Goal: Transaction & Acquisition: Obtain resource

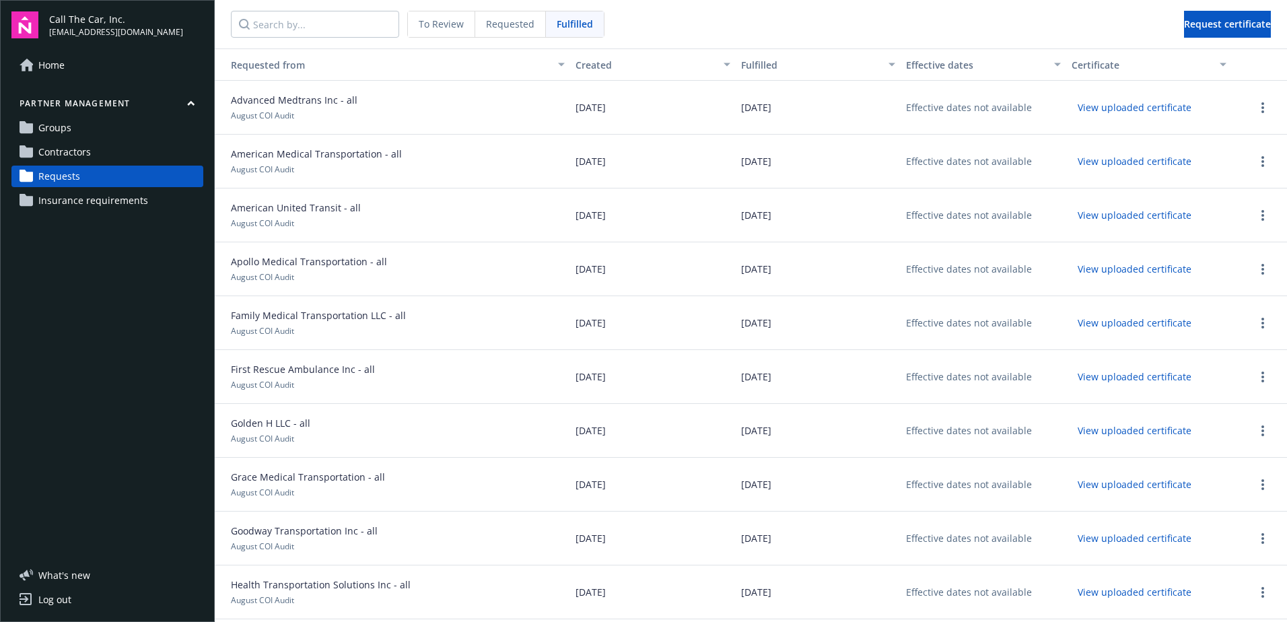
click at [105, 176] on link "Requests" at bounding box center [107, 177] width 192 height 22
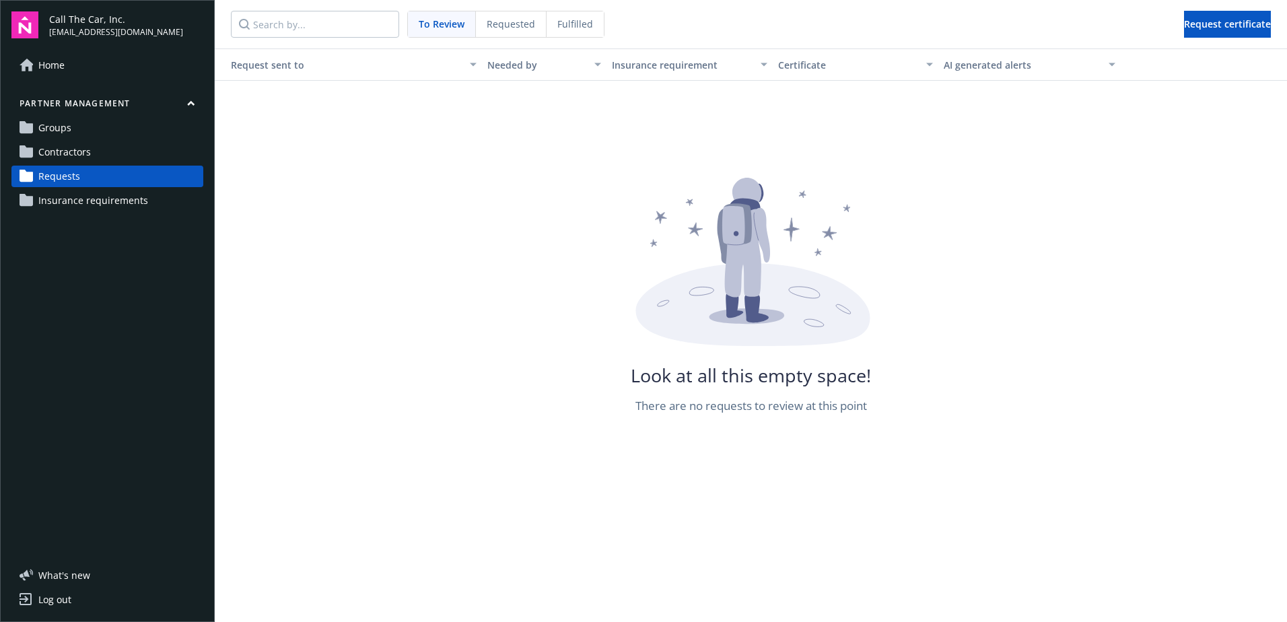
click at [457, 23] on span "To Review" at bounding box center [442, 24] width 46 height 14
drag, startPoint x: 436, startPoint y: 18, endPoint x: 443, endPoint y: 28, distance: 12.5
click at [436, 20] on span "To Review" at bounding box center [442, 24] width 46 height 14
click at [444, 23] on span "To Review" at bounding box center [442, 24] width 46 height 14
click at [505, 20] on span "Requested" at bounding box center [511, 24] width 48 height 14
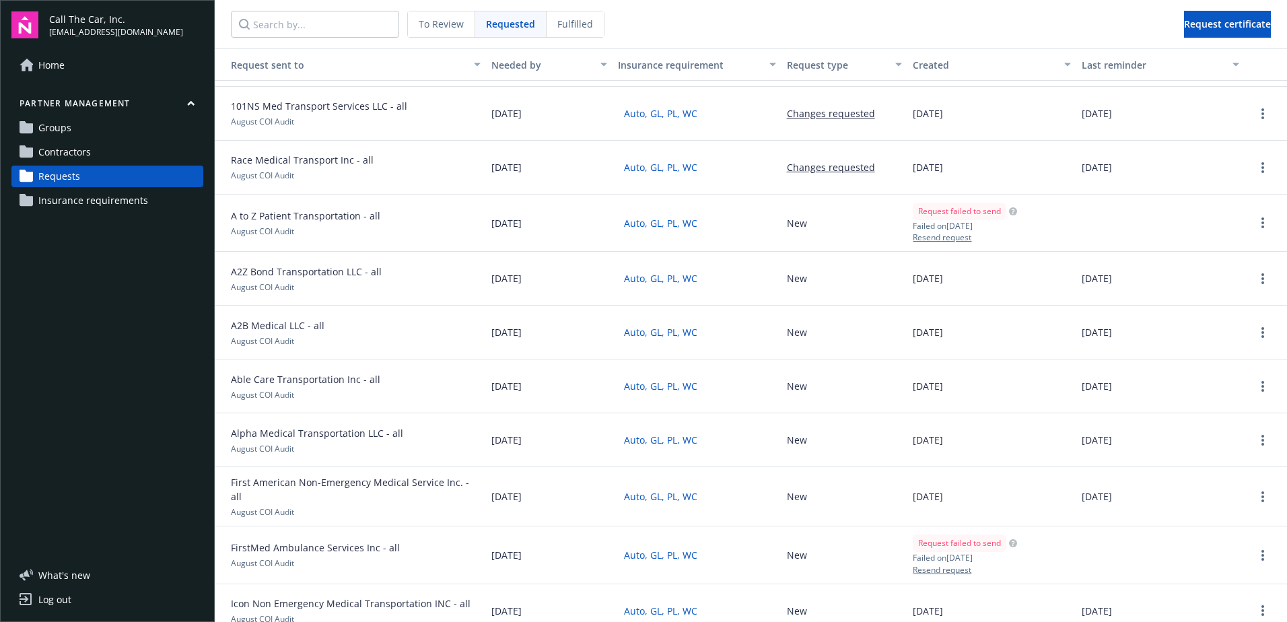
scroll to position [135, 0]
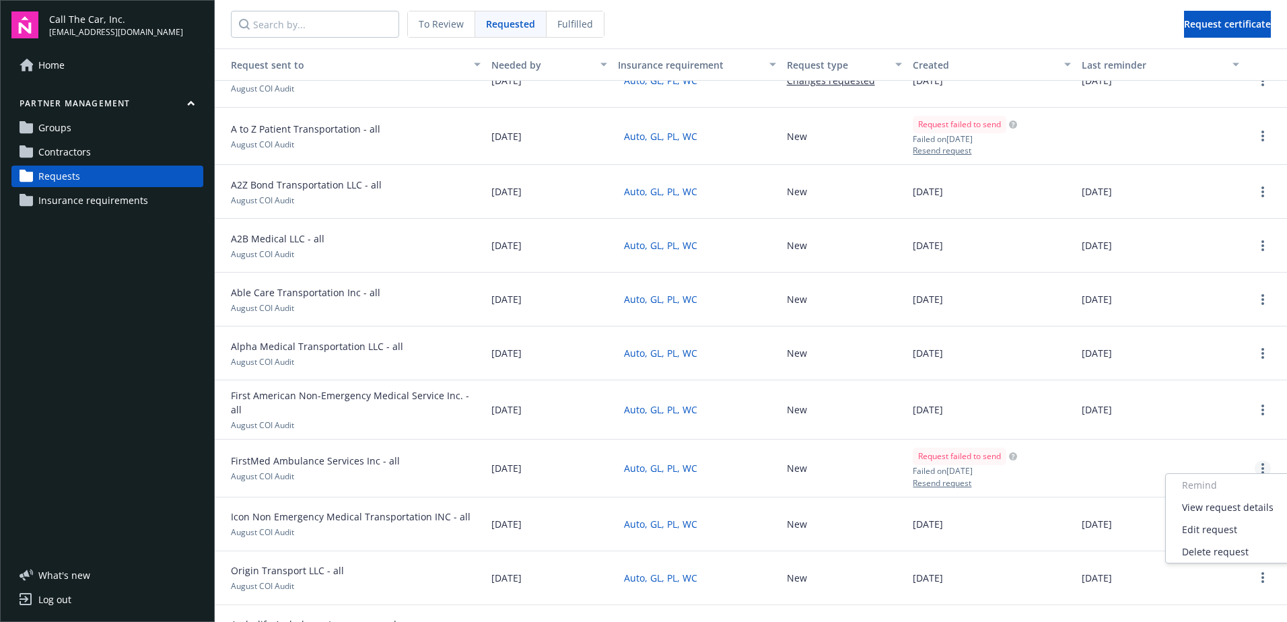
click at [1262, 467] on circle "more" at bounding box center [1263, 468] width 3 height 3
click at [1220, 551] on div "Delete request" at bounding box center [1228, 552] width 124 height 22
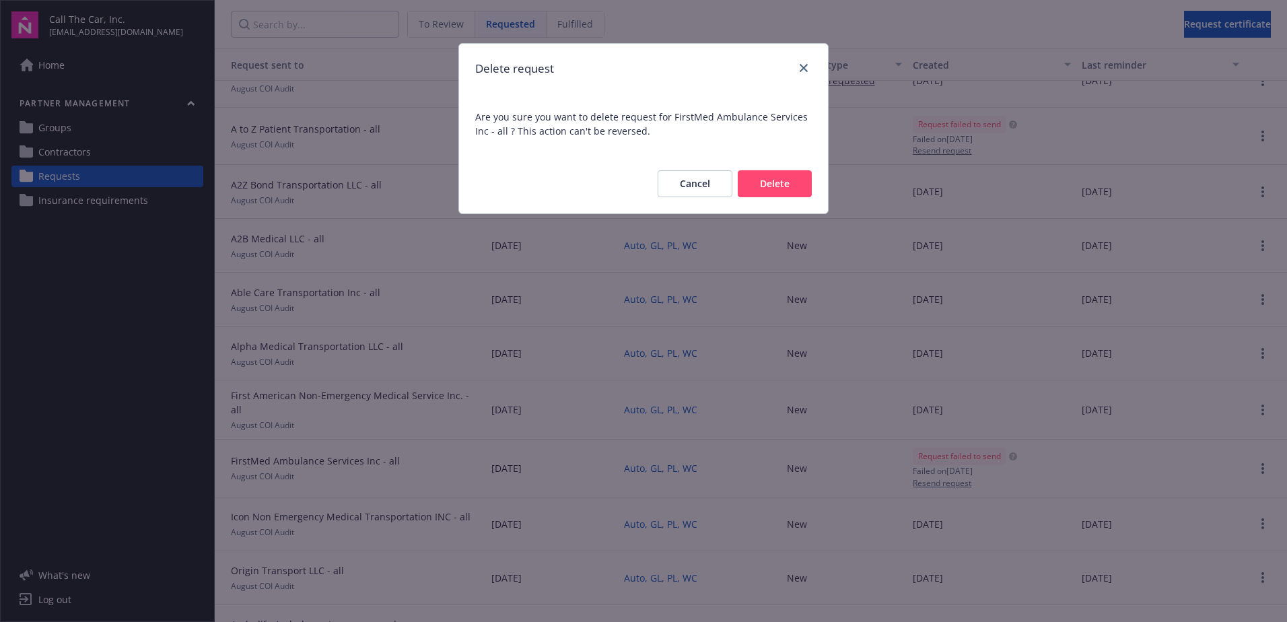
click at [786, 178] on button "Delete" at bounding box center [775, 183] width 74 height 27
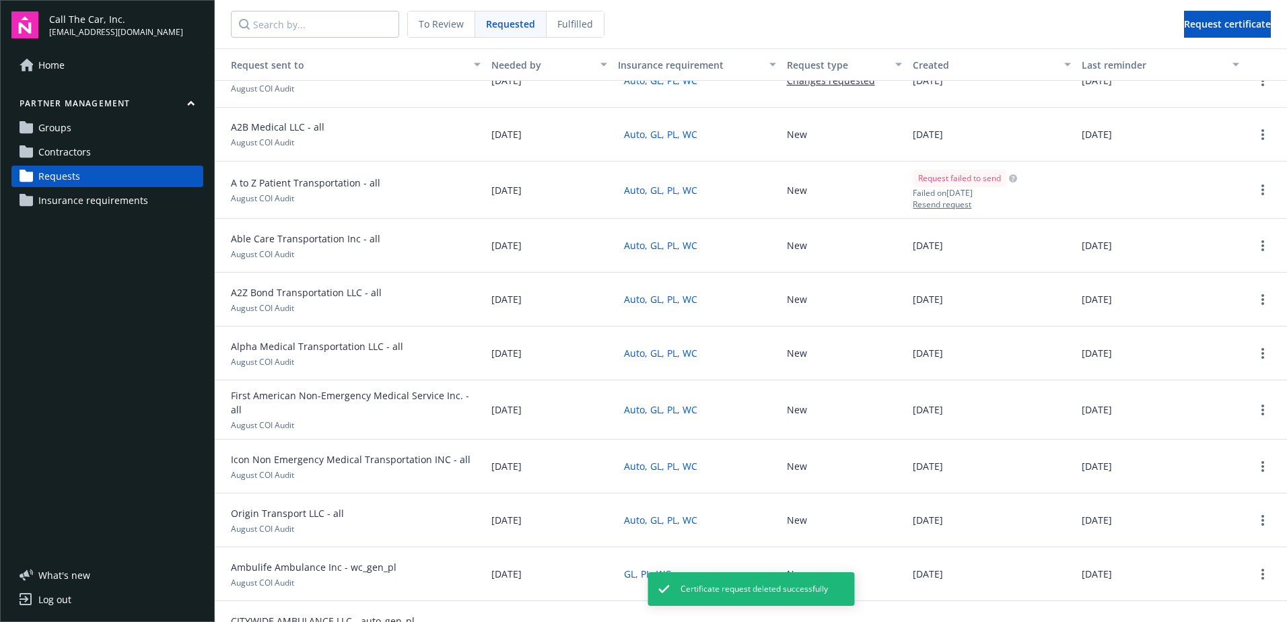
click at [1264, 186] on div at bounding box center [1266, 190] width 32 height 16
click at [1256, 188] on link "more" at bounding box center [1263, 190] width 16 height 16
click at [1223, 277] on div "Delete request" at bounding box center [1228, 279] width 124 height 22
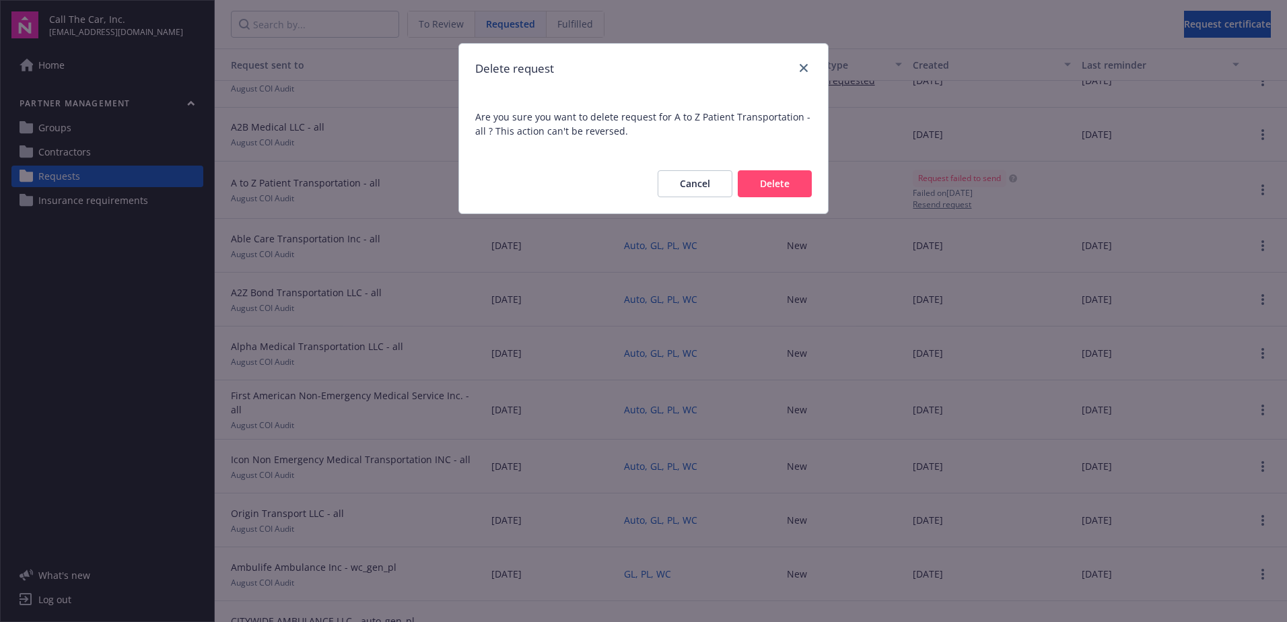
drag, startPoint x: 766, startPoint y: 182, endPoint x: 682, endPoint y: 145, distance: 91.9
click at [762, 182] on button "Delete" at bounding box center [775, 183] width 74 height 27
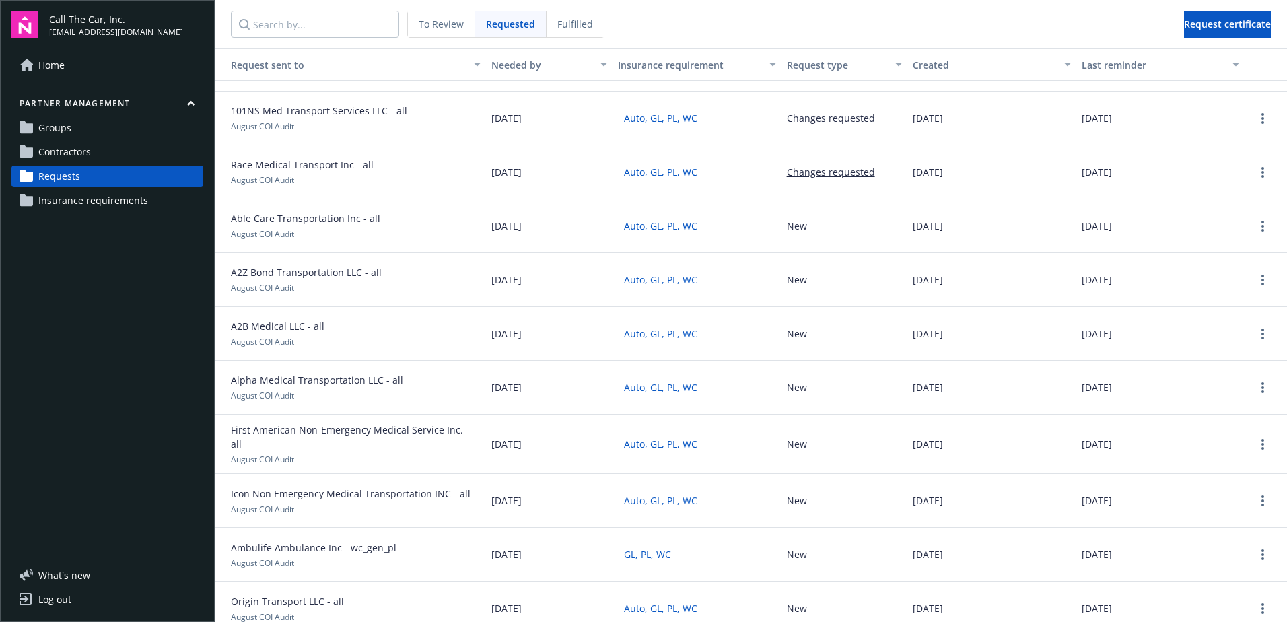
scroll to position [0, 0]
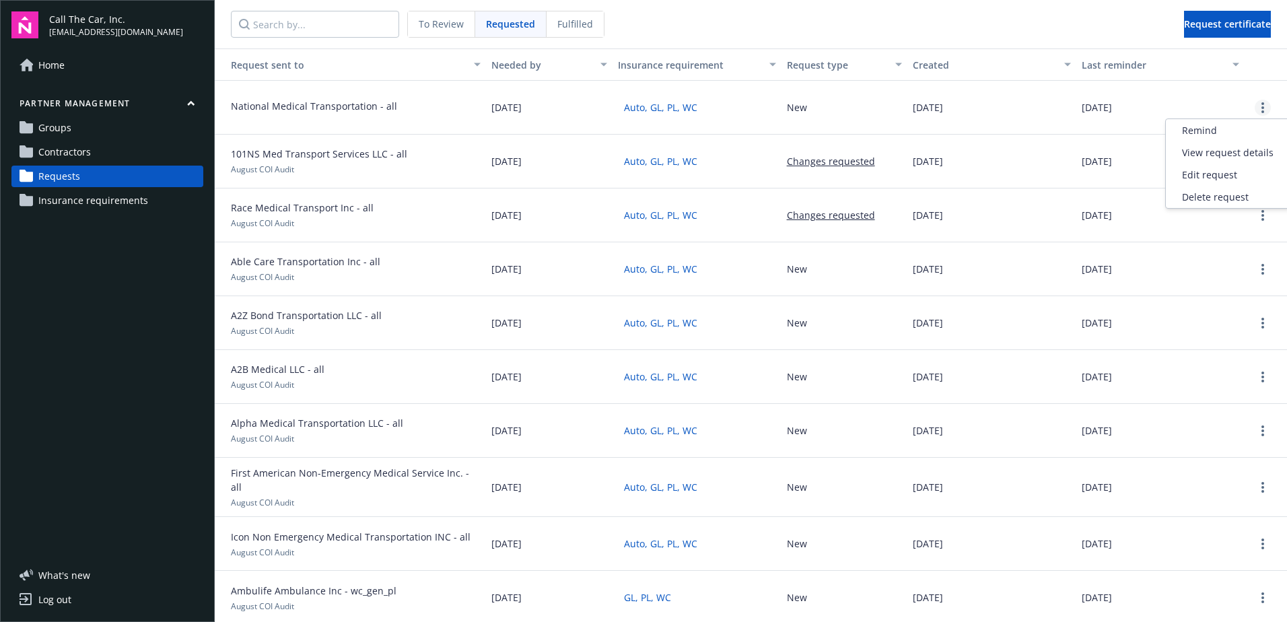
click at [1262, 108] on circle "more" at bounding box center [1263, 107] width 3 height 3
click at [1233, 198] on div "Delete request" at bounding box center [1228, 197] width 124 height 22
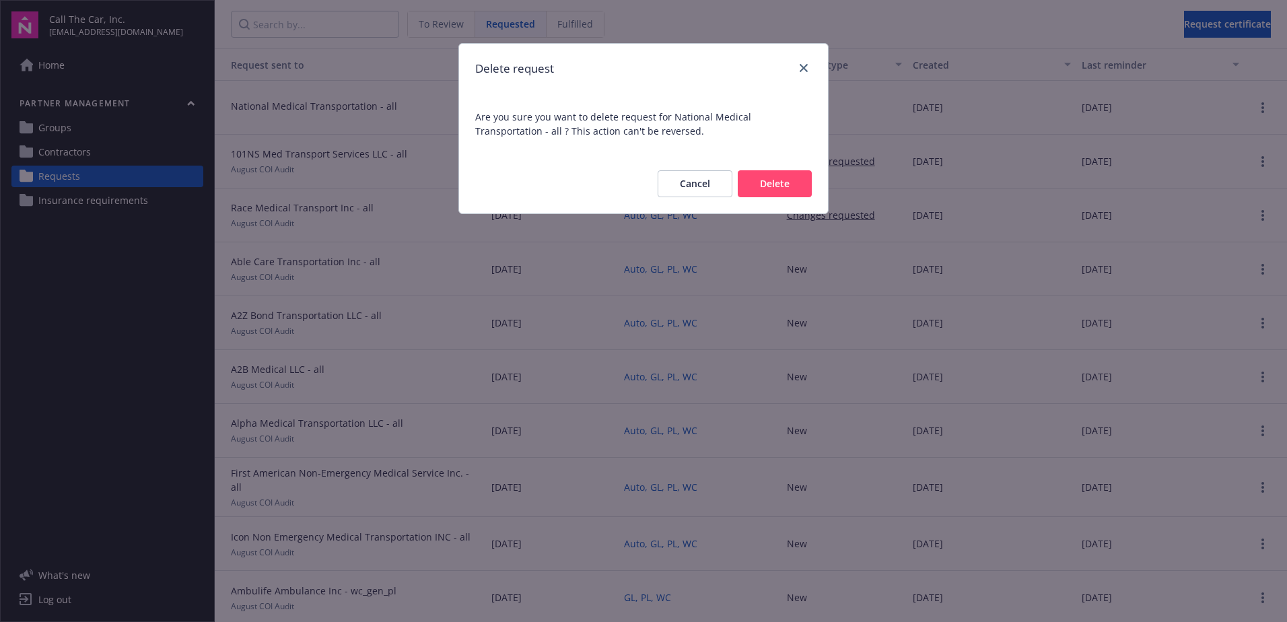
click at [784, 180] on button "Delete" at bounding box center [775, 183] width 74 height 27
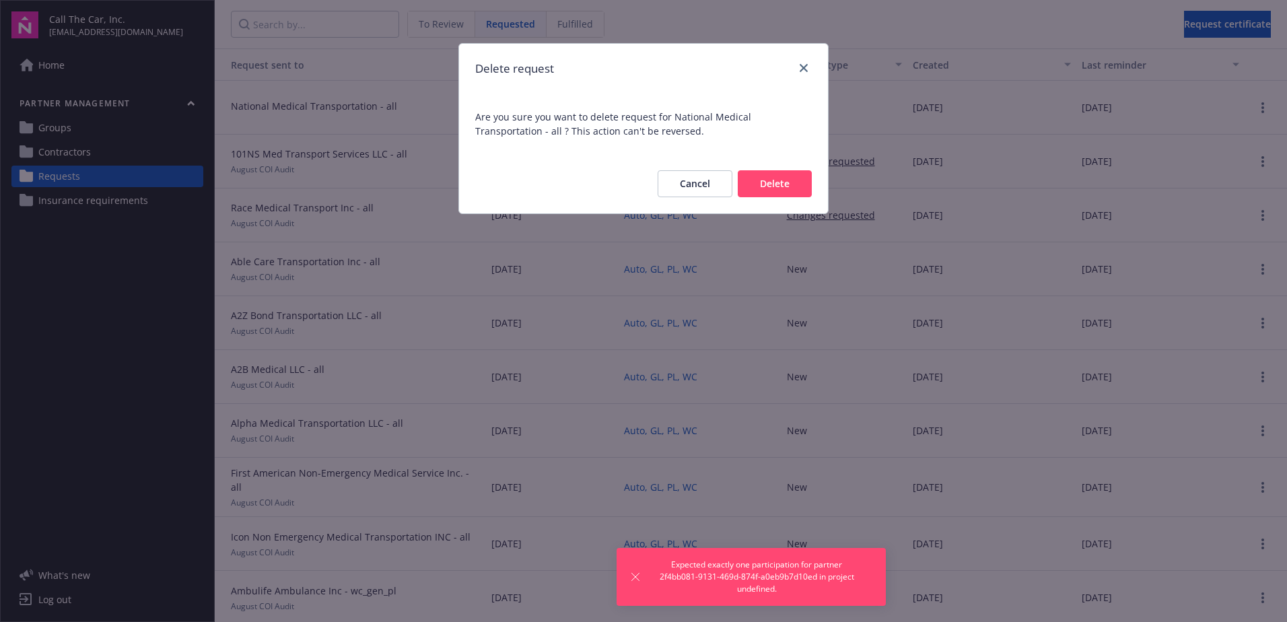
click at [796, 184] on button "Delete" at bounding box center [775, 183] width 74 height 27
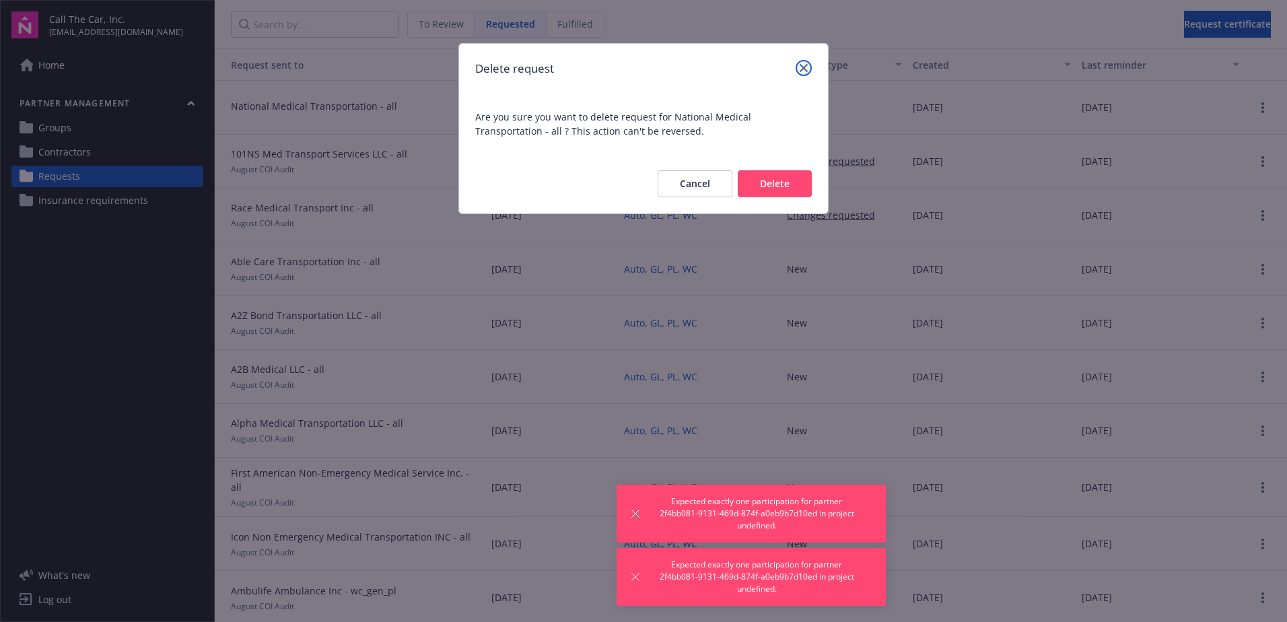
click at [802, 65] on icon "close" at bounding box center [804, 68] width 8 height 8
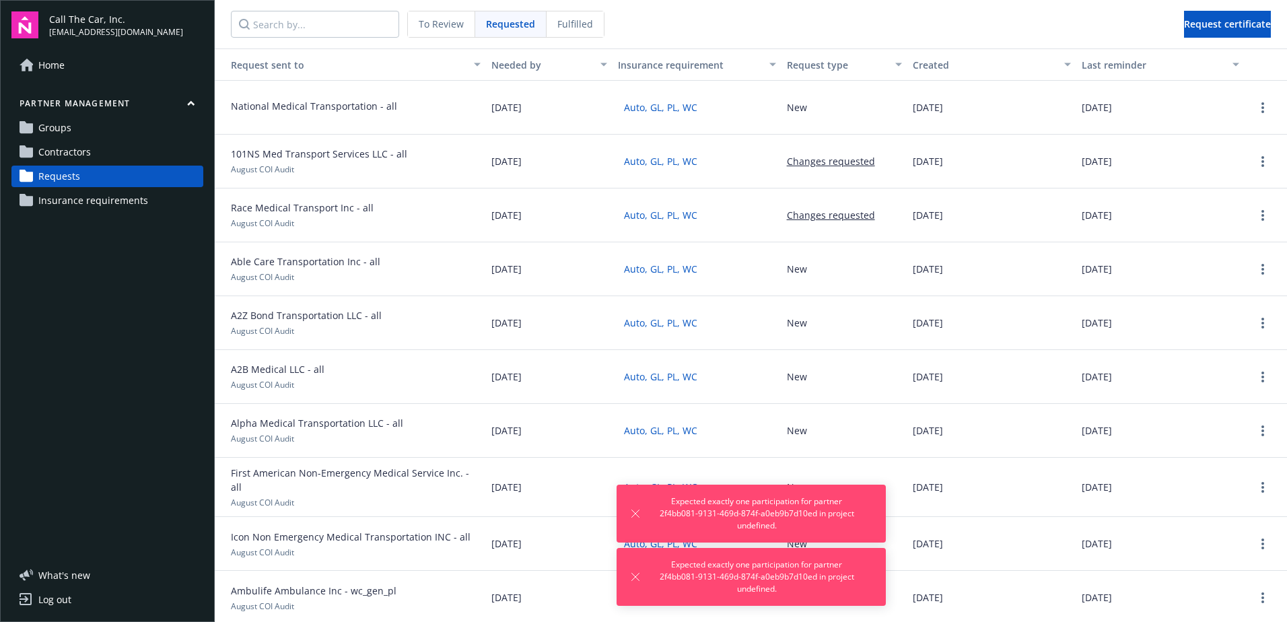
drag, startPoint x: 637, startPoint y: 504, endPoint x: 634, endPoint y: 518, distance: 14.4
click at [637, 506] on div "Expected exactly one participation for partner 2f4bb081-9131-469d-874f-a0eb9b7d…" at bounding box center [743, 513] width 232 height 36
drag, startPoint x: 634, startPoint y: 511, endPoint x: 633, endPoint y: 527, distance: 16.2
click at [635, 511] on icon "Dismiss notification" at bounding box center [635, 513] width 11 height 11
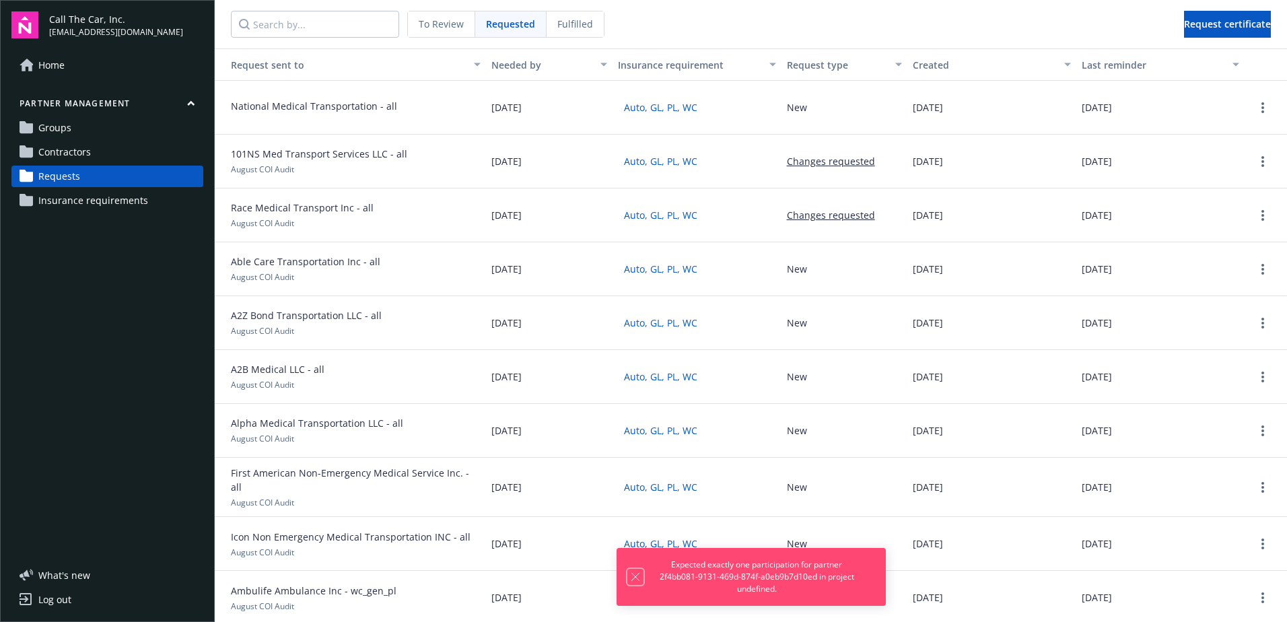
click at [633, 580] on icon "Dismiss notification" at bounding box center [635, 577] width 11 height 11
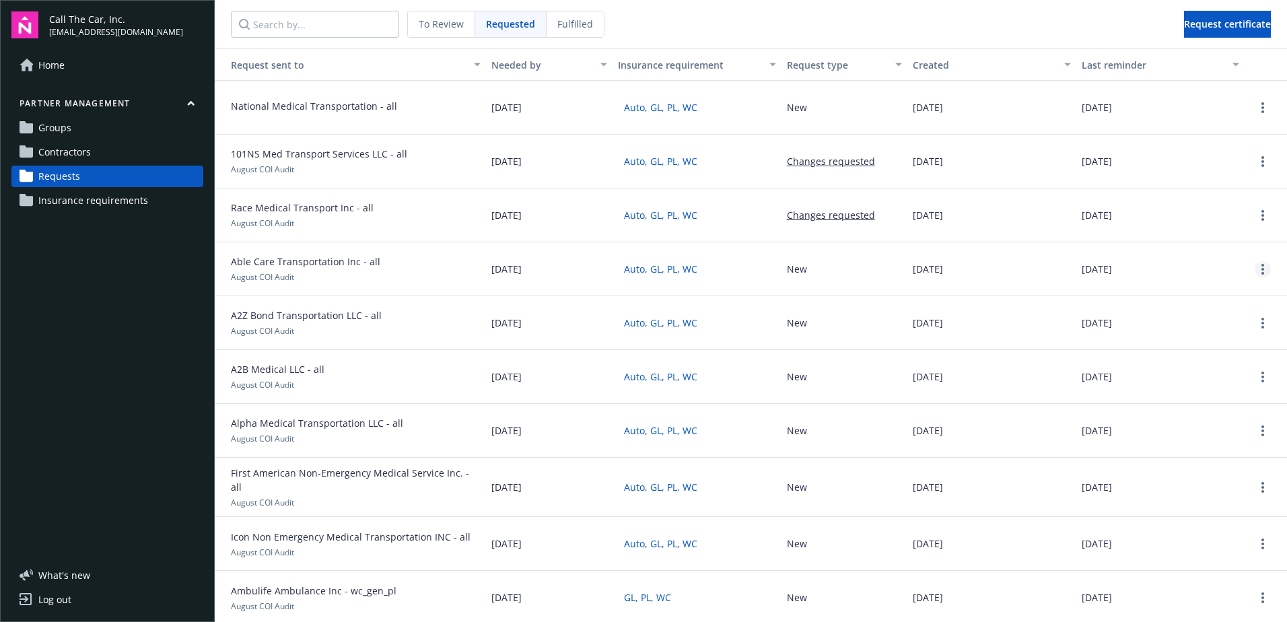
click at [1262, 269] on circle "more" at bounding box center [1263, 269] width 3 height 3
click at [1208, 356] on div "Delete request" at bounding box center [1228, 358] width 124 height 22
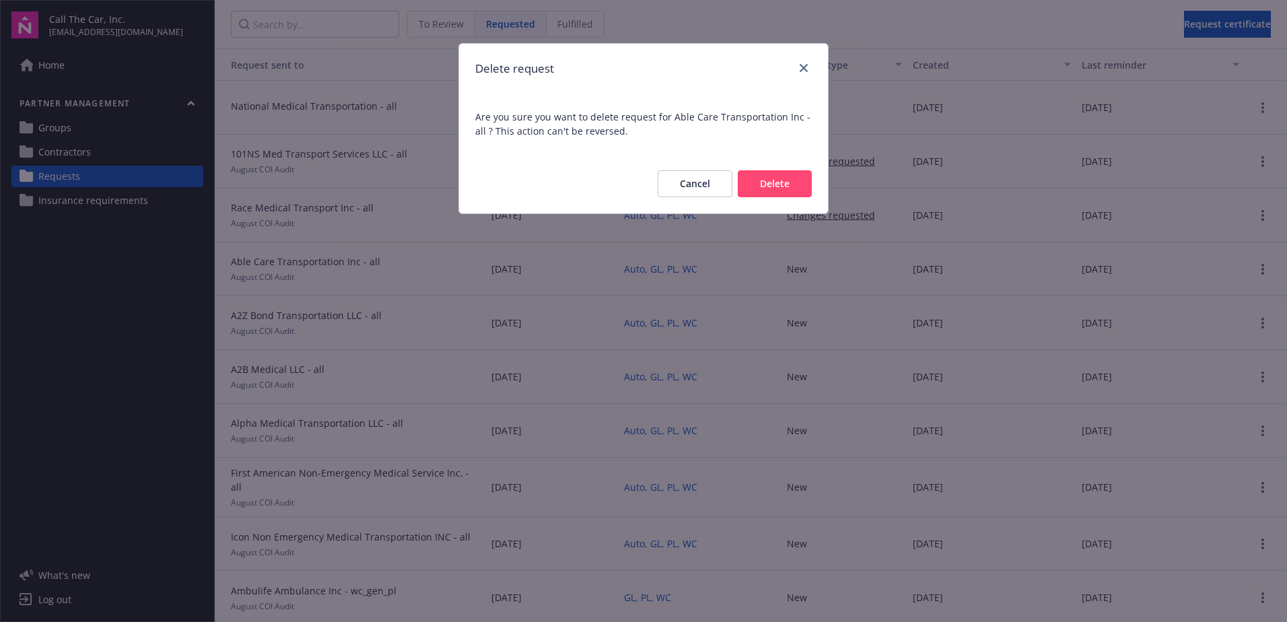
click at [784, 186] on button "Delete" at bounding box center [775, 183] width 74 height 27
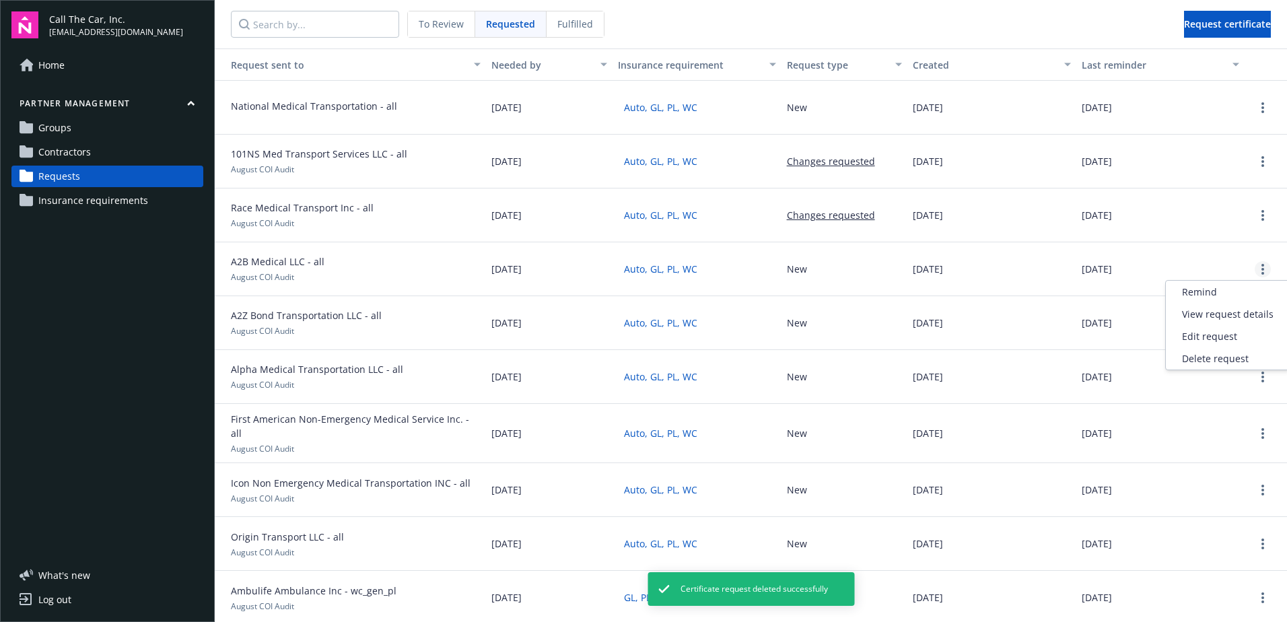
click at [1262, 268] on icon "more" at bounding box center [1263, 269] width 3 height 11
click at [1201, 356] on div "Delete request" at bounding box center [1228, 358] width 124 height 22
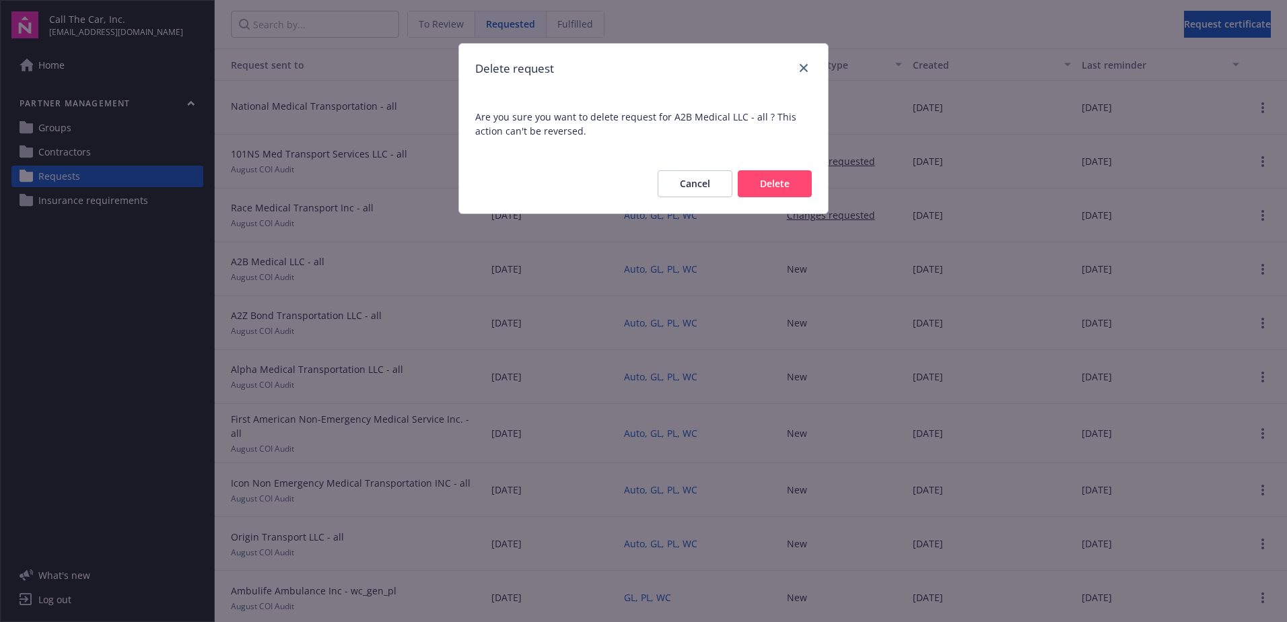
drag, startPoint x: 767, startPoint y: 177, endPoint x: 870, endPoint y: 202, distance: 106.6
click at [770, 178] on button "Delete" at bounding box center [775, 183] width 74 height 27
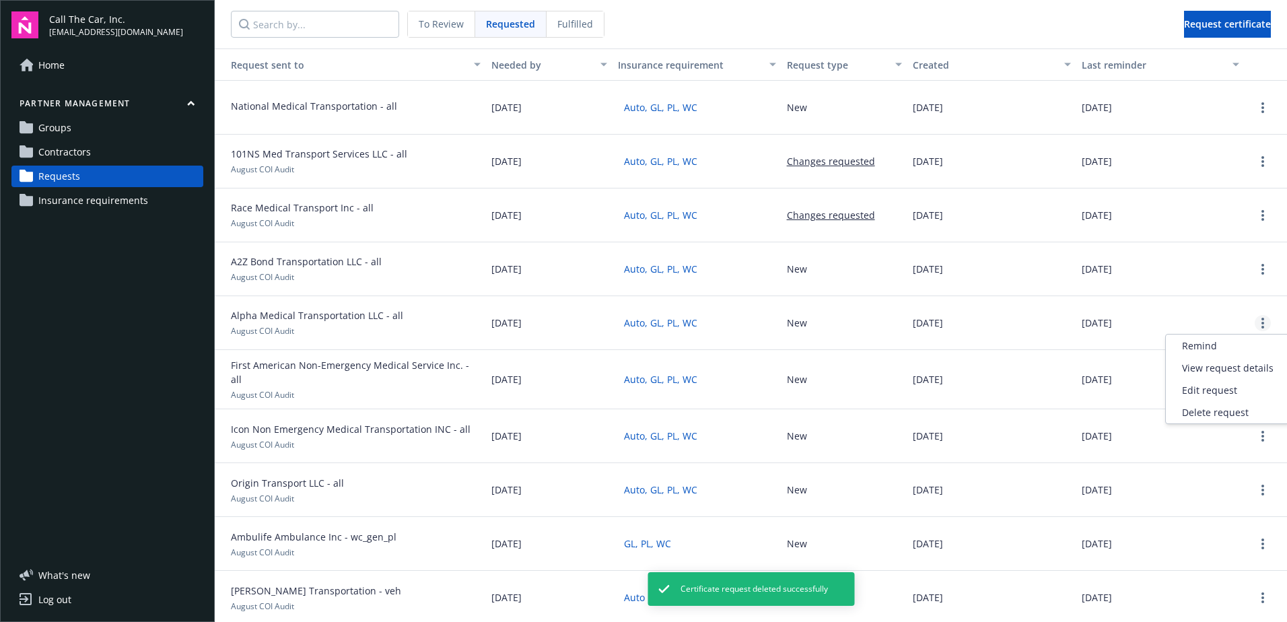
click at [1262, 318] on icon "more" at bounding box center [1263, 323] width 3 height 11
click at [1202, 409] on div "Delete request" at bounding box center [1228, 412] width 124 height 22
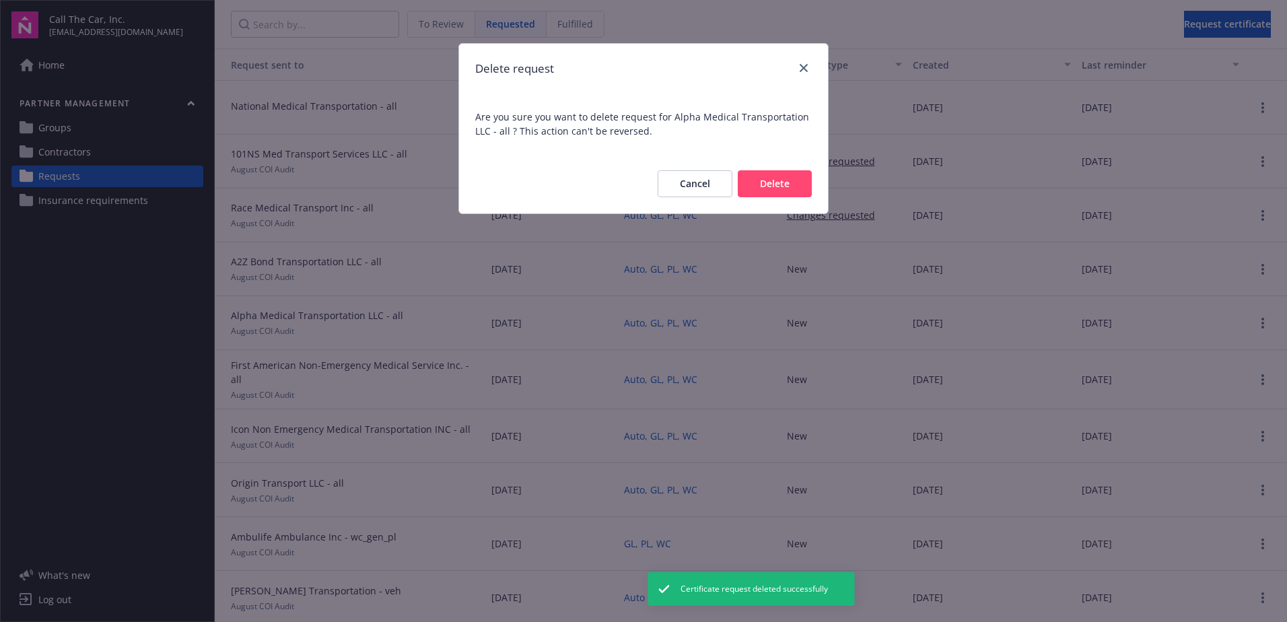
drag, startPoint x: 780, startPoint y: 176, endPoint x: 803, endPoint y: 187, distance: 26.2
click at [782, 178] on button "Delete" at bounding box center [775, 183] width 74 height 27
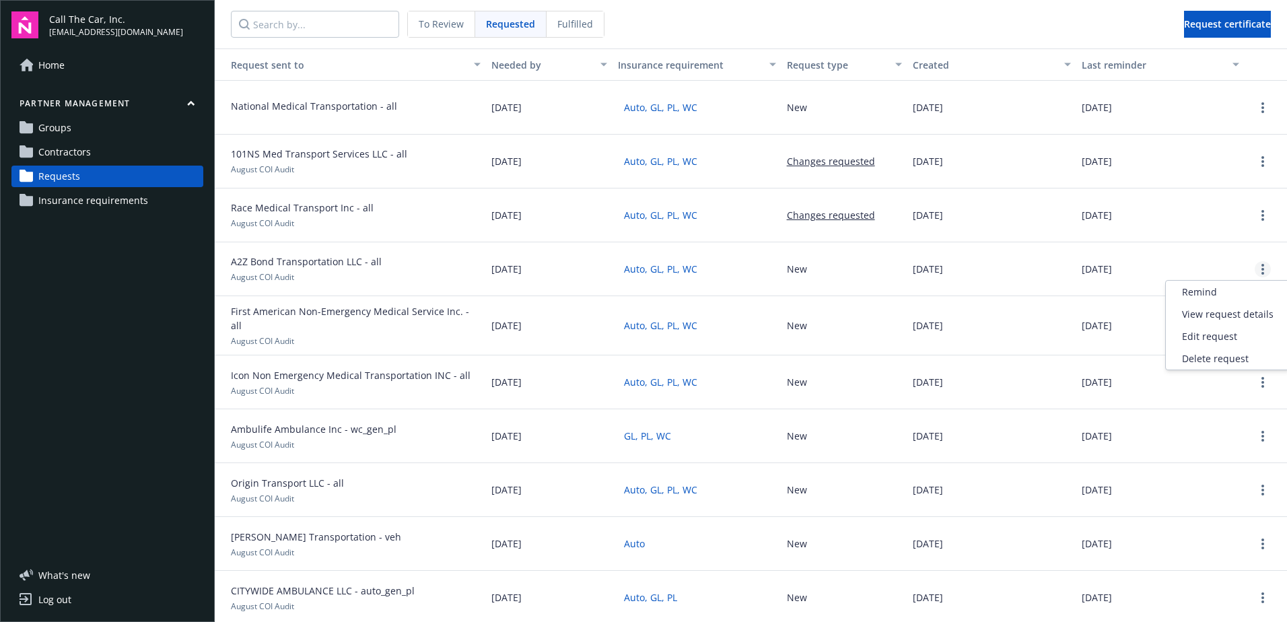
click at [1255, 265] on link "more" at bounding box center [1263, 269] width 16 height 16
click at [1212, 356] on div "Delete request" at bounding box center [1228, 358] width 124 height 22
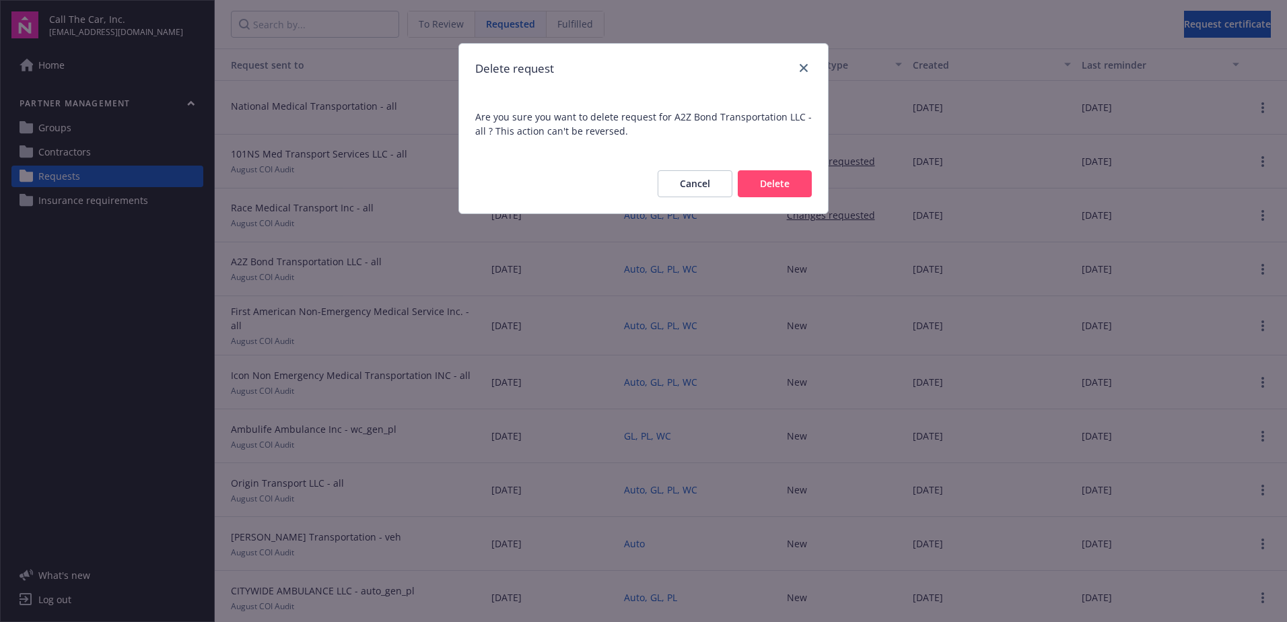
drag, startPoint x: 789, startPoint y: 182, endPoint x: 930, endPoint y: 192, distance: 141.7
click at [790, 182] on button "Delete" at bounding box center [775, 183] width 74 height 27
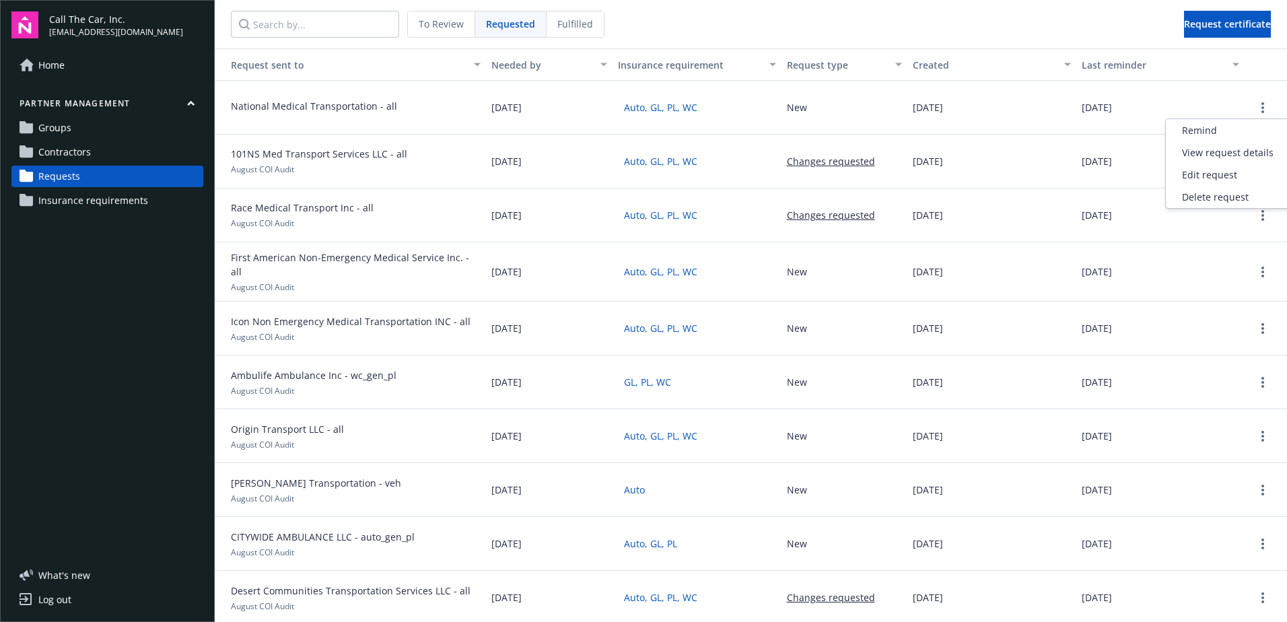
click at [1256, 105] on link "more" at bounding box center [1263, 108] width 16 height 16
click at [1206, 194] on div "Delete request" at bounding box center [1228, 197] width 124 height 22
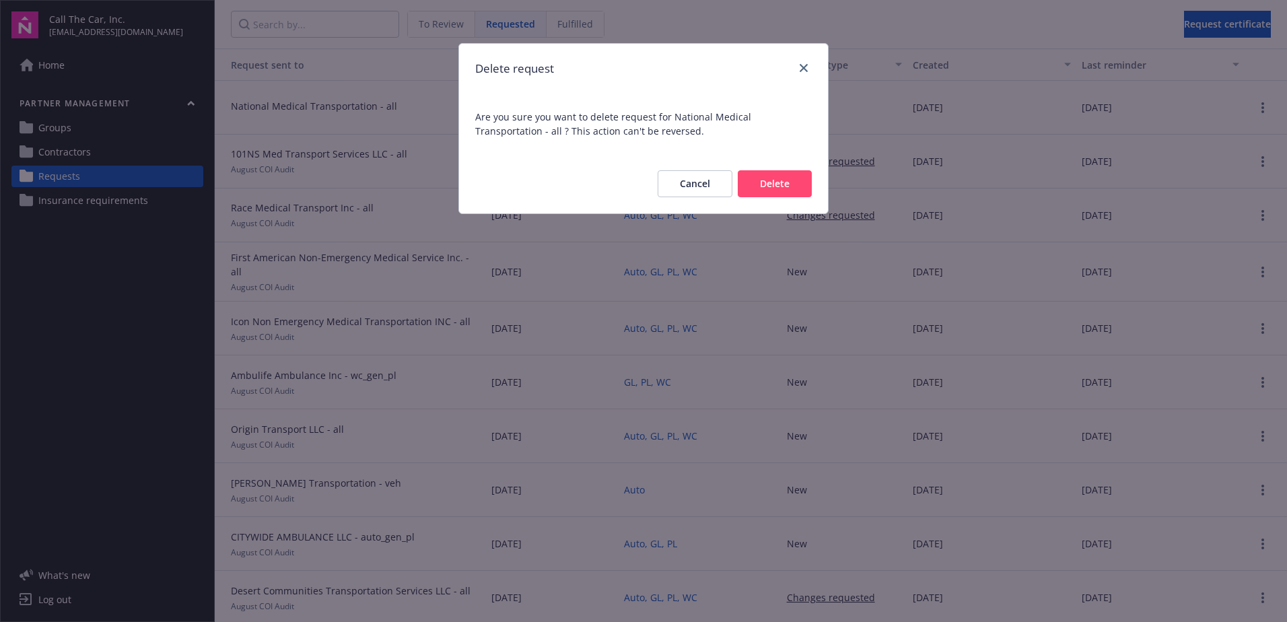
click at [785, 182] on button "Delete" at bounding box center [775, 183] width 74 height 27
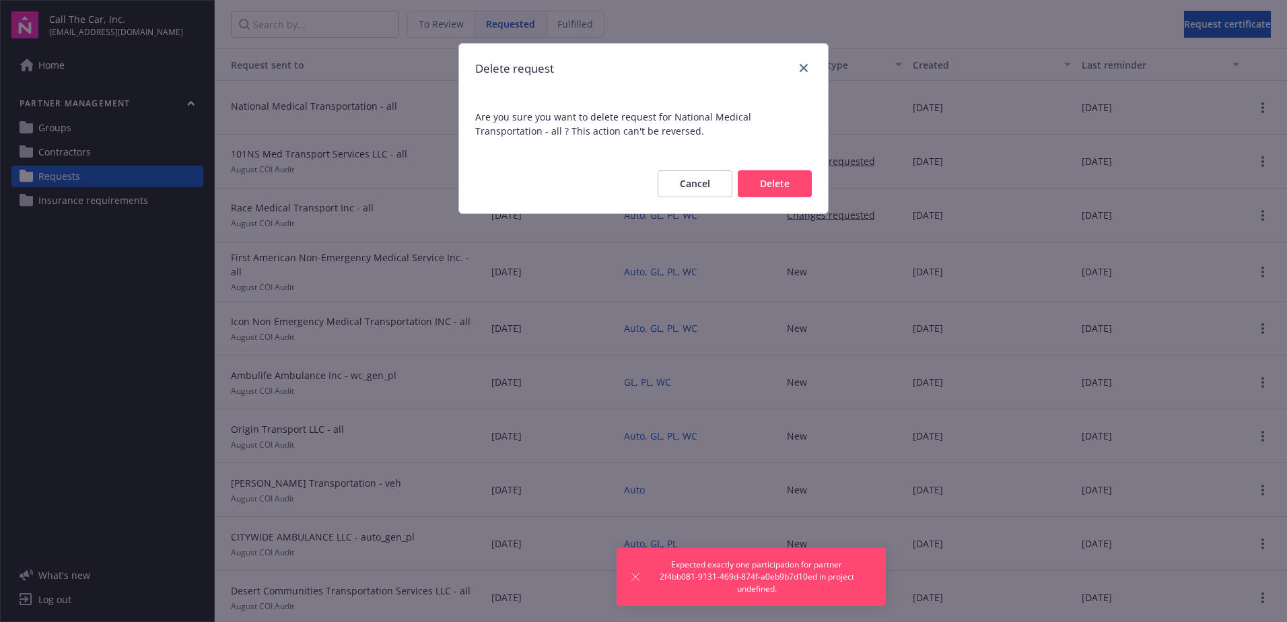
click at [817, 591] on span "Expected exactly one participation for partner 2f4bb081-9131-469d-874f-a0eb9b7d…" at bounding box center [756, 577] width 205 height 36
click at [803, 67] on icon "close" at bounding box center [804, 68] width 8 height 8
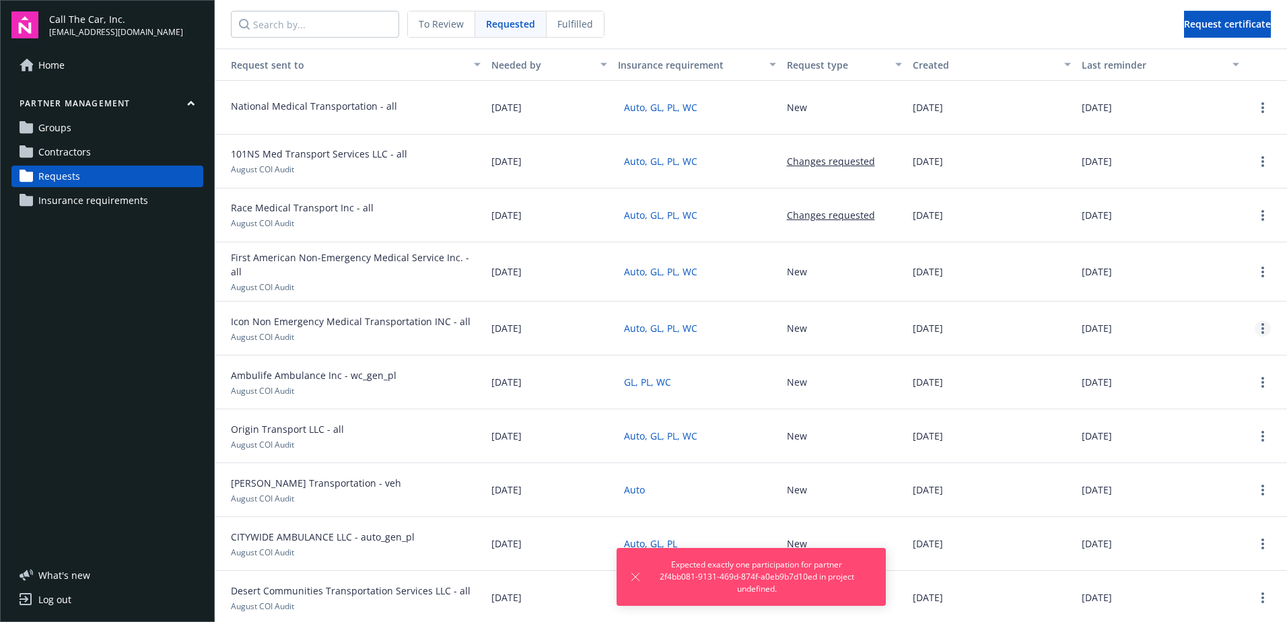
click at [1255, 320] on link "more" at bounding box center [1263, 328] width 16 height 16
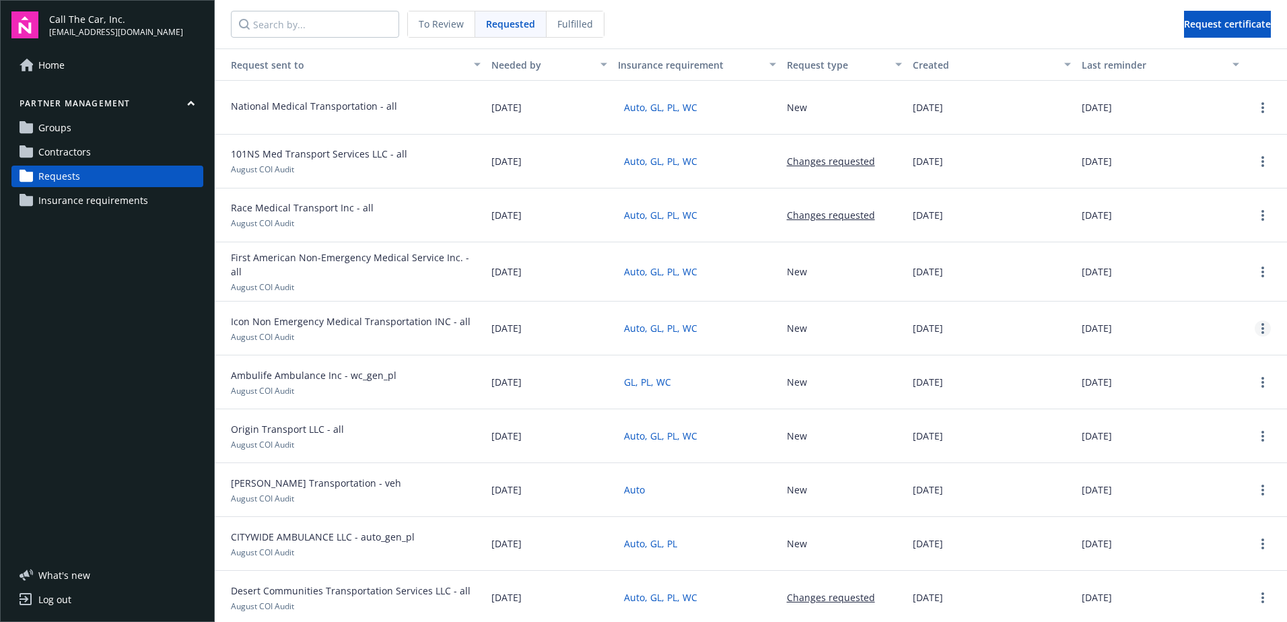
click at [1255, 320] on link "more" at bounding box center [1263, 328] width 16 height 16
click at [1208, 411] on div "Delete request" at bounding box center [1228, 412] width 124 height 22
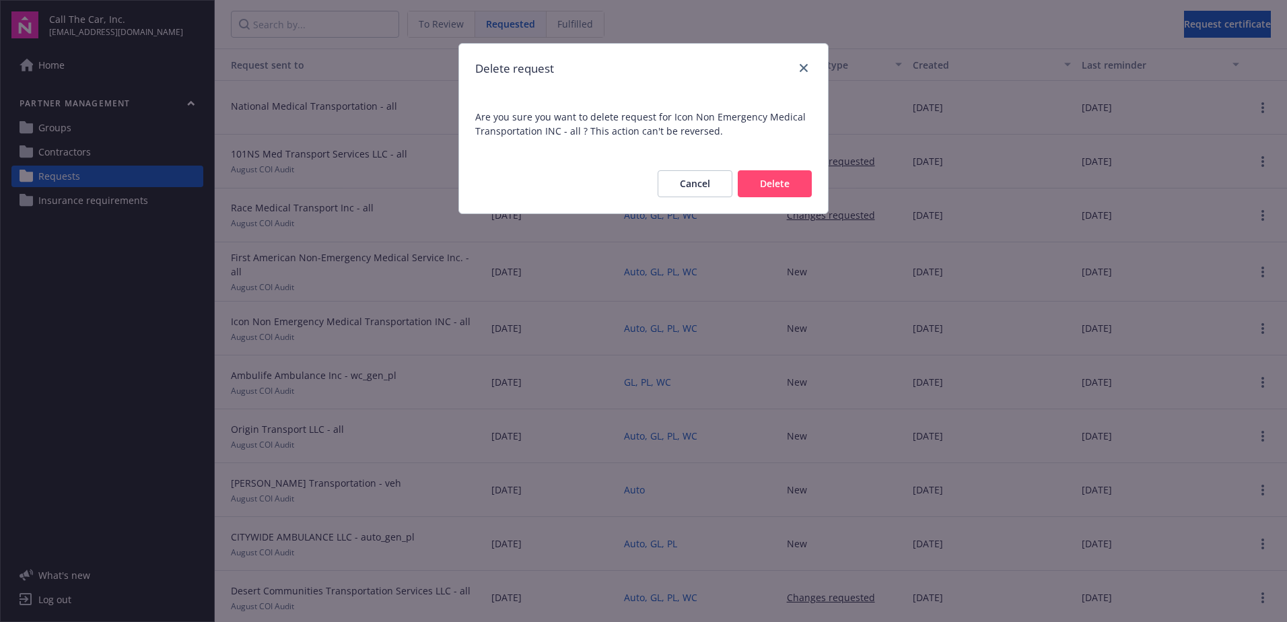
click at [761, 180] on button "Delete" at bounding box center [775, 183] width 74 height 27
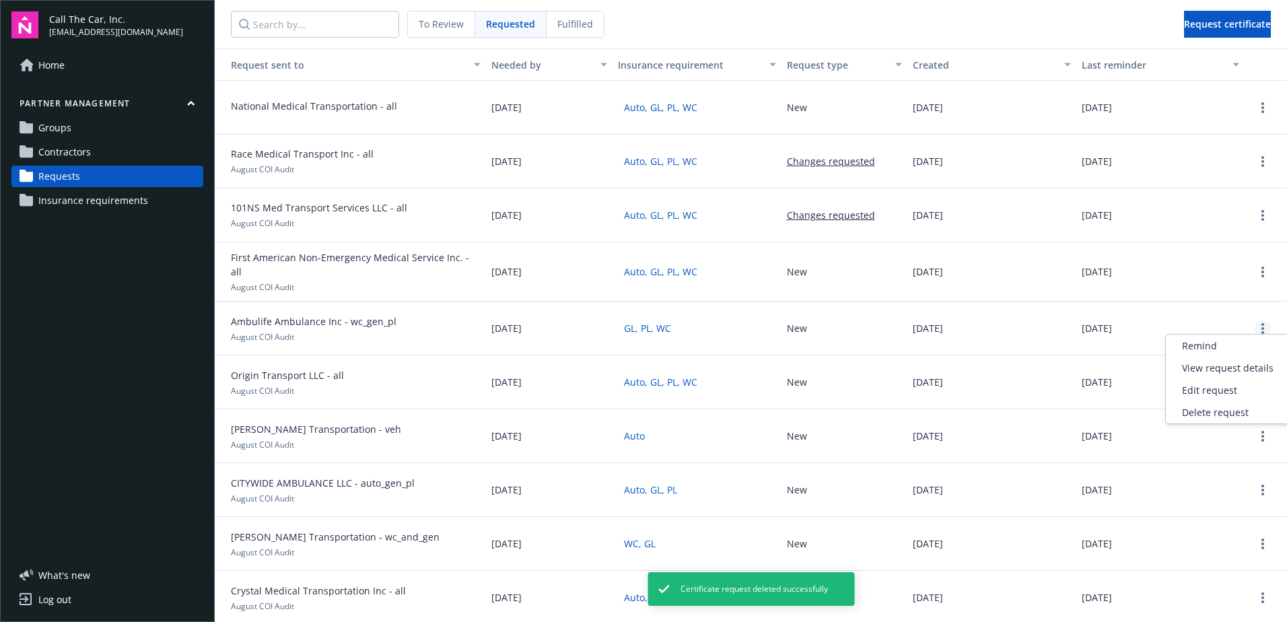
click at [1262, 323] on icon "more" at bounding box center [1263, 328] width 3 height 11
click at [1206, 412] on div "Delete request" at bounding box center [1228, 412] width 124 height 22
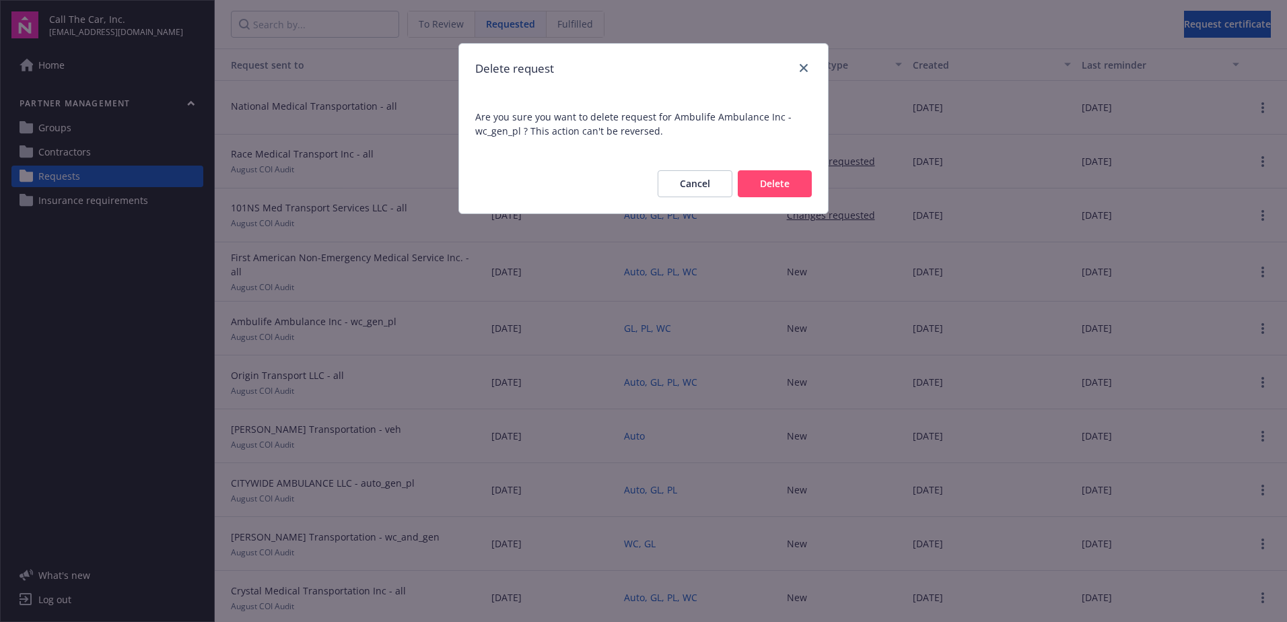
click at [770, 184] on button "Delete" at bounding box center [775, 183] width 74 height 27
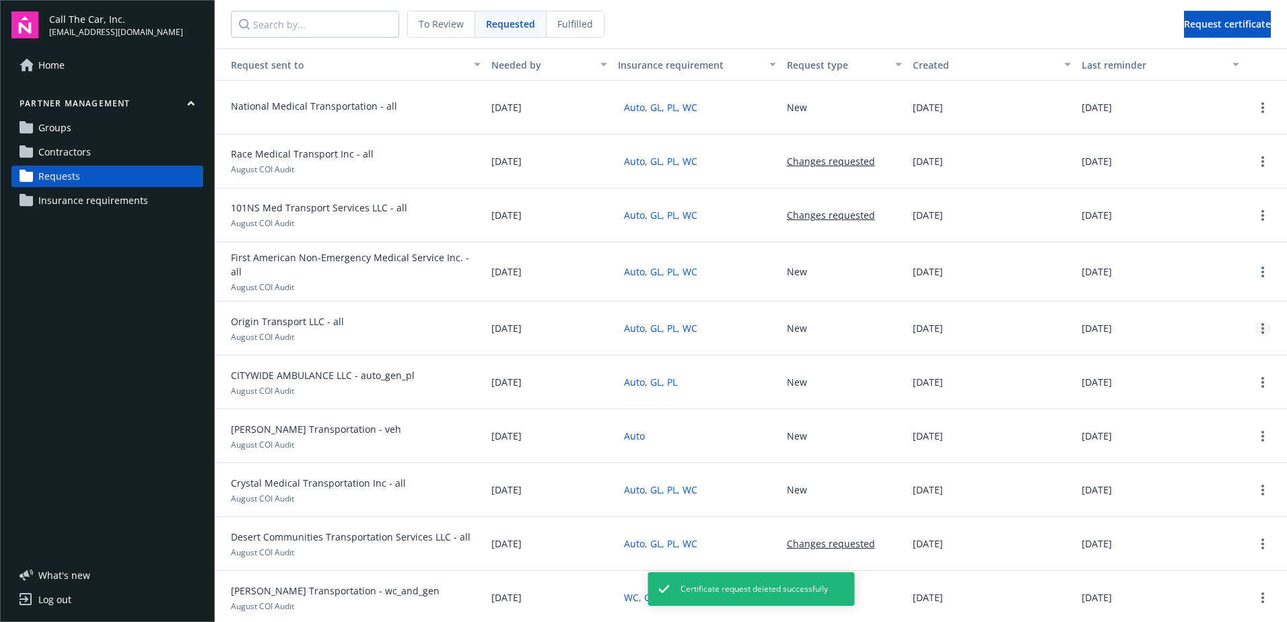
click at [1262, 323] on icon "more" at bounding box center [1263, 328] width 3 height 11
click at [1262, 327] on circle "more" at bounding box center [1263, 328] width 3 height 3
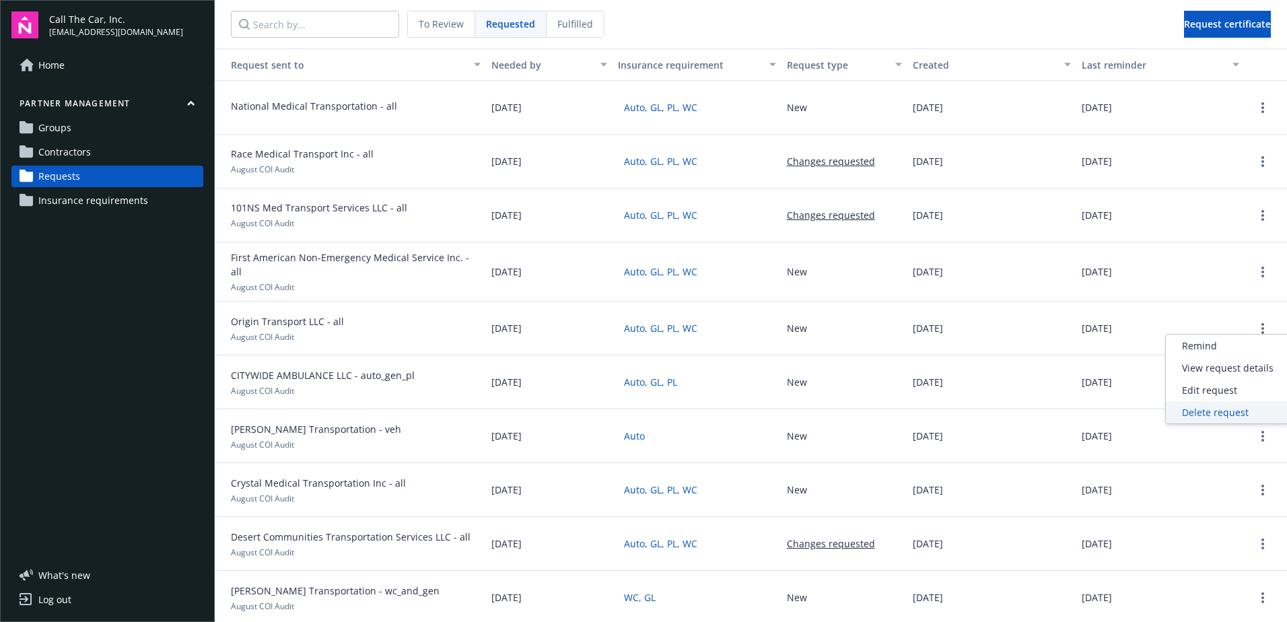
click at [1206, 411] on div "Delete request" at bounding box center [1228, 412] width 124 height 22
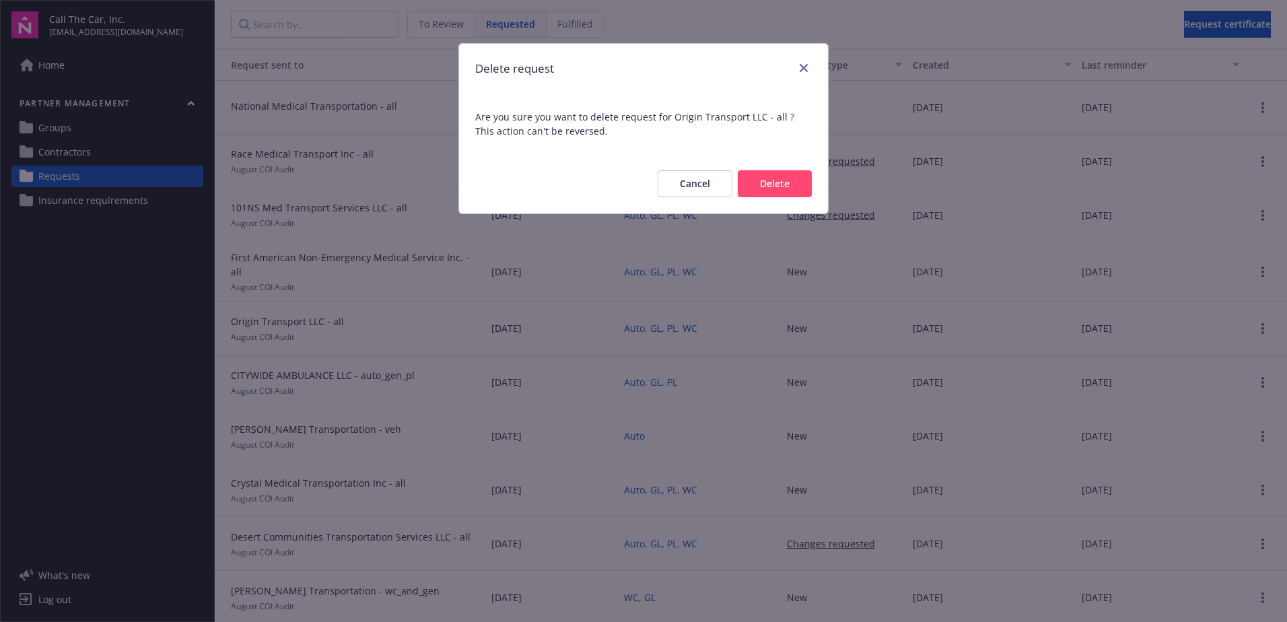
click at [776, 179] on button "Delete" at bounding box center [775, 183] width 74 height 27
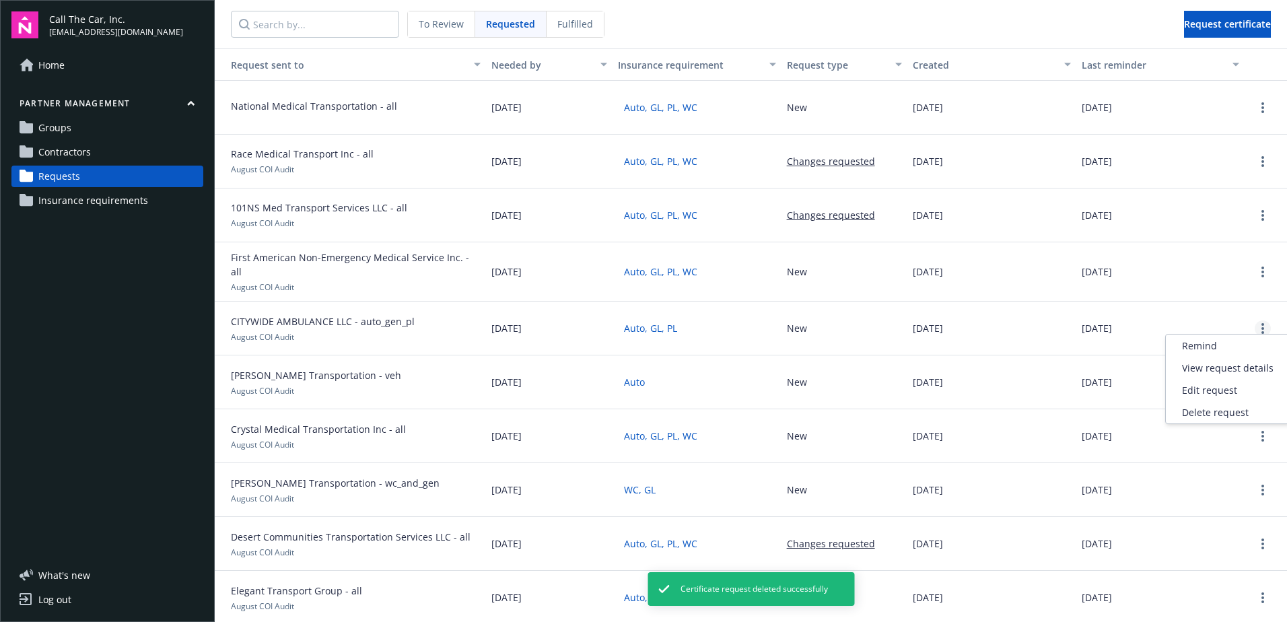
click at [1262, 323] on icon "more" at bounding box center [1263, 328] width 3 height 11
click at [1218, 409] on div "Delete request" at bounding box center [1228, 412] width 124 height 22
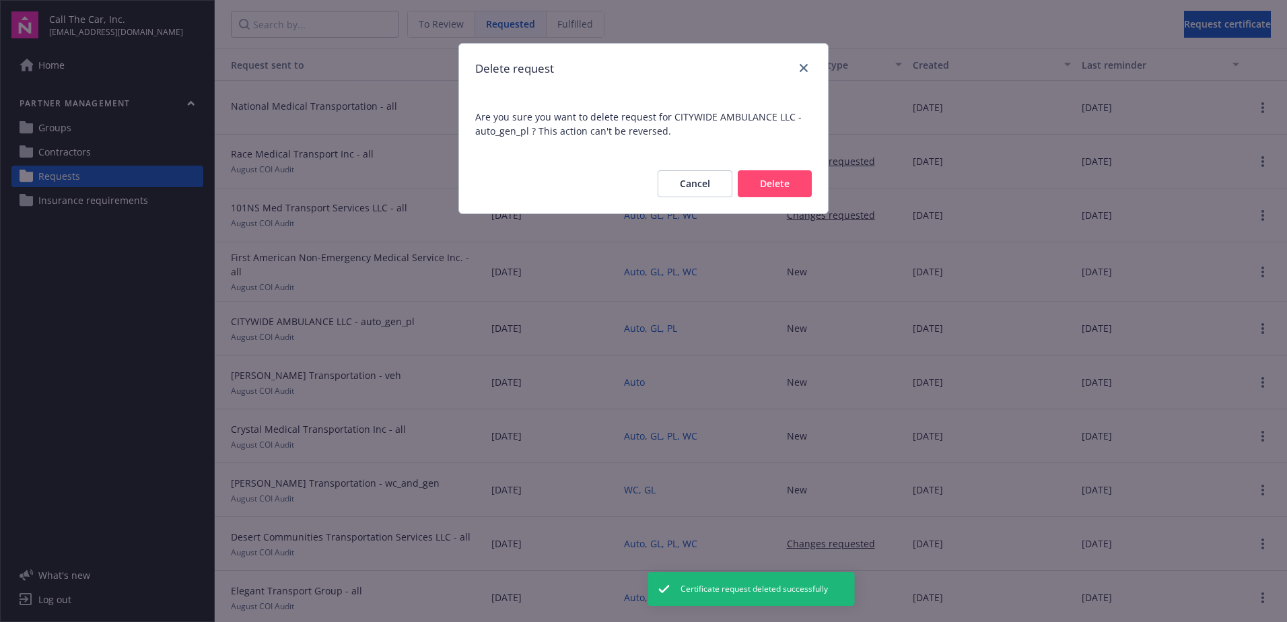
click at [760, 180] on button "Delete" at bounding box center [775, 183] width 74 height 27
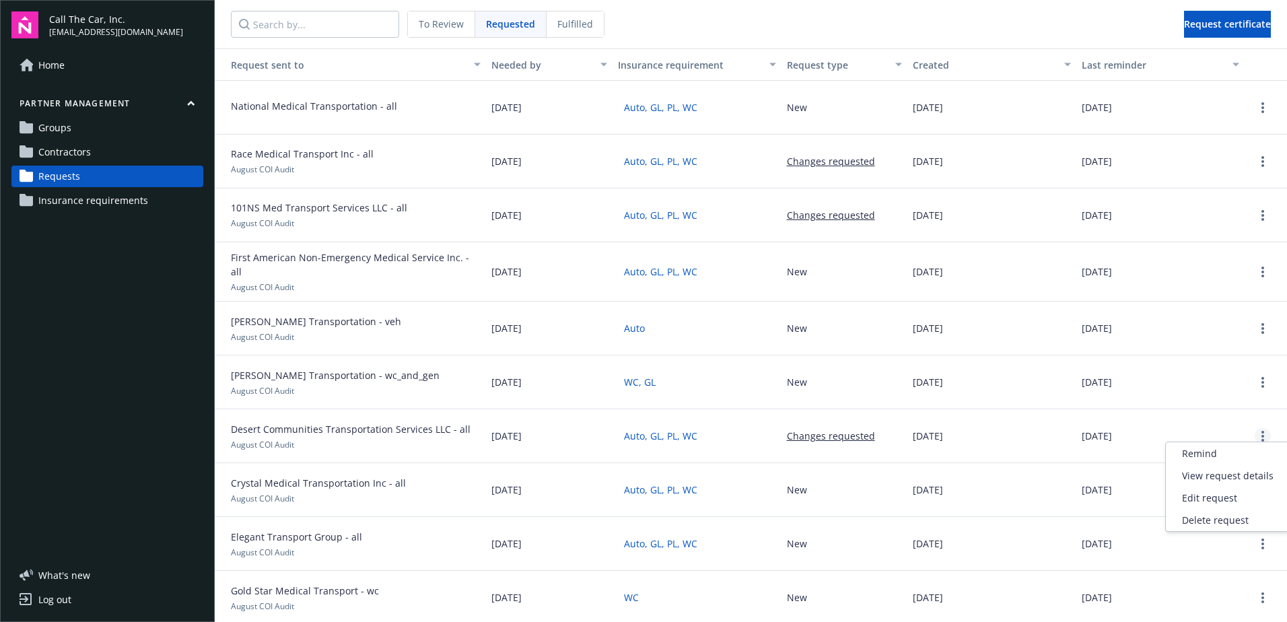
click at [1255, 429] on link "more" at bounding box center [1263, 436] width 16 height 16
click at [1204, 521] on div "Delete request" at bounding box center [1228, 520] width 124 height 22
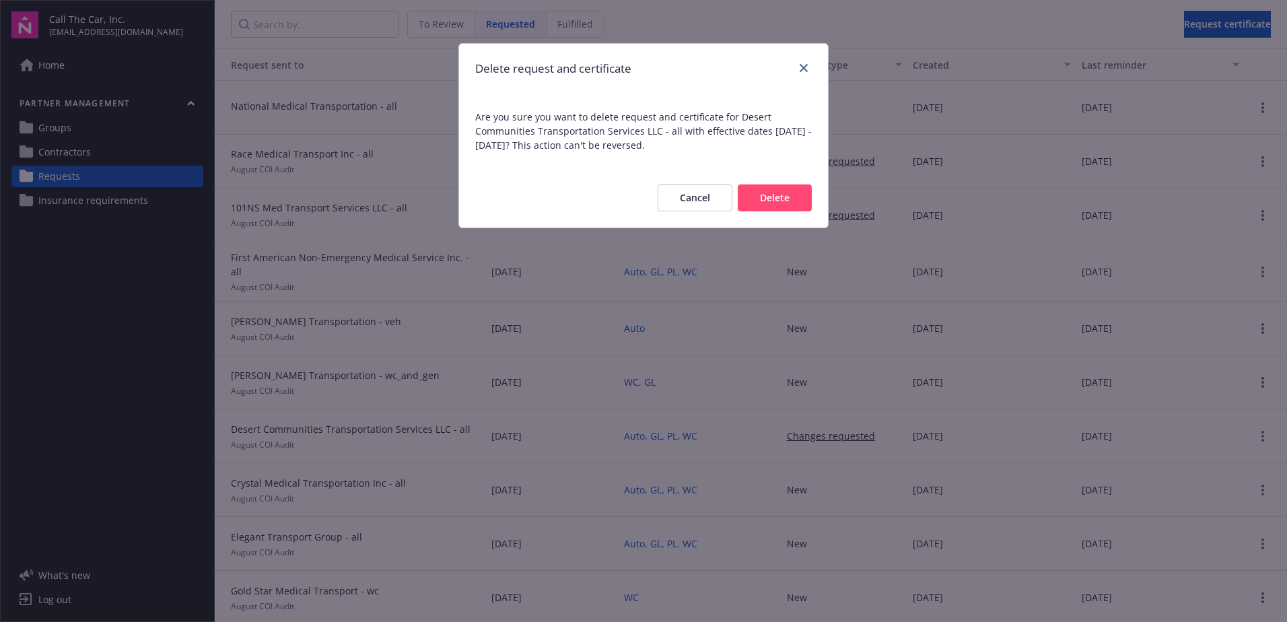
drag, startPoint x: 775, startPoint y: 197, endPoint x: 936, endPoint y: 248, distance: 169.0
click at [778, 197] on button "Delete" at bounding box center [775, 197] width 74 height 27
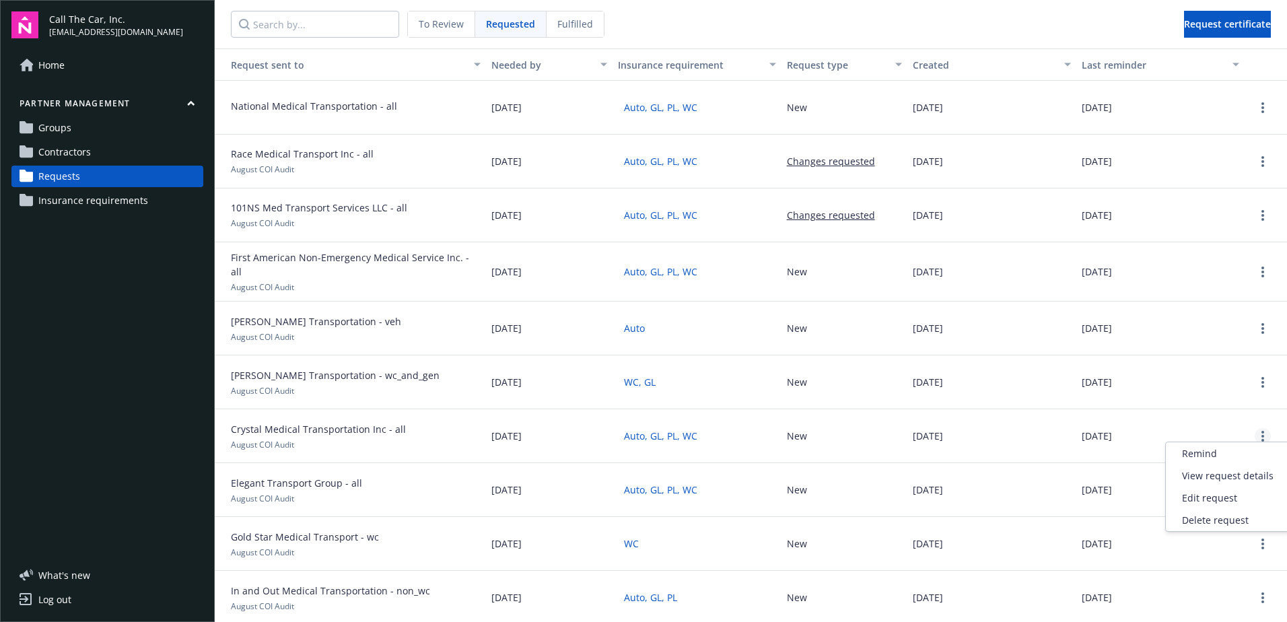
click at [1258, 428] on link "more" at bounding box center [1263, 436] width 16 height 16
click at [1202, 520] on div "Delete request" at bounding box center [1228, 520] width 124 height 22
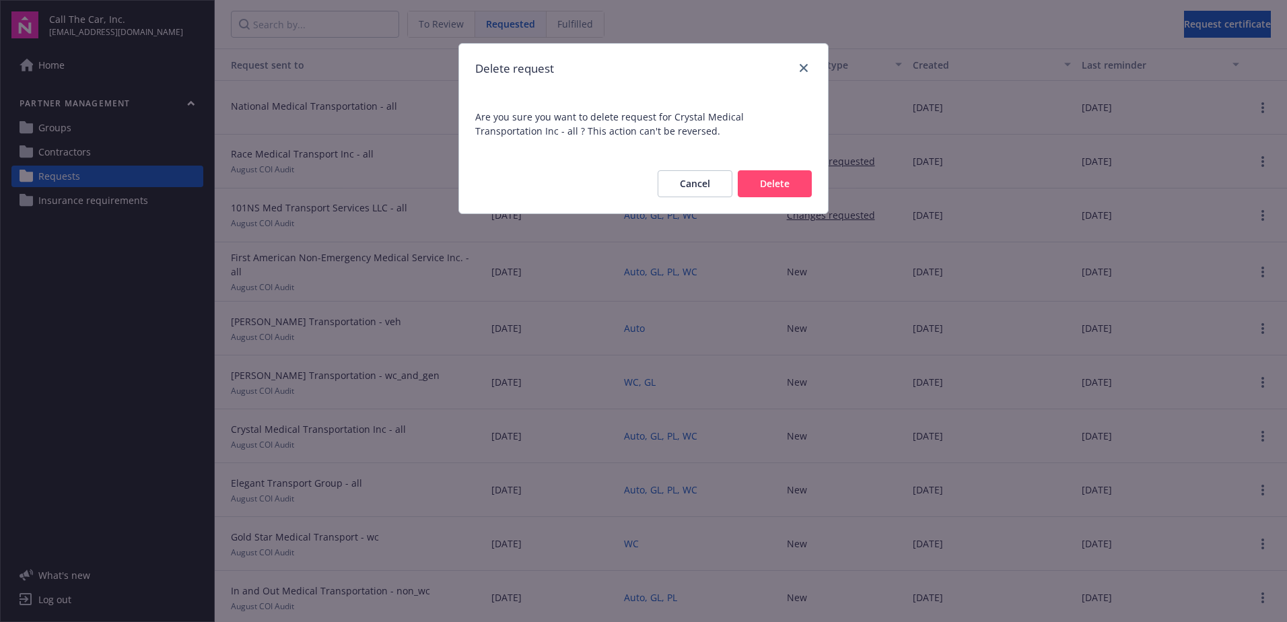
click at [776, 186] on button "Delete" at bounding box center [775, 183] width 74 height 27
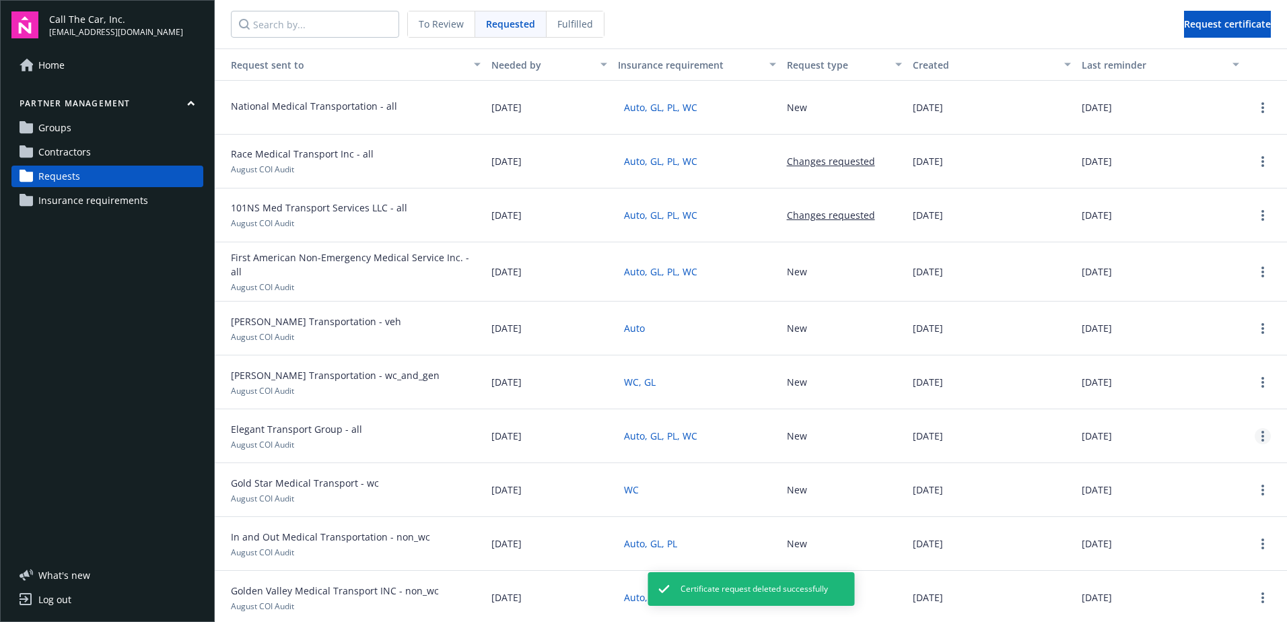
click at [1256, 432] on link "more" at bounding box center [1263, 436] width 16 height 16
click at [1208, 520] on div "Delete request" at bounding box center [1228, 520] width 124 height 22
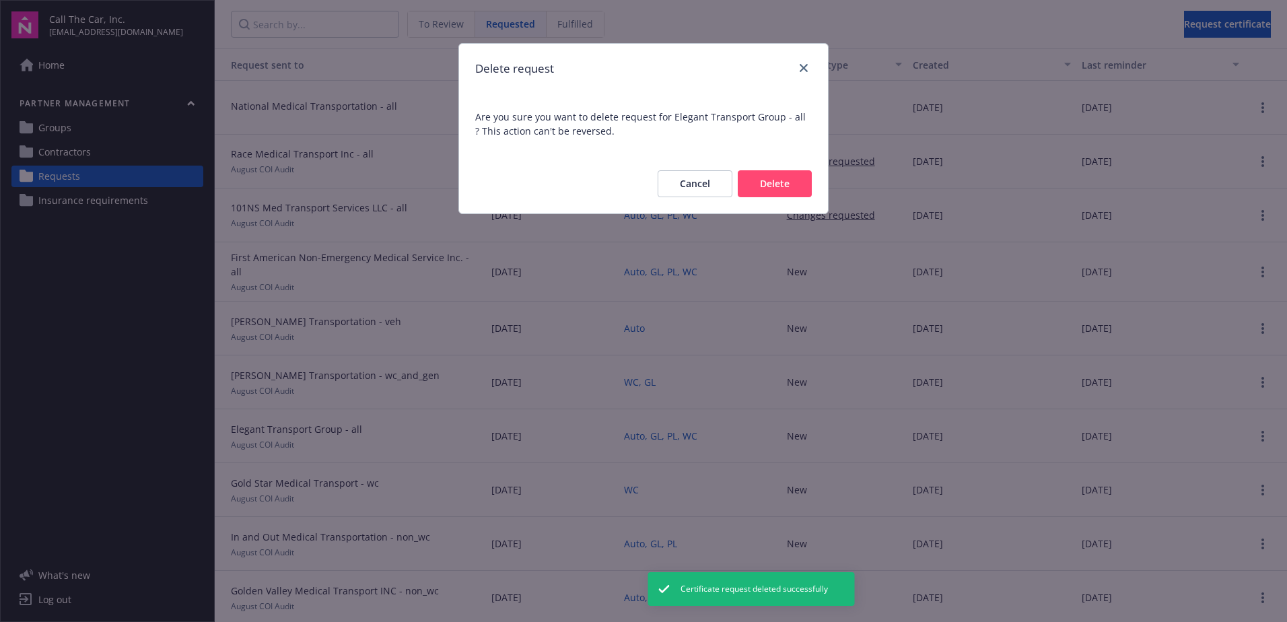
drag, startPoint x: 790, startPoint y: 182, endPoint x: 992, endPoint y: 240, distance: 209.4
click at [801, 183] on button "Delete" at bounding box center [775, 183] width 74 height 27
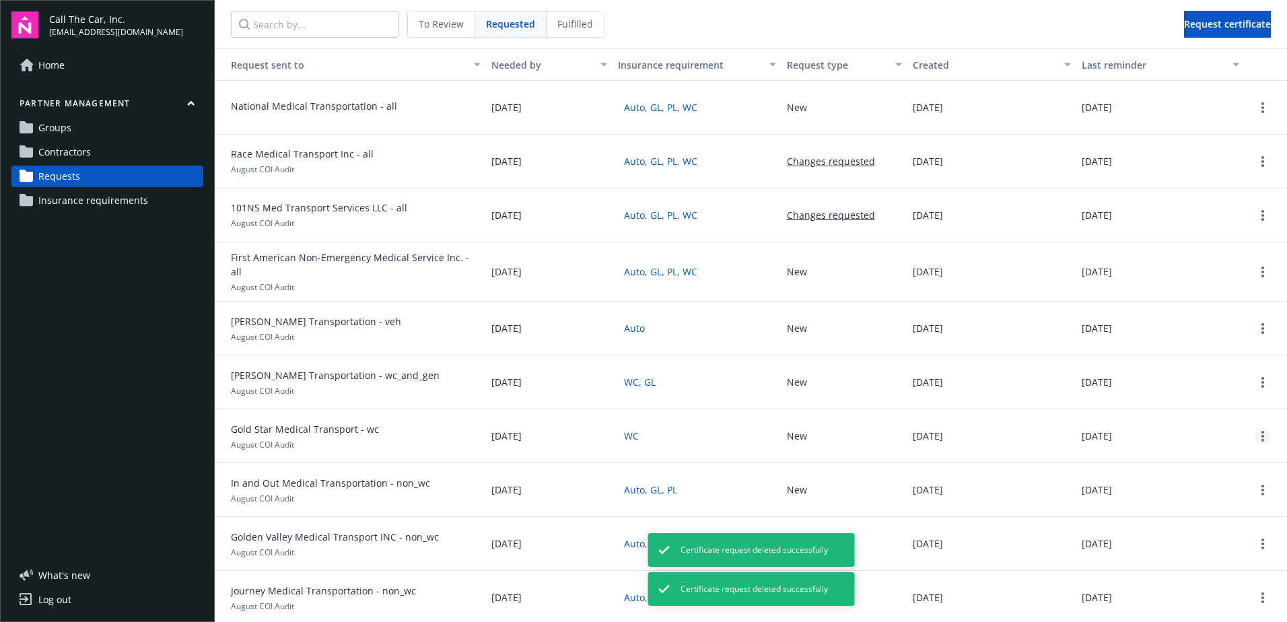
click at [1262, 431] on icon "more" at bounding box center [1263, 436] width 3 height 11
click at [1214, 516] on div "Delete request" at bounding box center [1228, 520] width 124 height 22
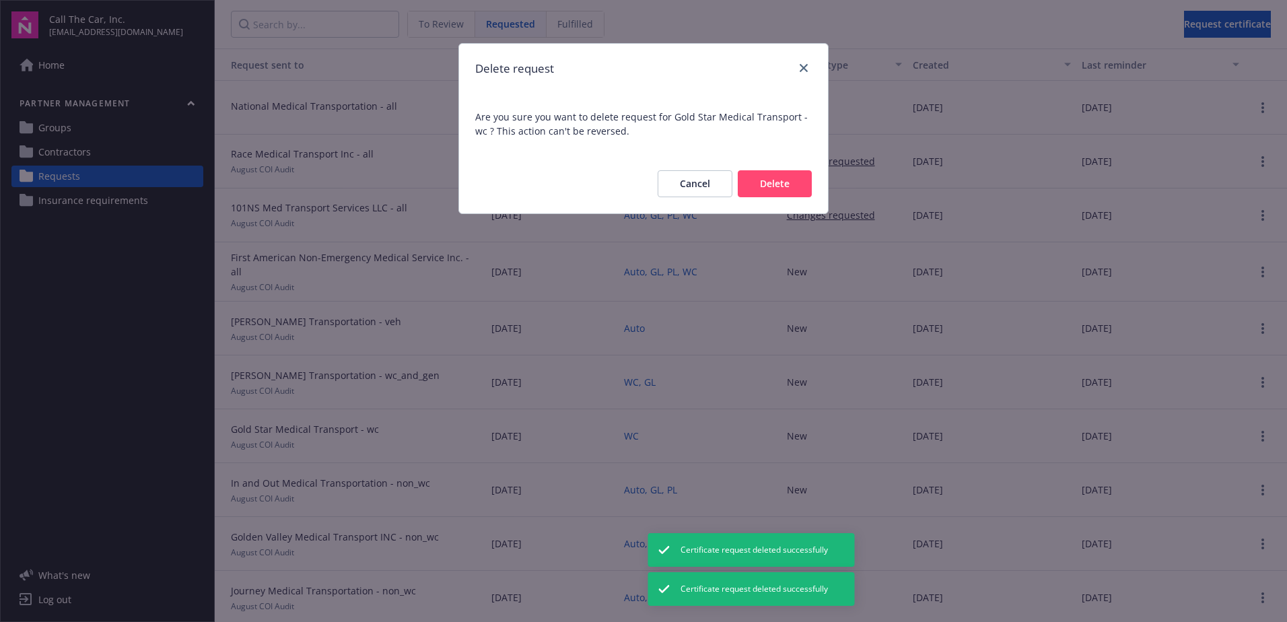
click at [776, 185] on button "Delete" at bounding box center [775, 183] width 74 height 27
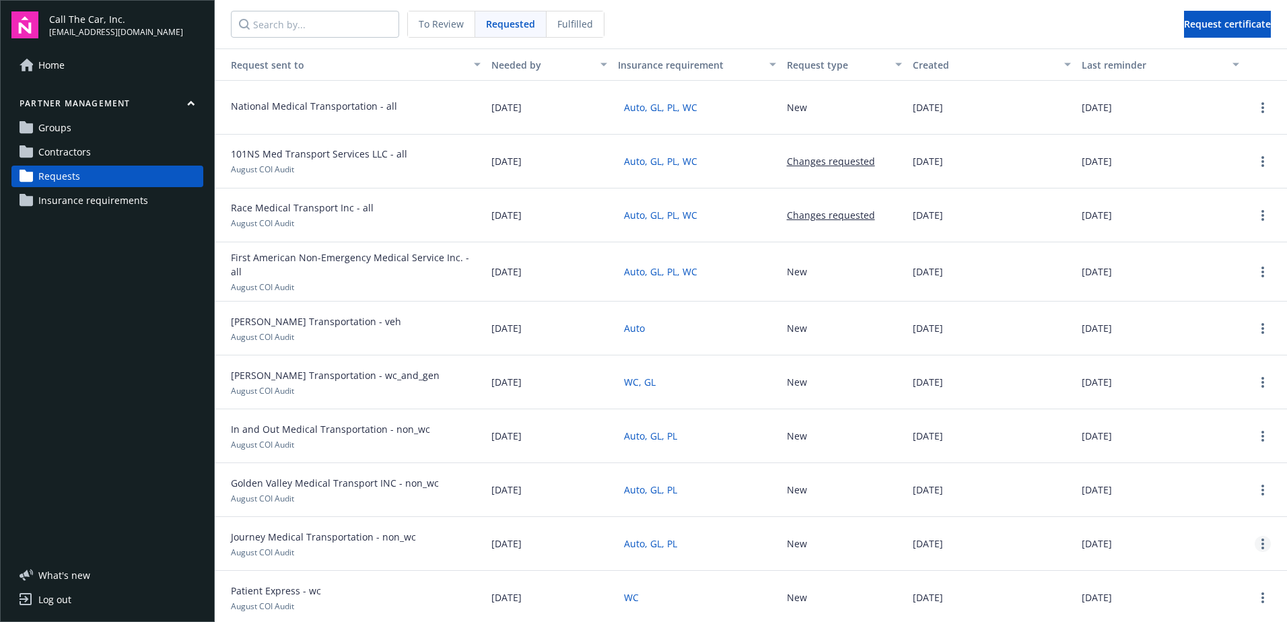
click at [1255, 539] on link "more" at bounding box center [1263, 544] width 16 height 16
click at [1220, 511] on div "Delete request" at bounding box center [1228, 516] width 124 height 22
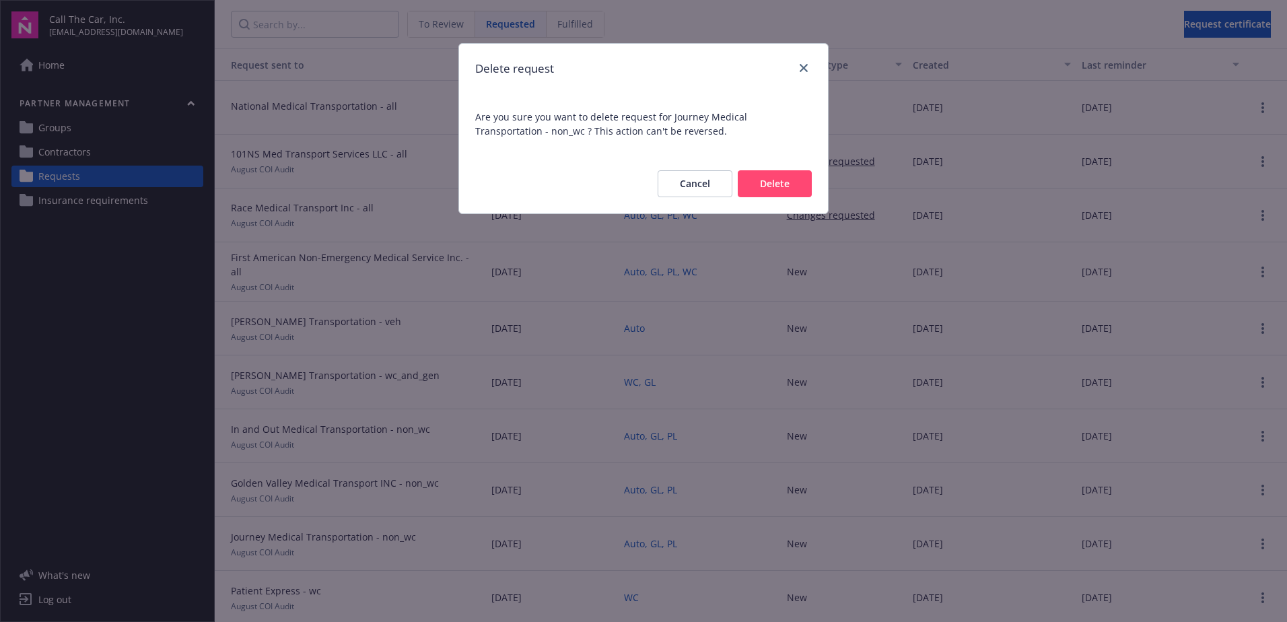
drag, startPoint x: 764, startPoint y: 179, endPoint x: 1034, endPoint y: 292, distance: 292.7
click at [767, 179] on button "Delete" at bounding box center [775, 183] width 74 height 27
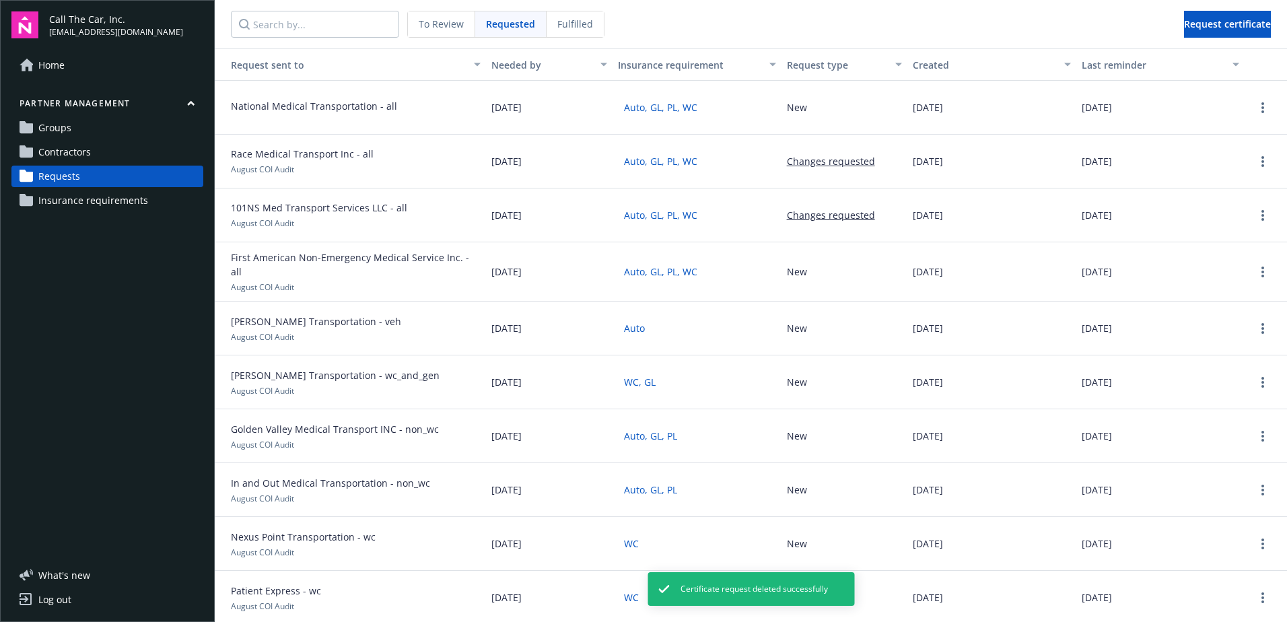
click at [1255, 428] on button "button" at bounding box center [1263, 436] width 16 height 16
click at [1215, 524] on div "Delete request" at bounding box center [1228, 520] width 124 height 22
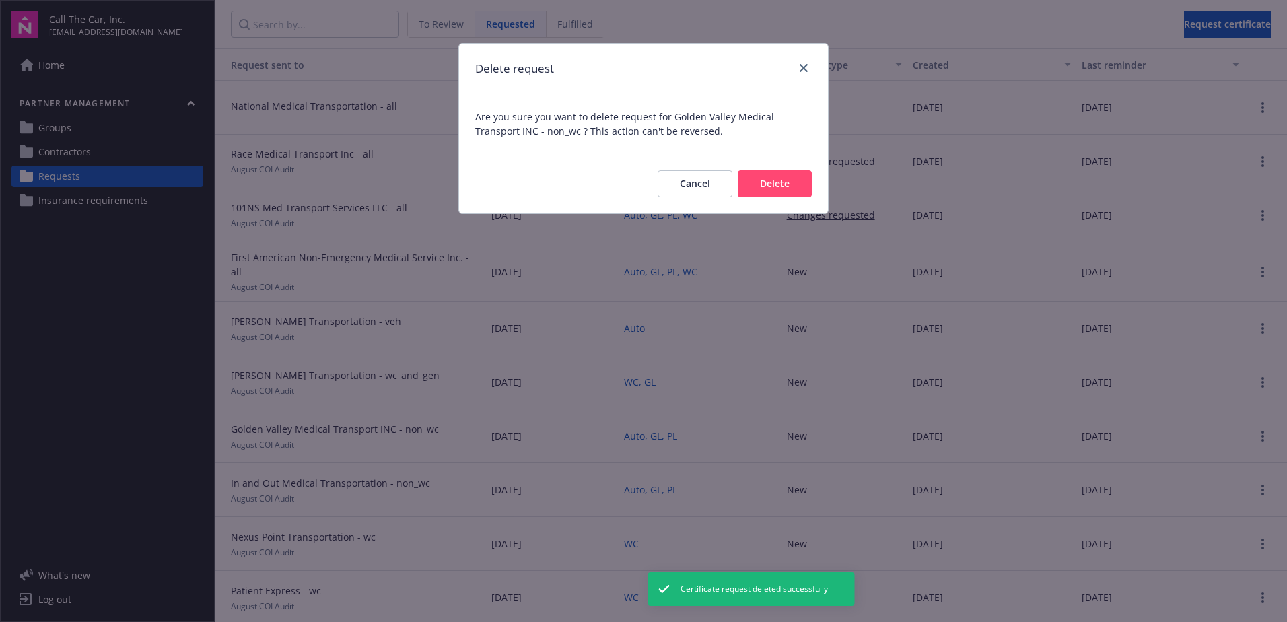
click at [780, 179] on button "Delete" at bounding box center [775, 183] width 74 height 27
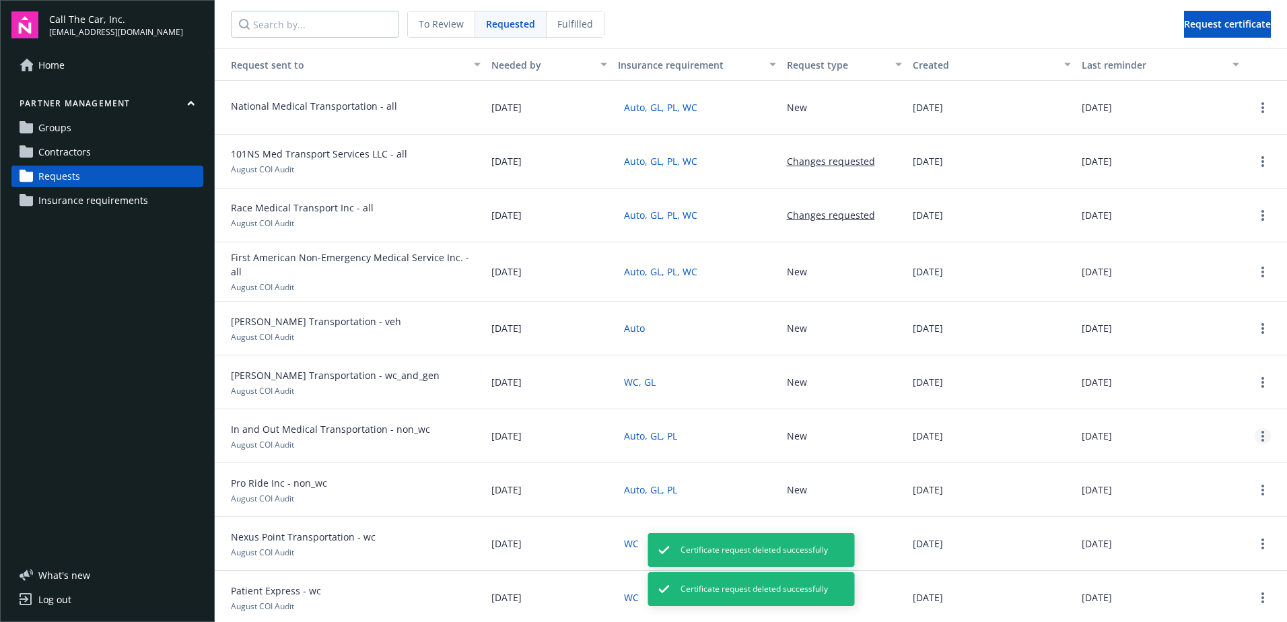
click at [1256, 428] on link "more" at bounding box center [1263, 436] width 16 height 16
click at [1192, 518] on div "Delete request" at bounding box center [1228, 520] width 124 height 22
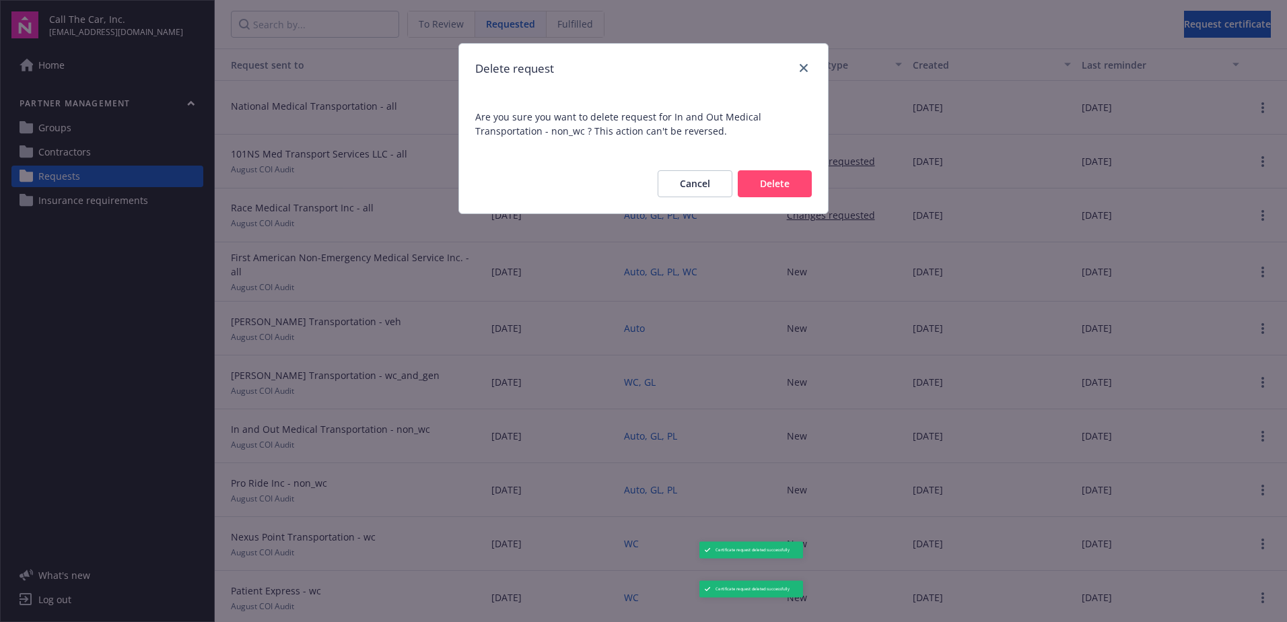
click at [765, 182] on button "Delete" at bounding box center [775, 183] width 74 height 27
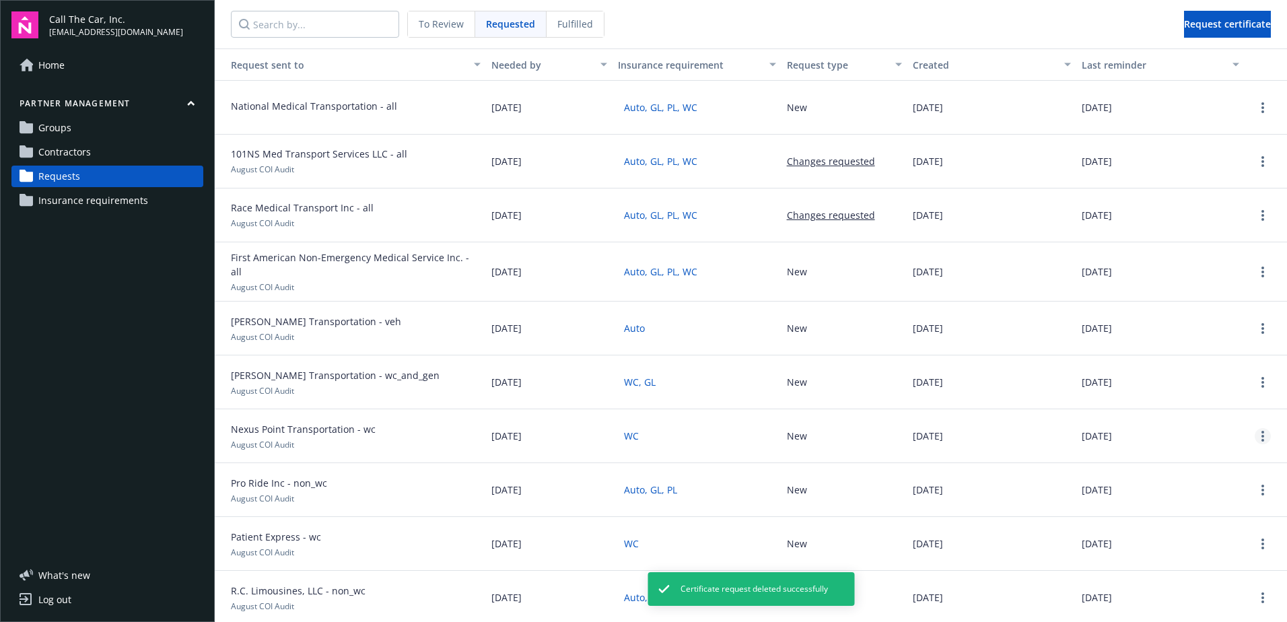
click at [1262, 431] on icon "more" at bounding box center [1263, 436] width 3 height 11
click at [1190, 516] on div "Delete request" at bounding box center [1228, 520] width 124 height 22
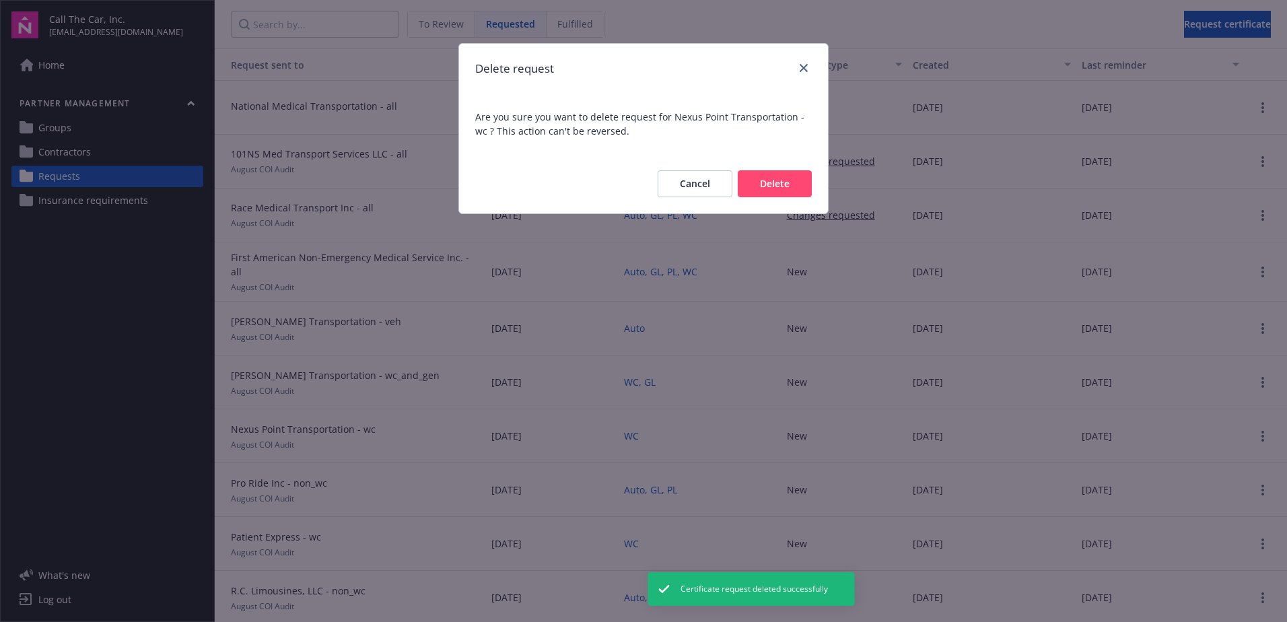
click at [771, 182] on button "Delete" at bounding box center [775, 183] width 74 height 27
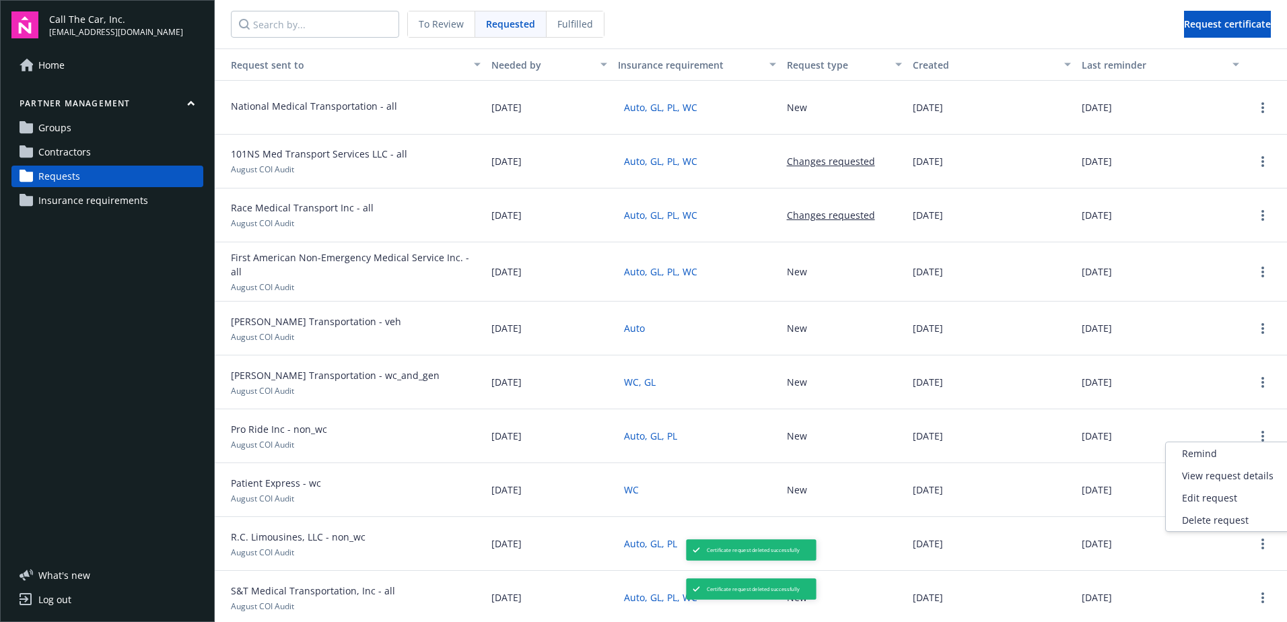
click at [1259, 428] on link "more" at bounding box center [1263, 436] width 16 height 16
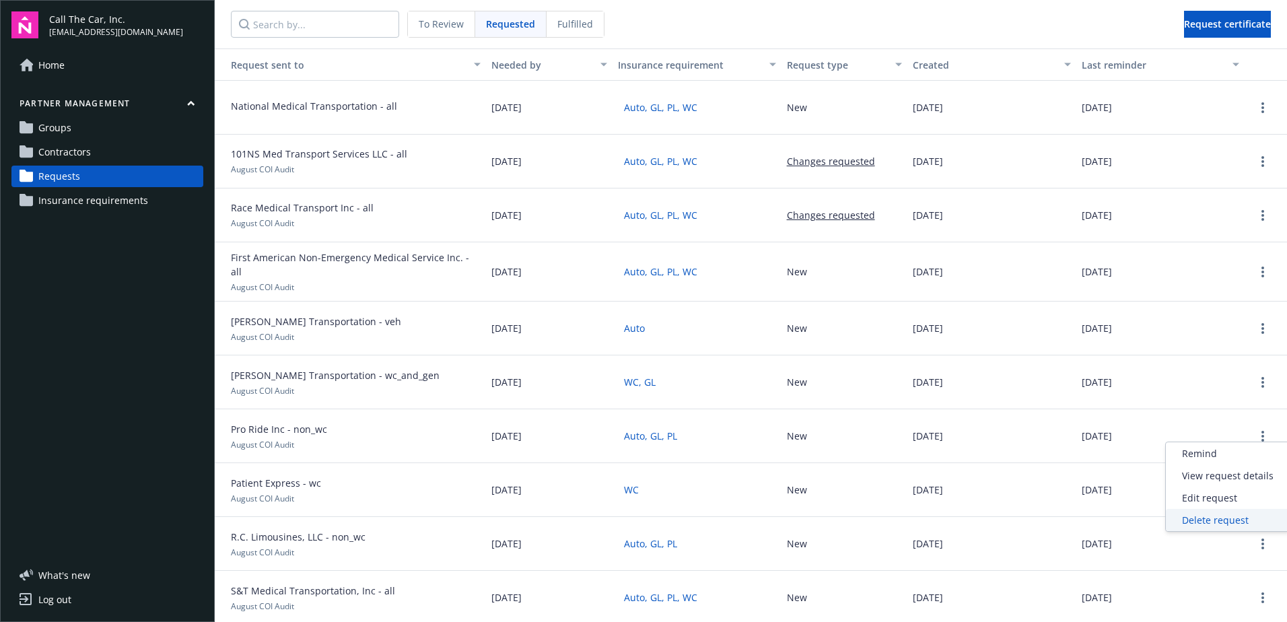
click at [1227, 518] on div "Delete request" at bounding box center [1228, 520] width 124 height 22
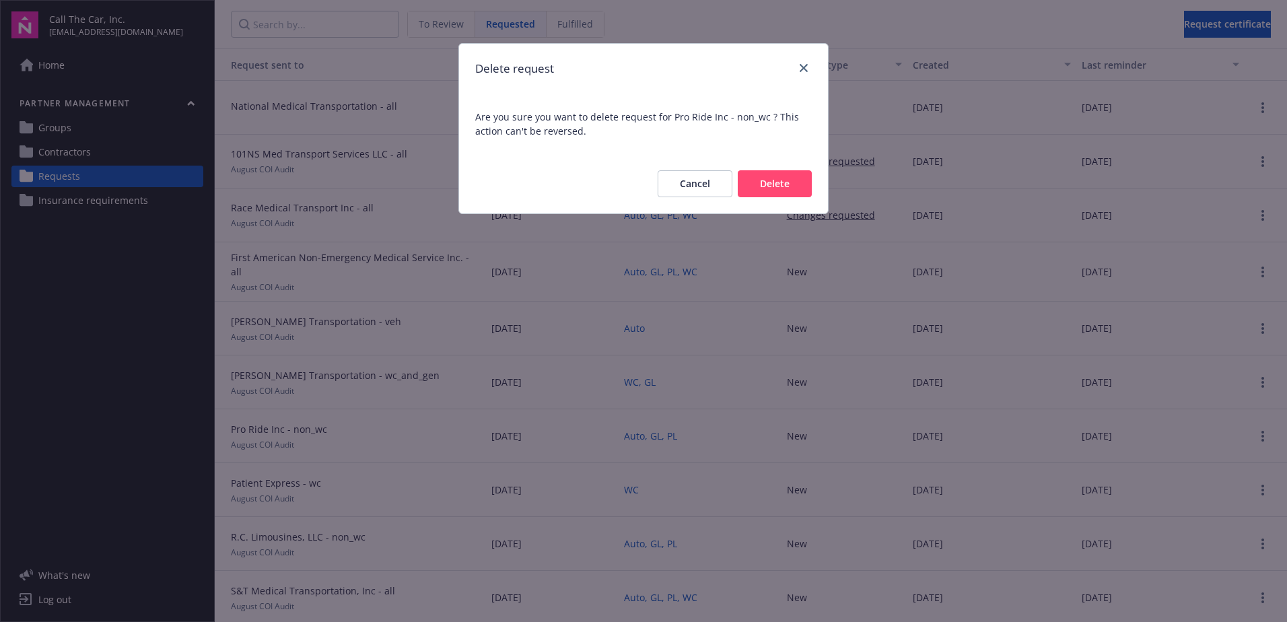
click at [766, 182] on button "Delete" at bounding box center [775, 183] width 74 height 27
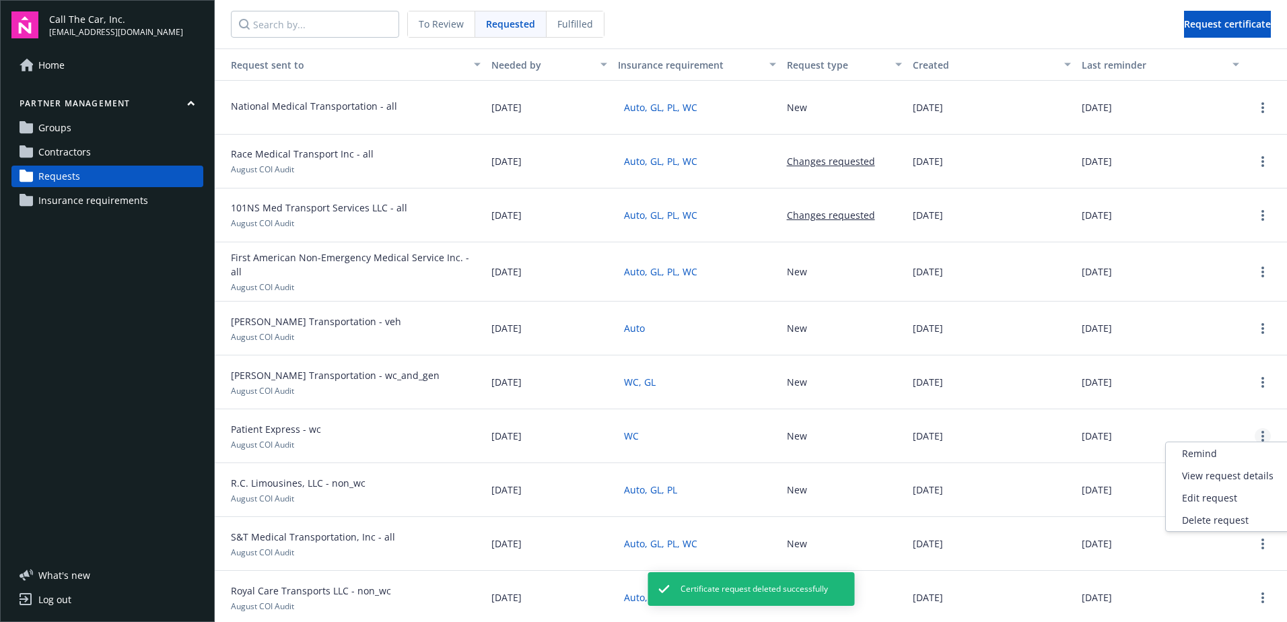
click at [1262, 435] on circle "more" at bounding box center [1263, 436] width 3 height 3
click at [1207, 518] on div "Delete request" at bounding box center [1228, 520] width 124 height 22
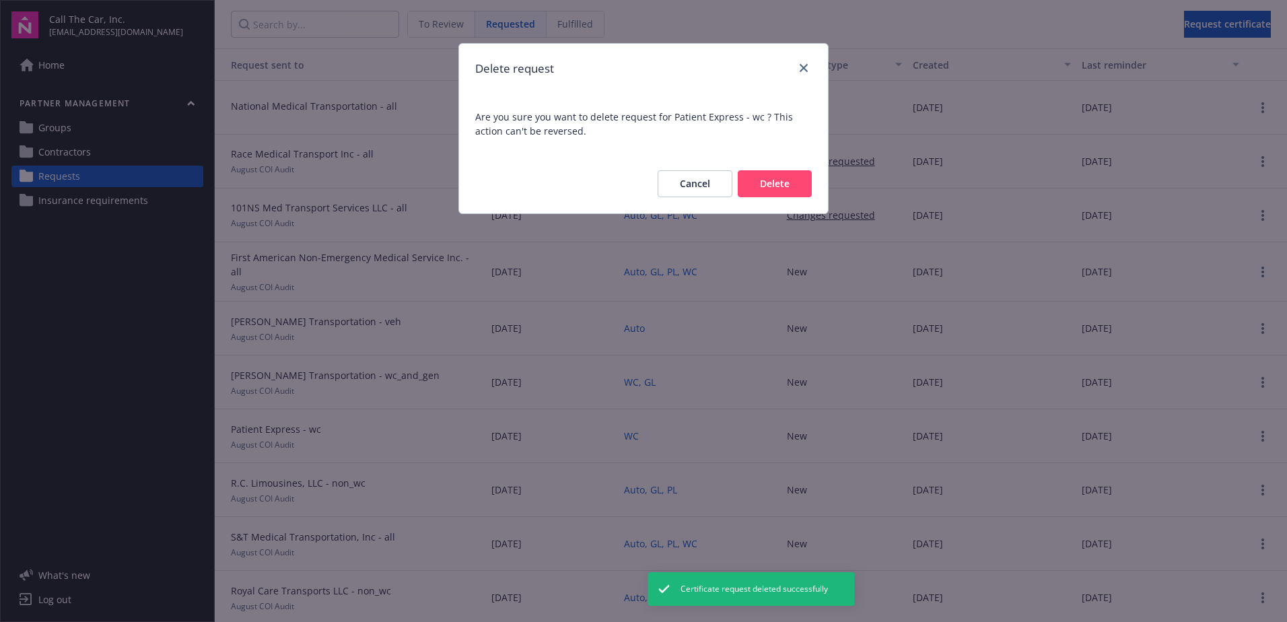
drag, startPoint x: 763, startPoint y: 178, endPoint x: 789, endPoint y: 187, distance: 27.3
click at [764, 178] on button "Delete" at bounding box center [775, 183] width 74 height 27
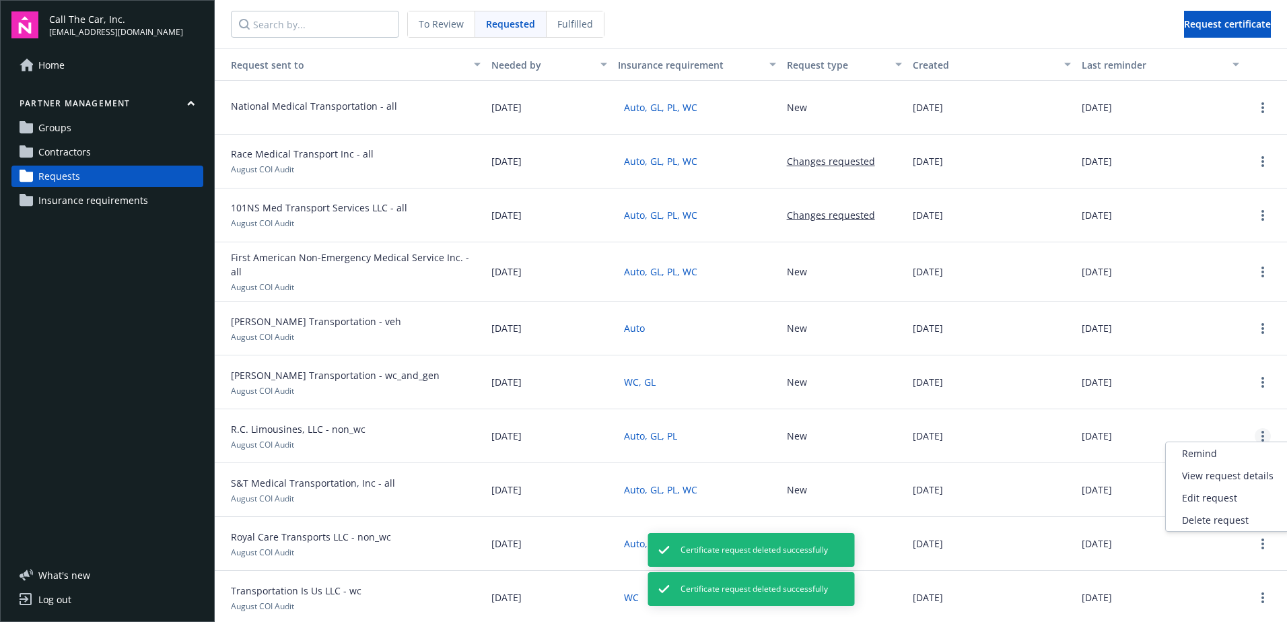
click at [1258, 429] on link "more" at bounding box center [1263, 436] width 16 height 16
click at [1220, 521] on div "Delete request" at bounding box center [1228, 520] width 124 height 22
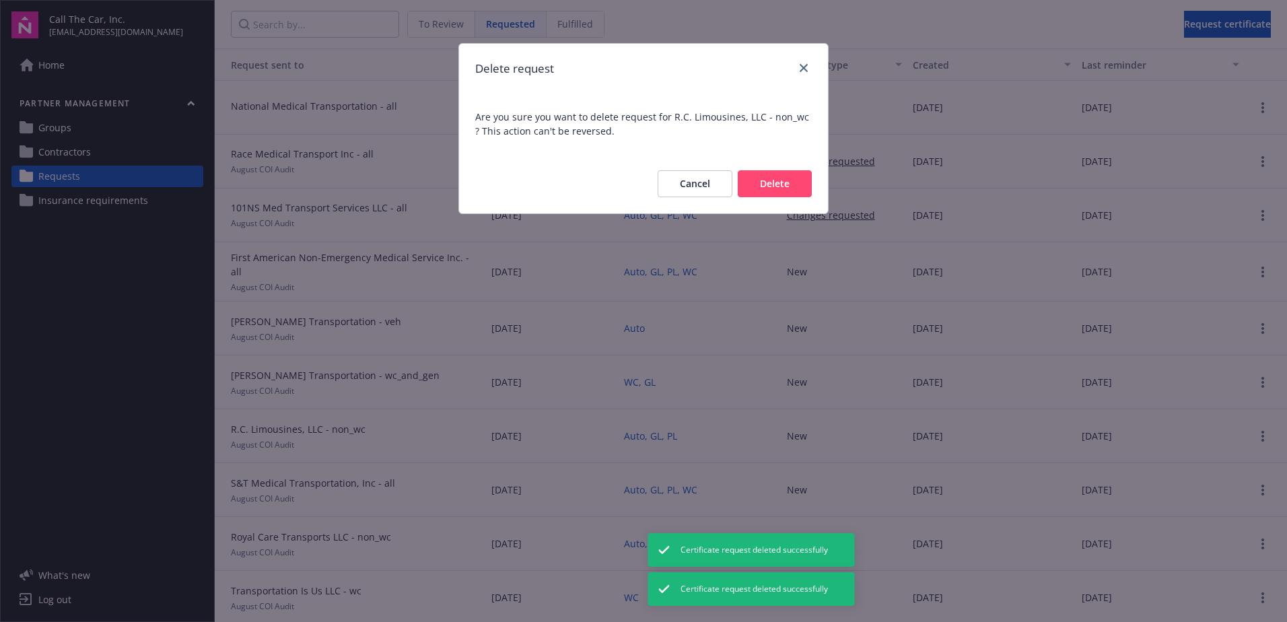
drag, startPoint x: 780, startPoint y: 177, endPoint x: 786, endPoint y: 181, distance: 7.3
click at [780, 178] on button "Delete" at bounding box center [775, 183] width 74 height 27
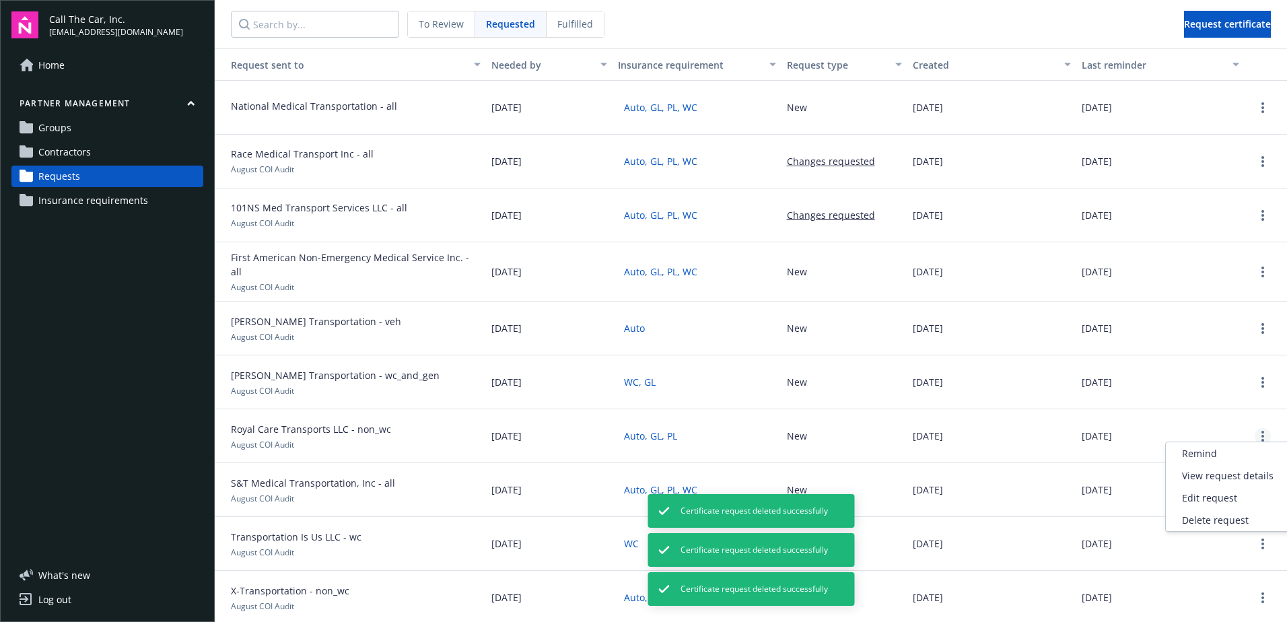
click at [1262, 431] on circle "more" at bounding box center [1263, 432] width 3 height 3
click at [1193, 522] on div "Delete request" at bounding box center [1228, 520] width 124 height 22
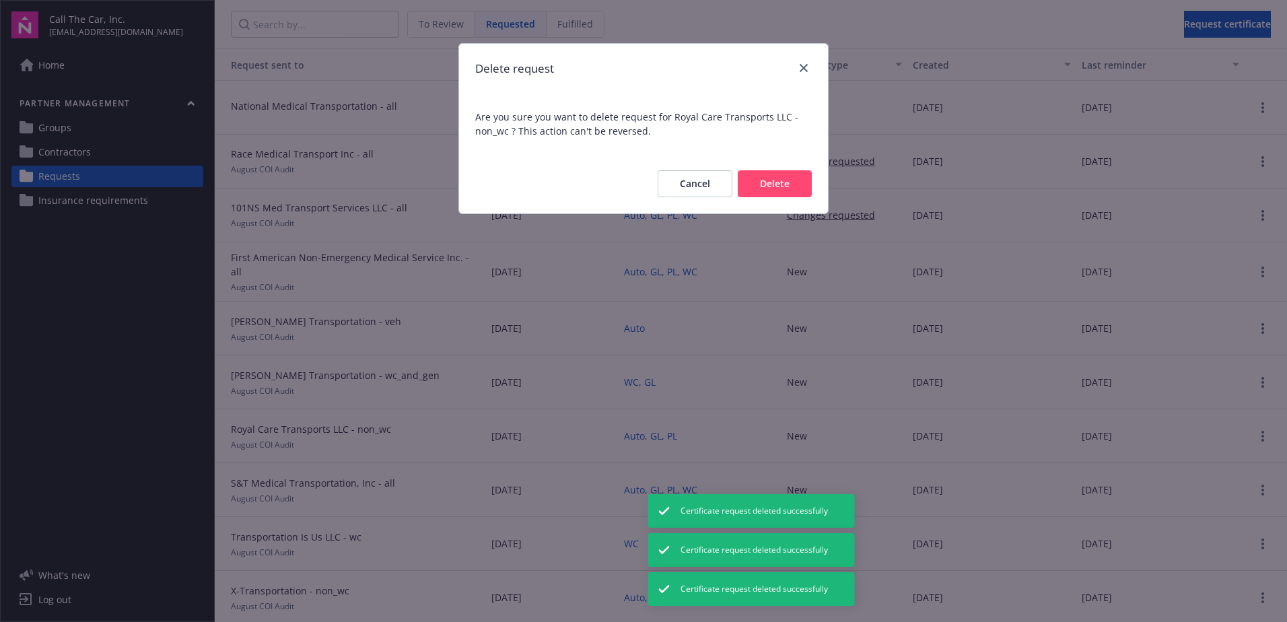
click at [758, 177] on button "Delete" at bounding box center [775, 183] width 74 height 27
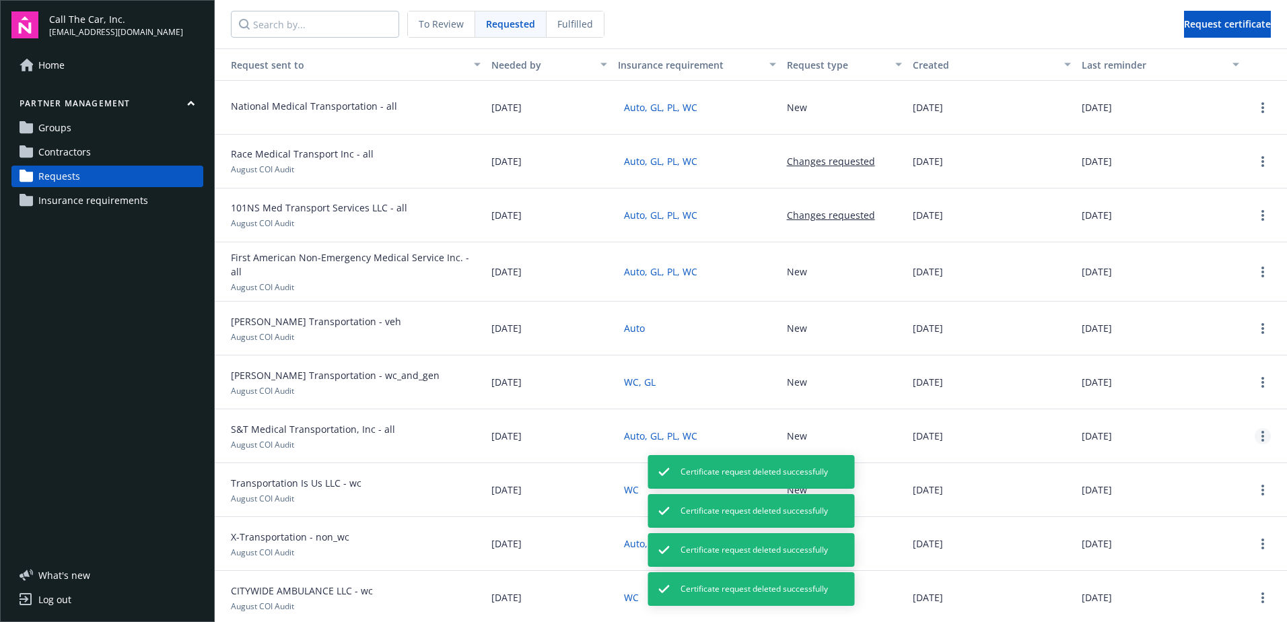
click at [1262, 432] on icon "more" at bounding box center [1263, 436] width 3 height 11
click at [1218, 516] on div "Delete request" at bounding box center [1228, 520] width 124 height 22
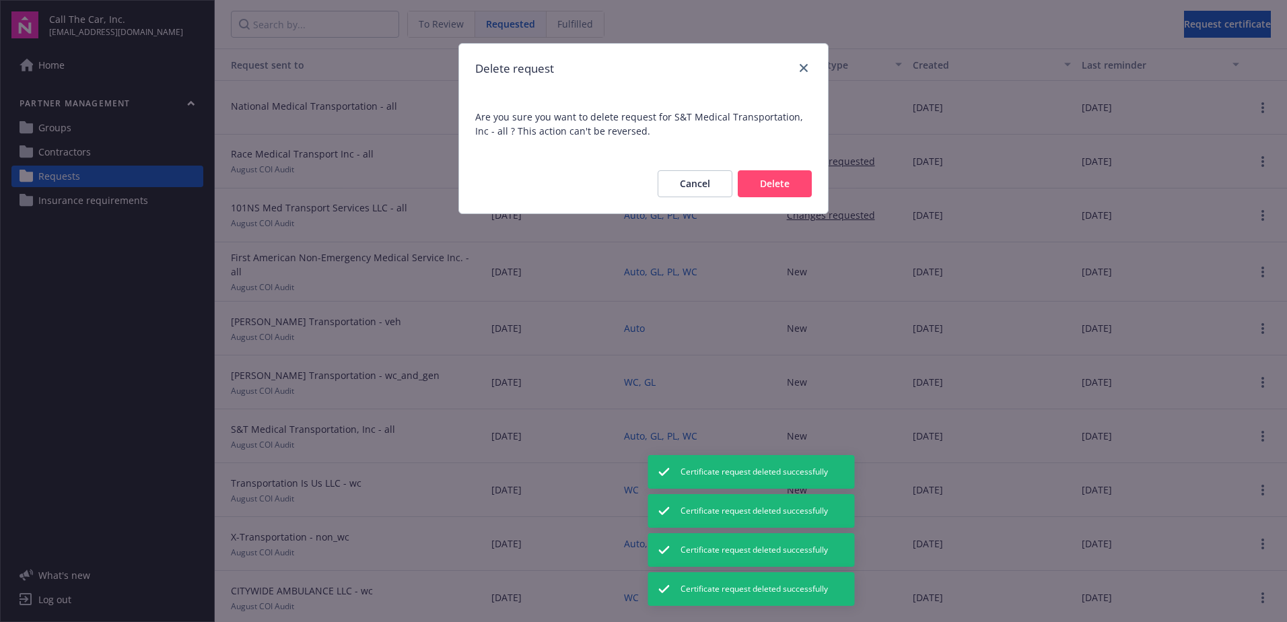
click at [762, 175] on button "Delete" at bounding box center [775, 183] width 74 height 27
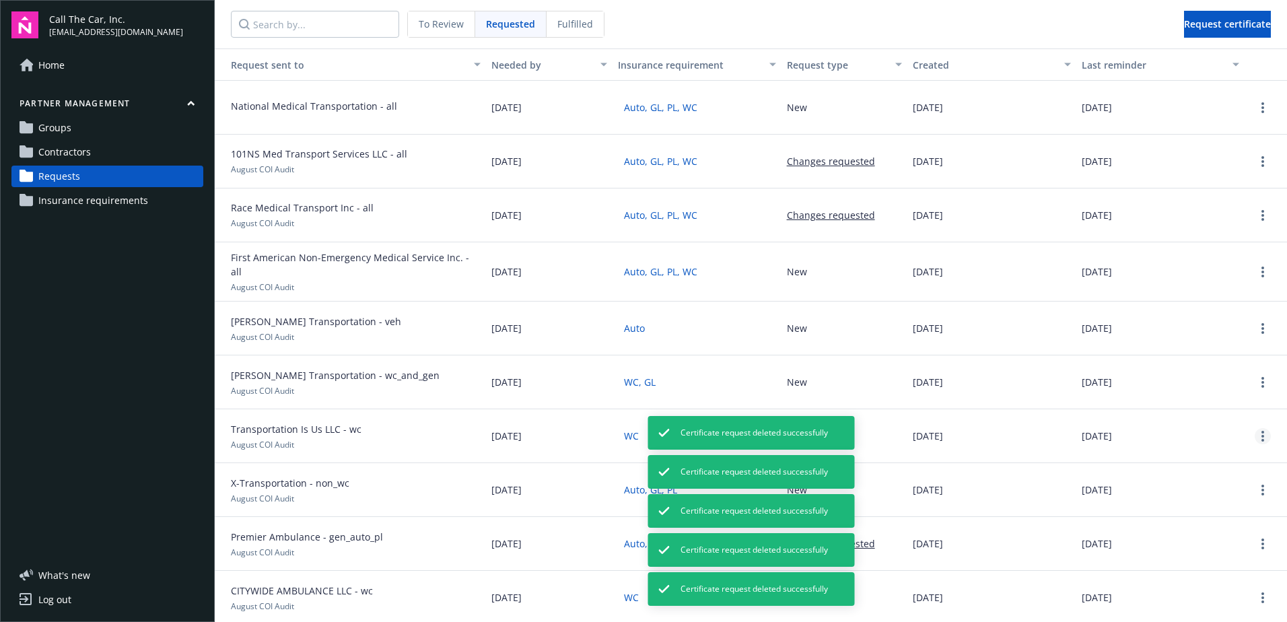
click at [1262, 435] on circle "more" at bounding box center [1263, 436] width 3 height 3
click at [1216, 520] on div "Delete request" at bounding box center [1228, 520] width 124 height 22
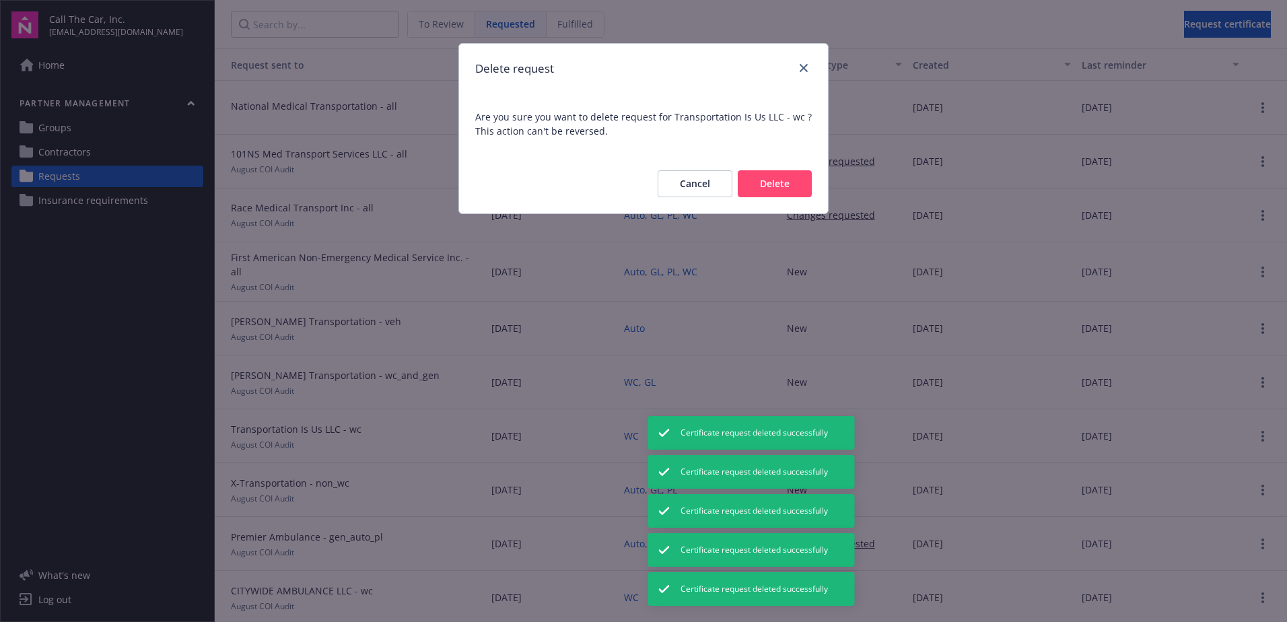
click at [776, 182] on button "Delete" at bounding box center [775, 183] width 74 height 27
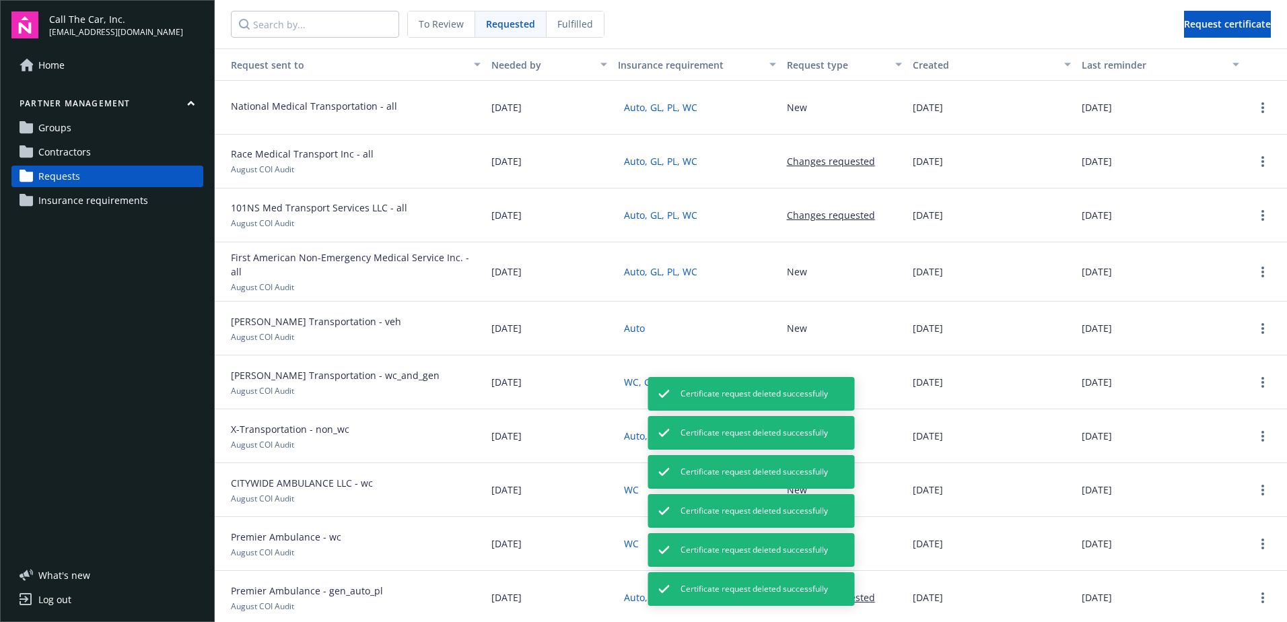
drag, startPoint x: 662, startPoint y: 388, endPoint x: 669, endPoint y: 417, distance: 29.1
click at [662, 389] on icon at bounding box center [664, 393] width 11 height 11
click at [665, 431] on icon at bounding box center [664, 432] width 11 height 11
click at [666, 391] on icon at bounding box center [664, 393] width 11 height 11
click at [665, 471] on icon at bounding box center [664, 472] width 11 height 11
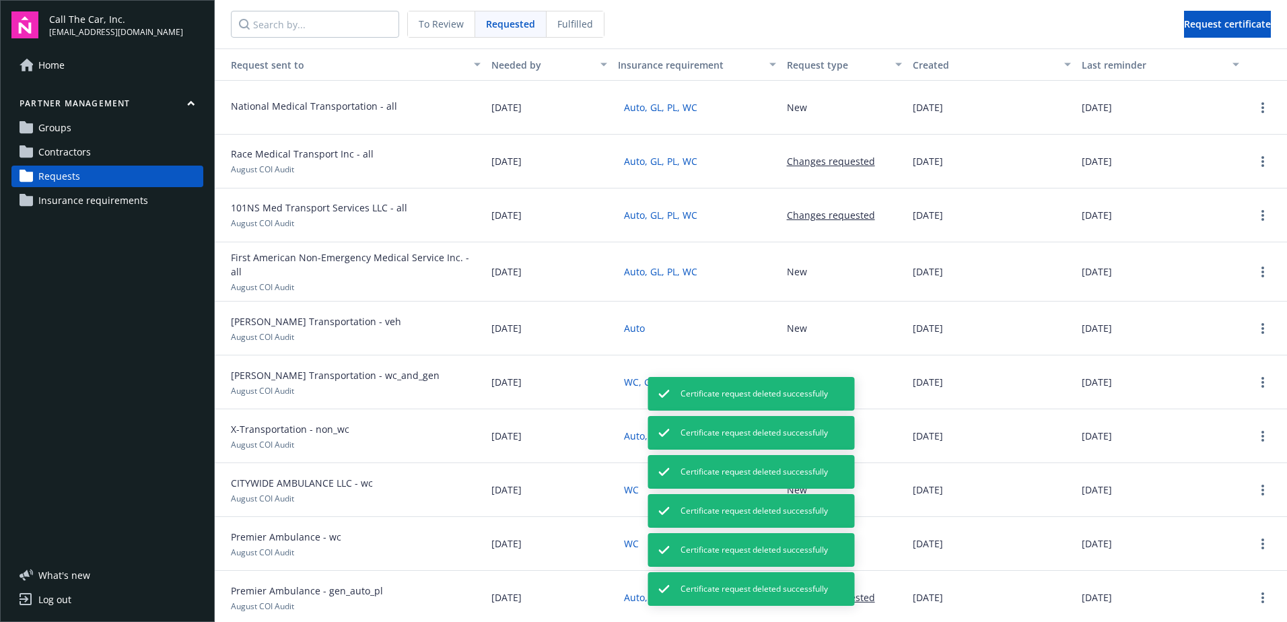
click at [51, 152] on span "Contractors" at bounding box center [64, 152] width 53 height 22
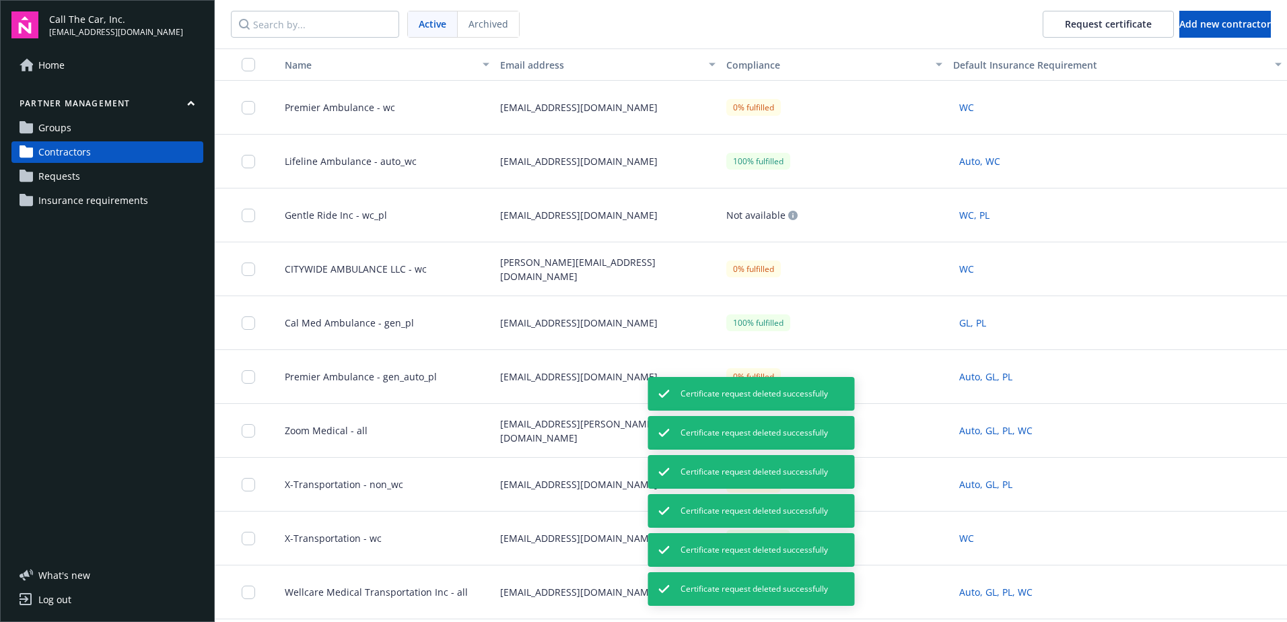
click at [53, 177] on span "Requests" at bounding box center [59, 177] width 42 height 22
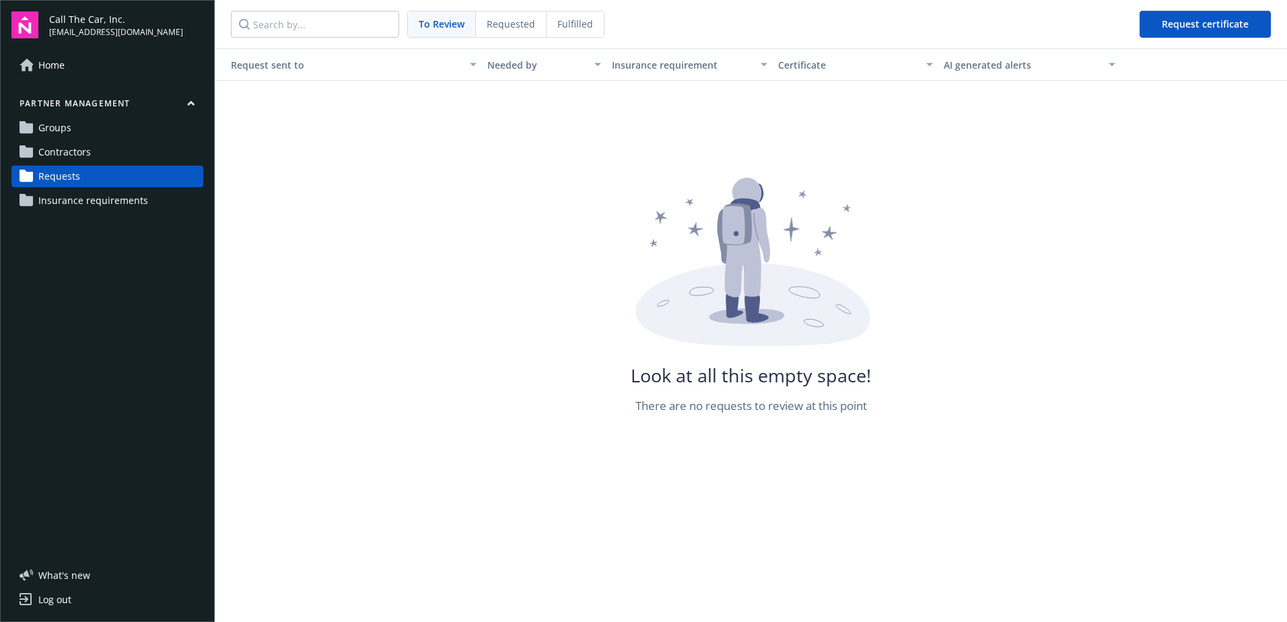
click at [59, 174] on span "Requests" at bounding box center [59, 177] width 42 height 22
click at [514, 22] on span "Requested" at bounding box center [511, 24] width 48 height 14
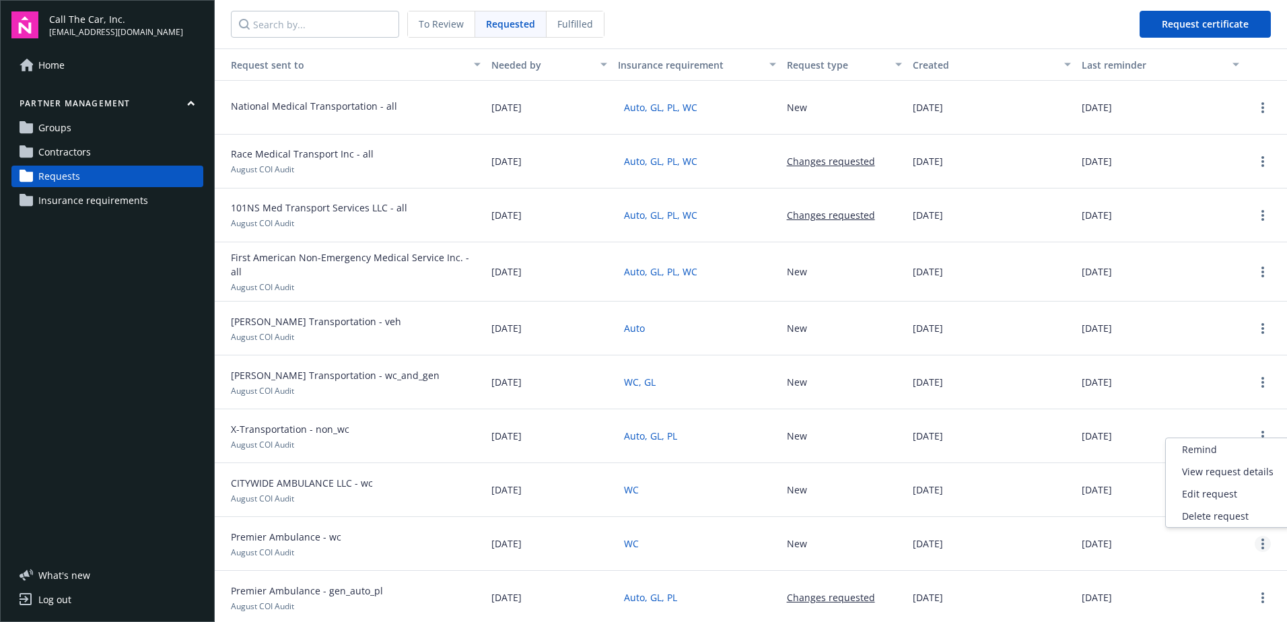
click at [1256, 537] on link "more" at bounding box center [1263, 544] width 16 height 16
click at [1225, 514] on div "Delete request" at bounding box center [1228, 516] width 124 height 22
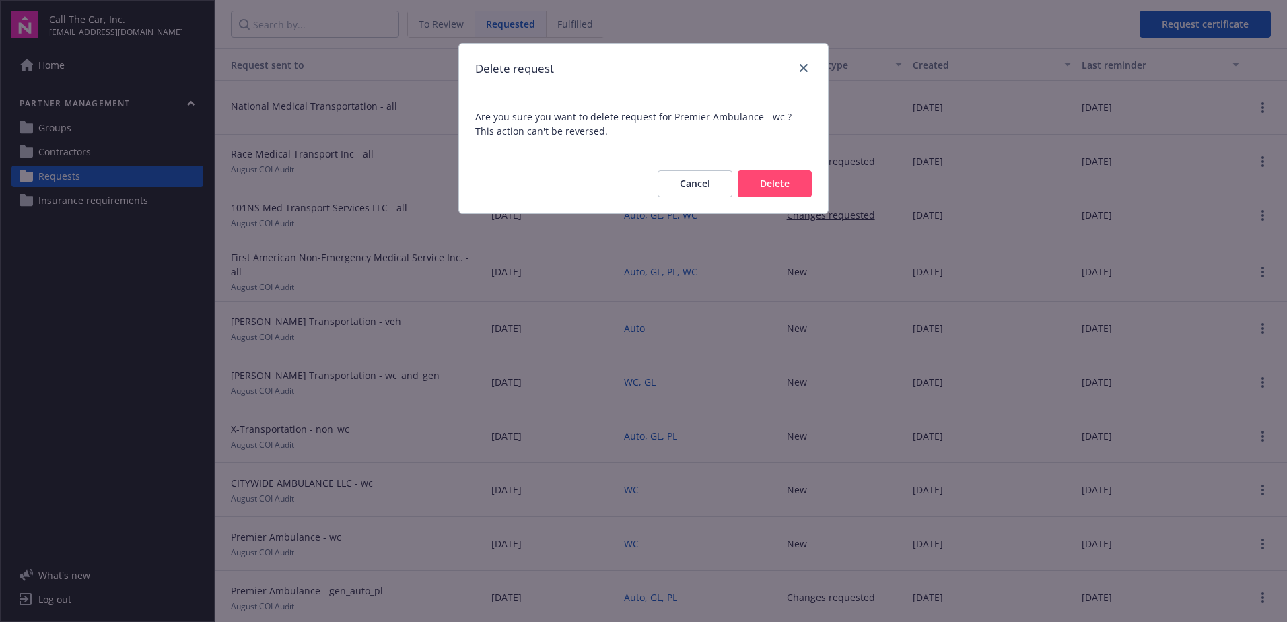
click at [761, 175] on button "Delete" at bounding box center [775, 183] width 74 height 27
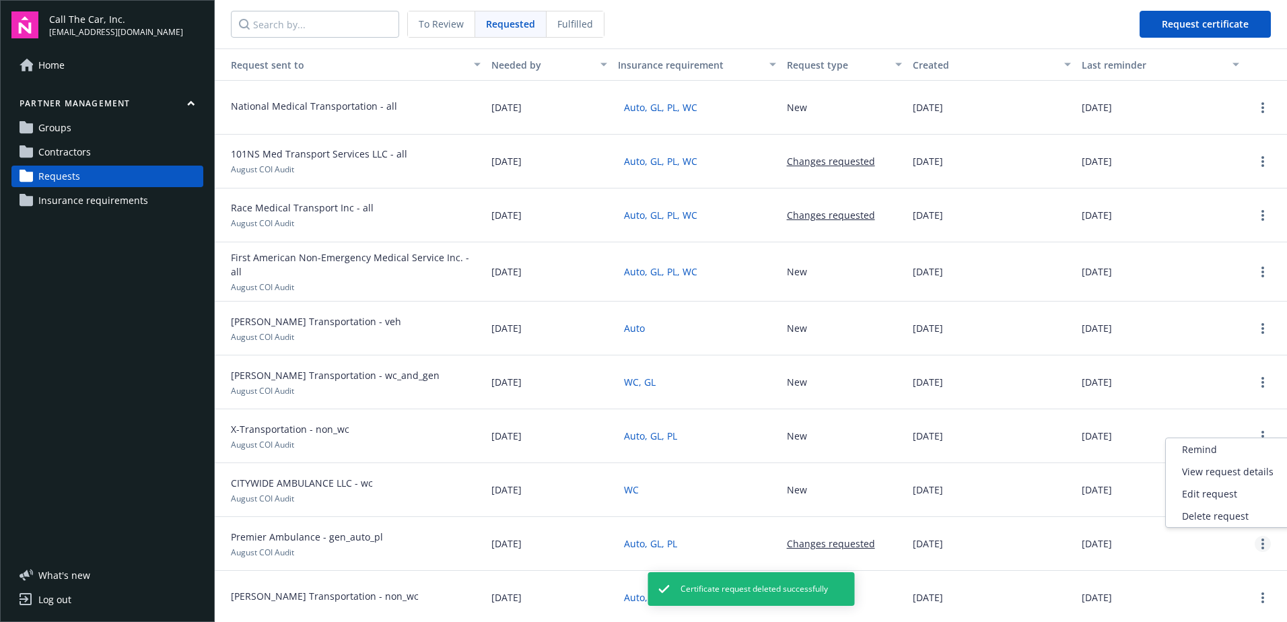
click at [1262, 543] on circle "more" at bounding box center [1263, 544] width 3 height 3
click at [1190, 517] on div "Delete request" at bounding box center [1228, 516] width 124 height 22
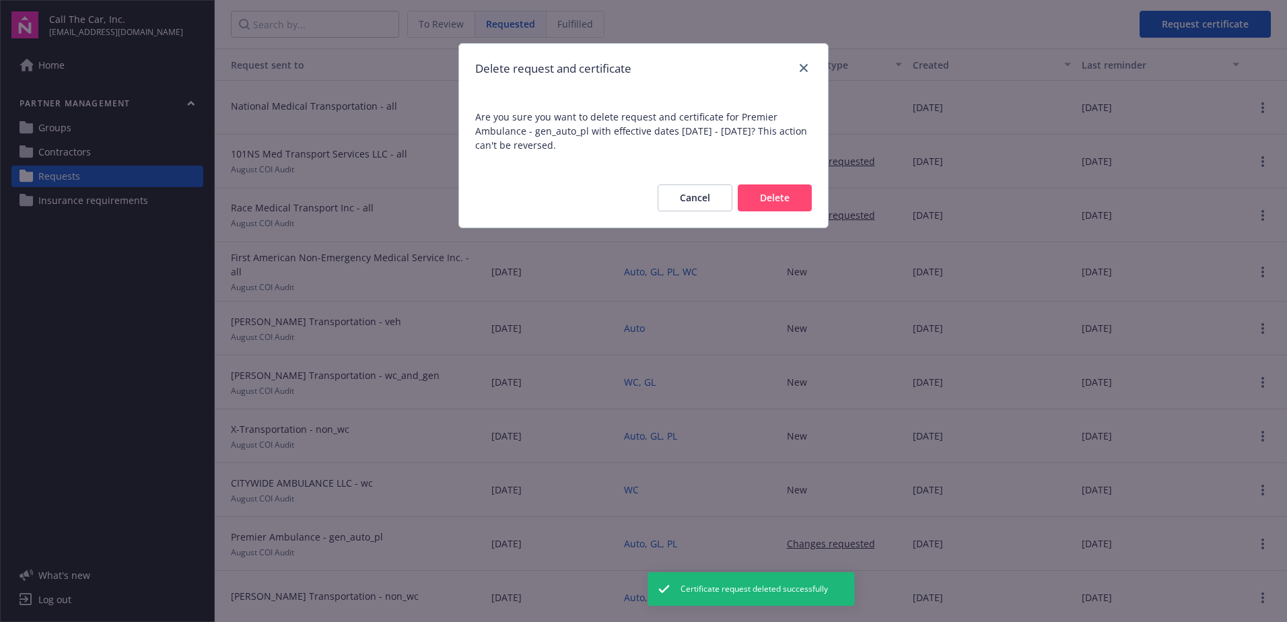
click at [770, 195] on button "Delete" at bounding box center [775, 197] width 74 height 27
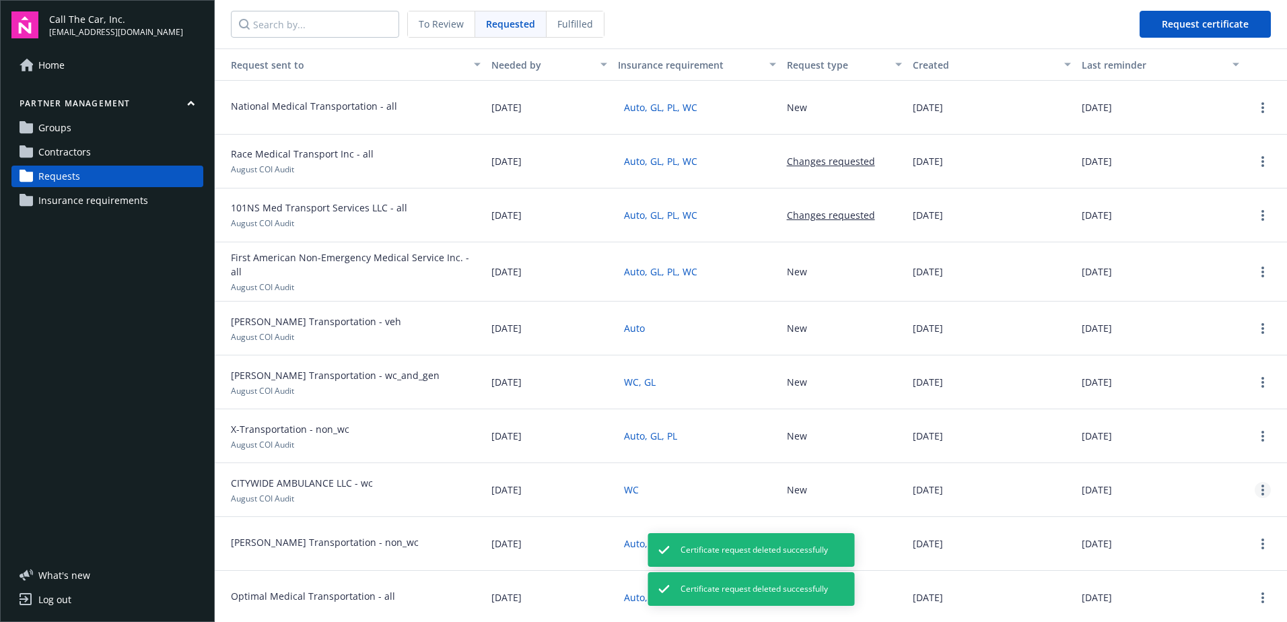
click at [1256, 483] on link "more" at bounding box center [1263, 490] width 16 height 16
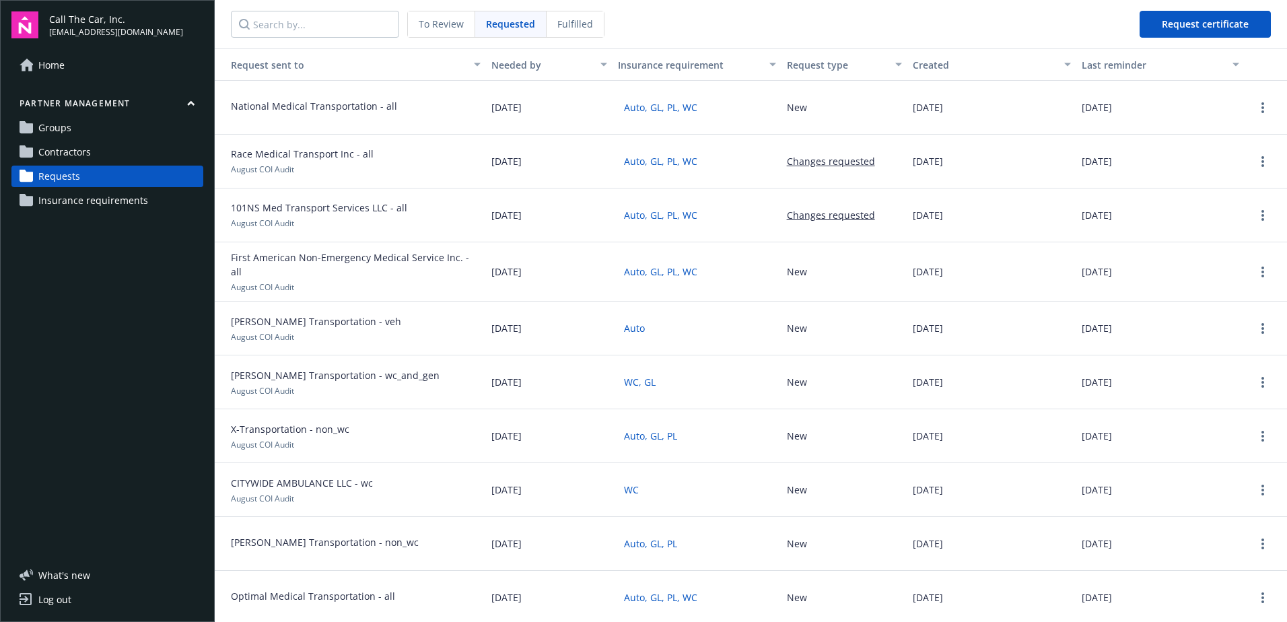
click at [1231, 571] on div "[DATE]" at bounding box center [1160, 598] width 168 height 54
click at [1256, 428] on link "more" at bounding box center [1263, 436] width 16 height 16
click at [1204, 517] on div "Delete request" at bounding box center [1228, 520] width 124 height 22
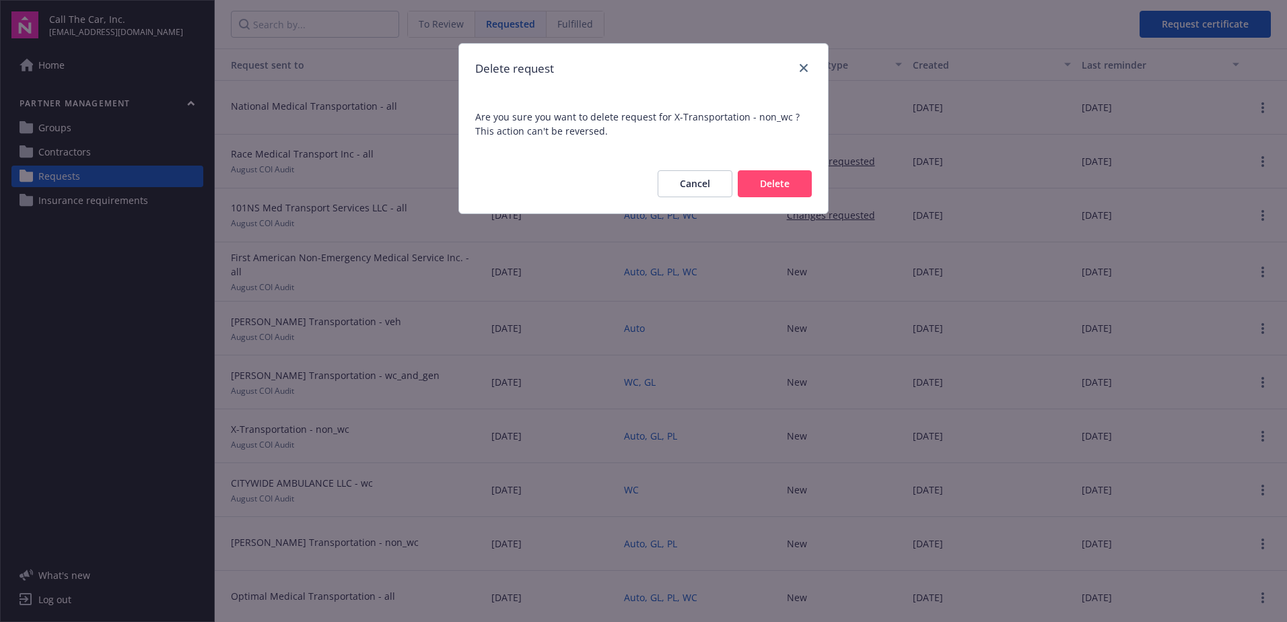
click at [756, 188] on button "Delete" at bounding box center [775, 183] width 74 height 27
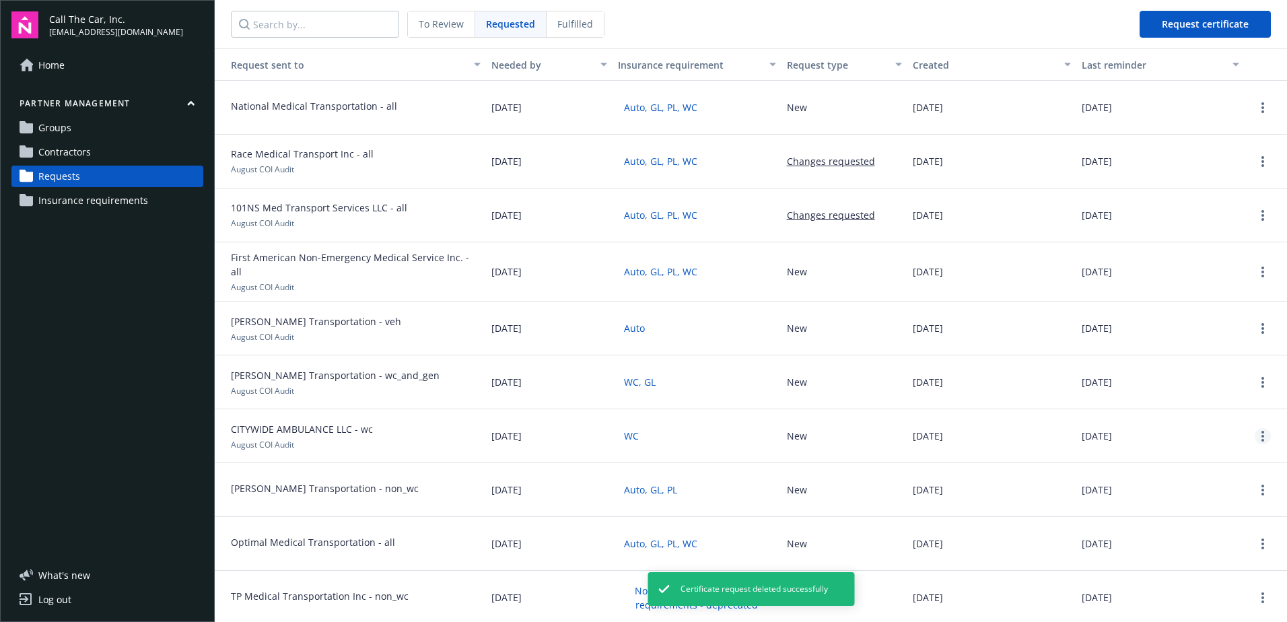
click at [1260, 432] on link "more" at bounding box center [1263, 436] width 16 height 16
click at [1209, 518] on div "Delete request" at bounding box center [1228, 520] width 124 height 22
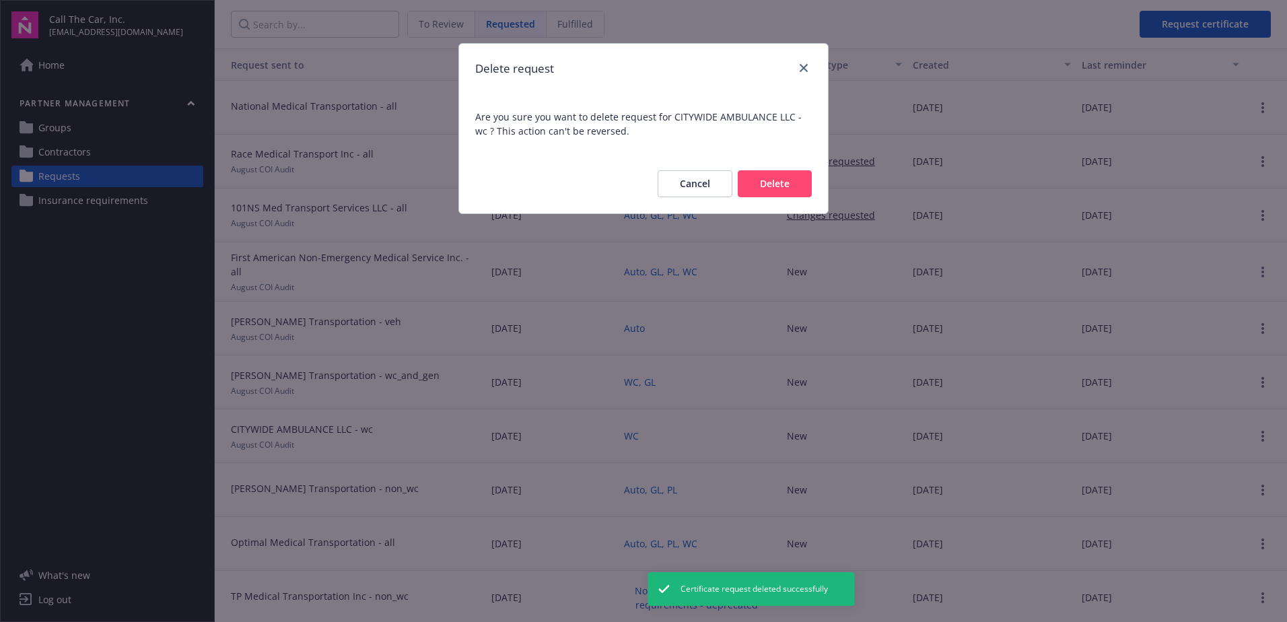
drag, startPoint x: 769, startPoint y: 179, endPoint x: 776, endPoint y: 182, distance: 7.5
click at [768, 179] on button "Delete" at bounding box center [775, 183] width 74 height 27
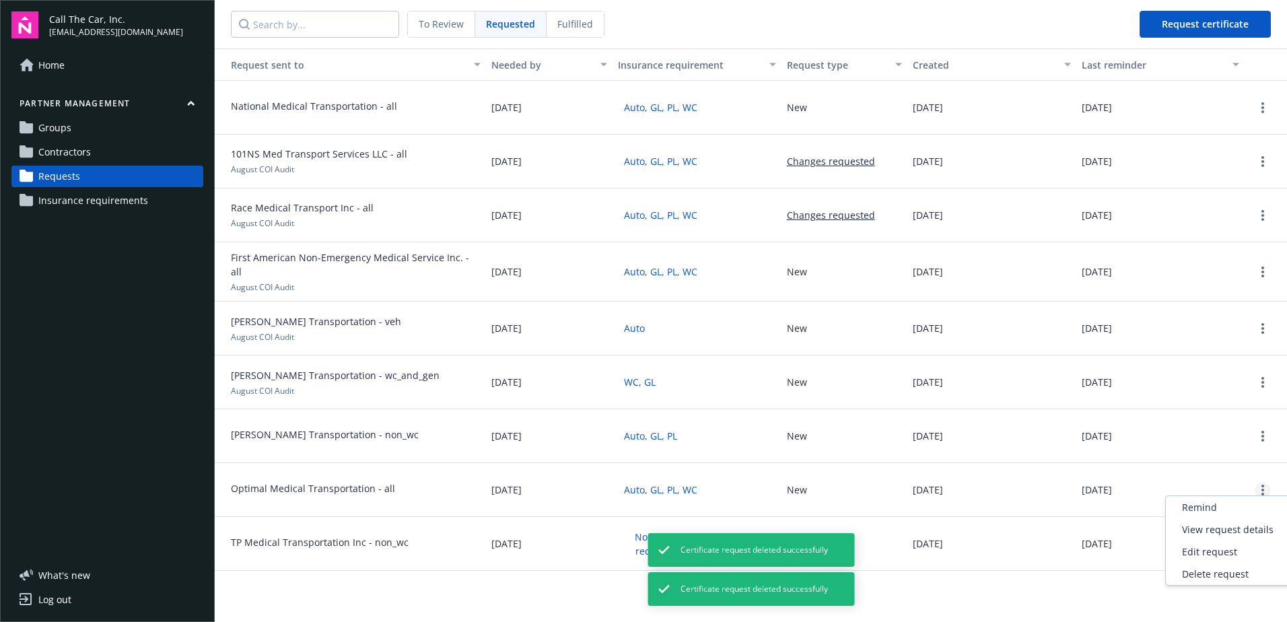
click at [1262, 485] on icon "more" at bounding box center [1263, 490] width 3 height 11
click at [1187, 571] on div "Delete request" at bounding box center [1228, 574] width 124 height 22
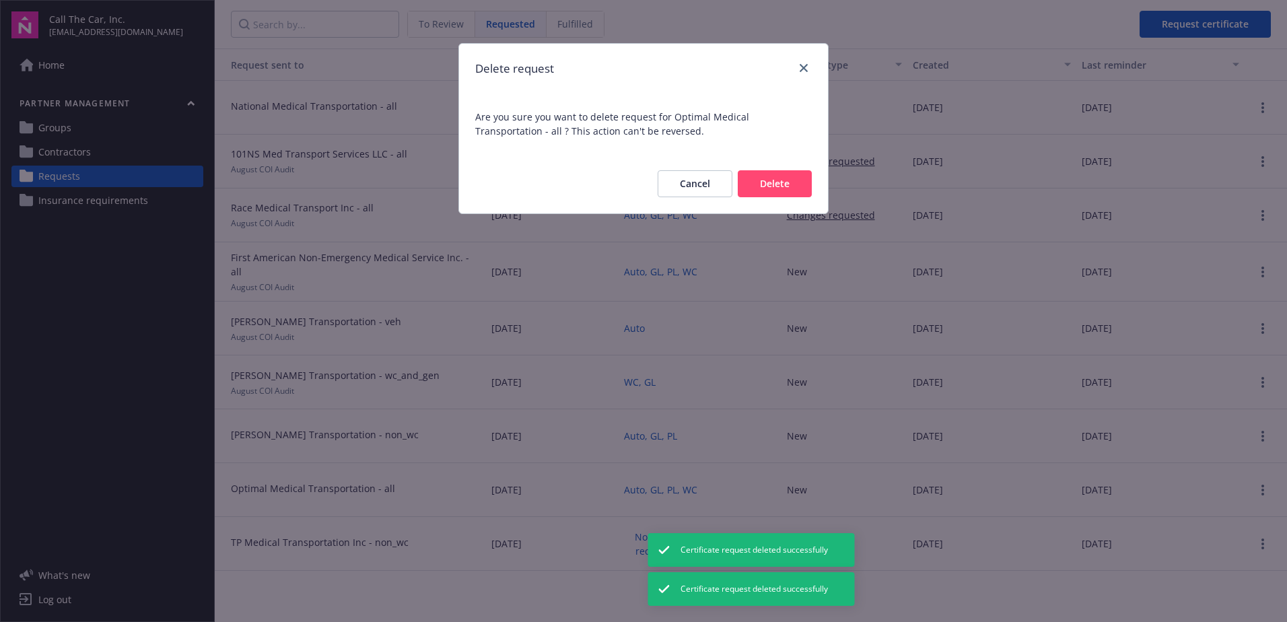
click at [776, 180] on button "Delete" at bounding box center [775, 183] width 74 height 27
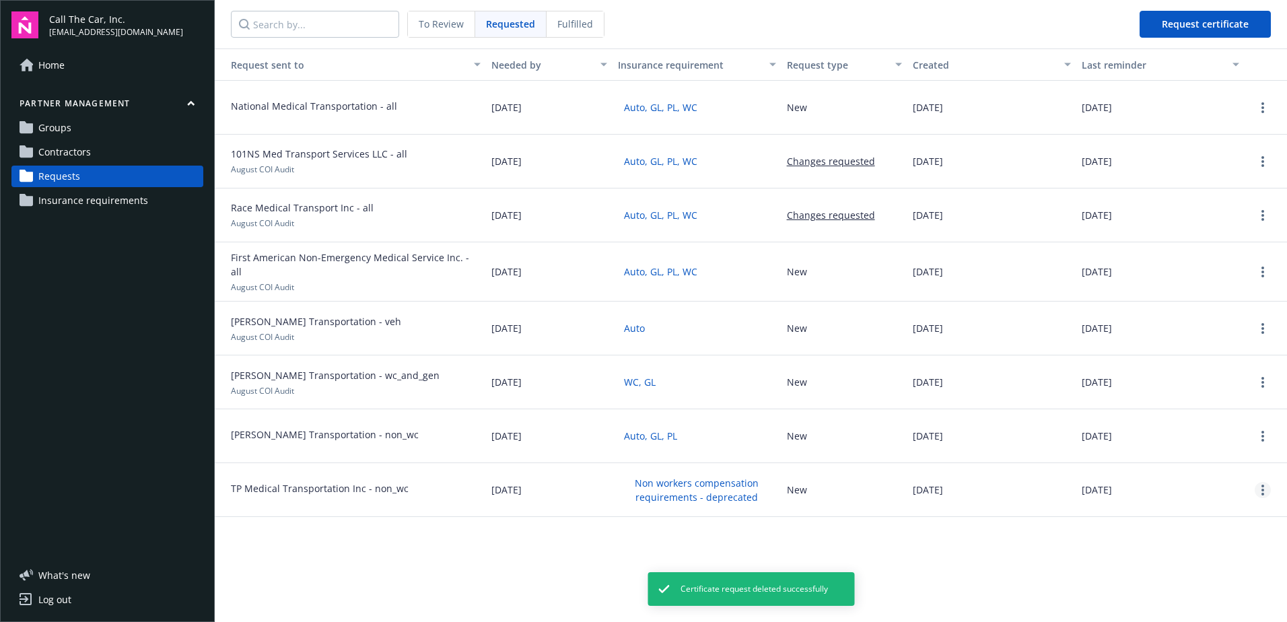
click at [1260, 482] on link "more" at bounding box center [1263, 490] width 16 height 16
click at [1214, 576] on div "Delete request" at bounding box center [1228, 574] width 124 height 22
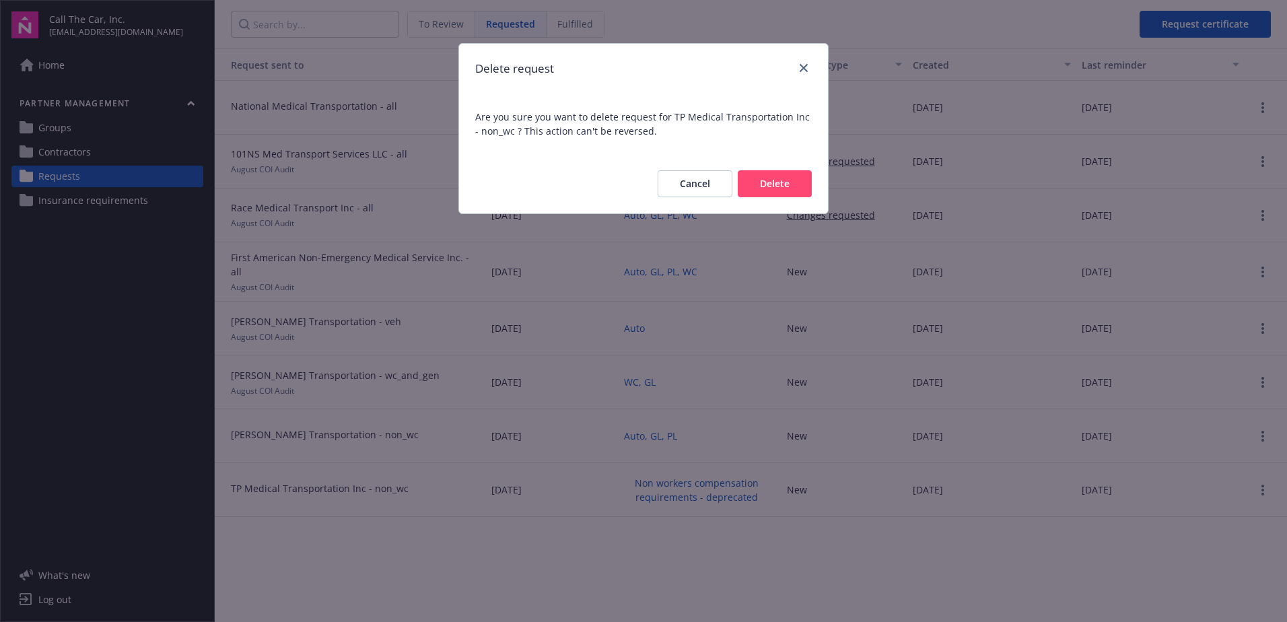
click at [784, 187] on button "Delete" at bounding box center [775, 183] width 74 height 27
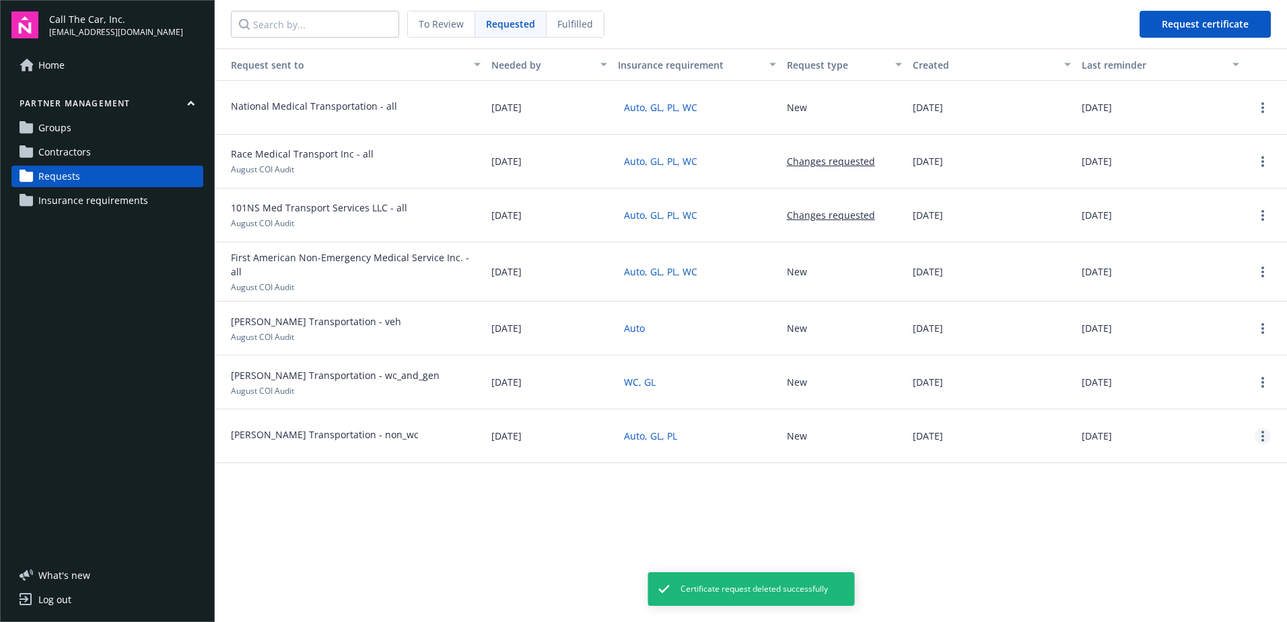
click at [1262, 431] on circle "more" at bounding box center [1263, 432] width 3 height 3
click at [1214, 520] on div "Delete request" at bounding box center [1228, 520] width 124 height 22
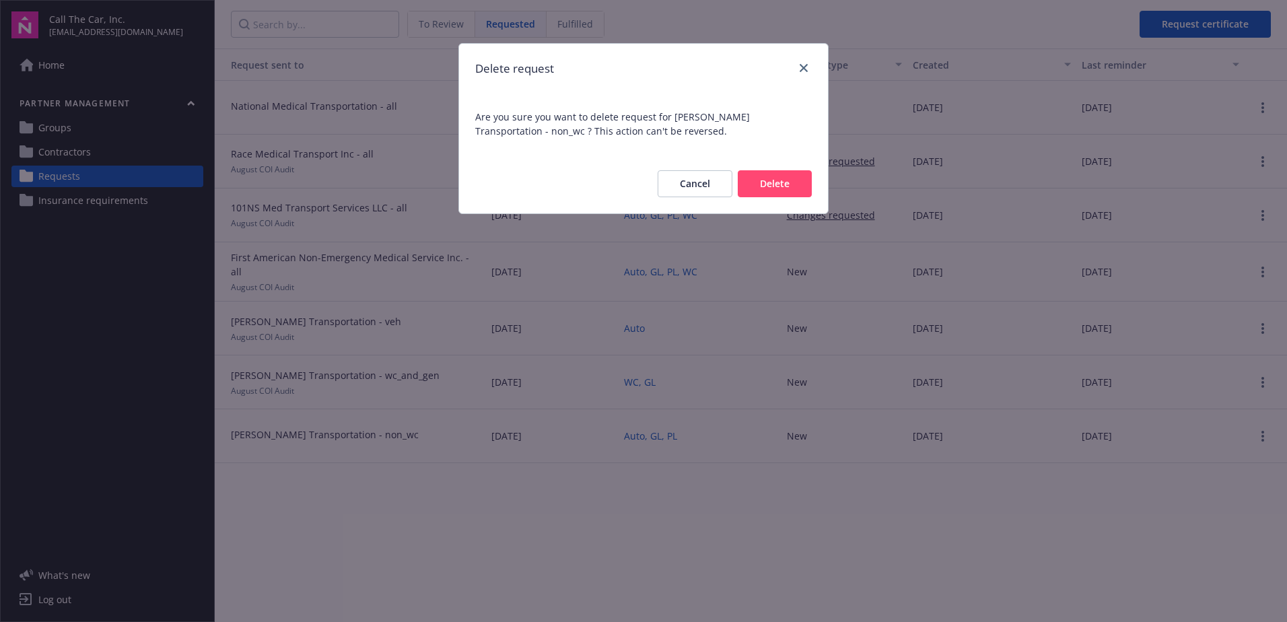
click at [751, 178] on button "Delete" at bounding box center [775, 183] width 74 height 27
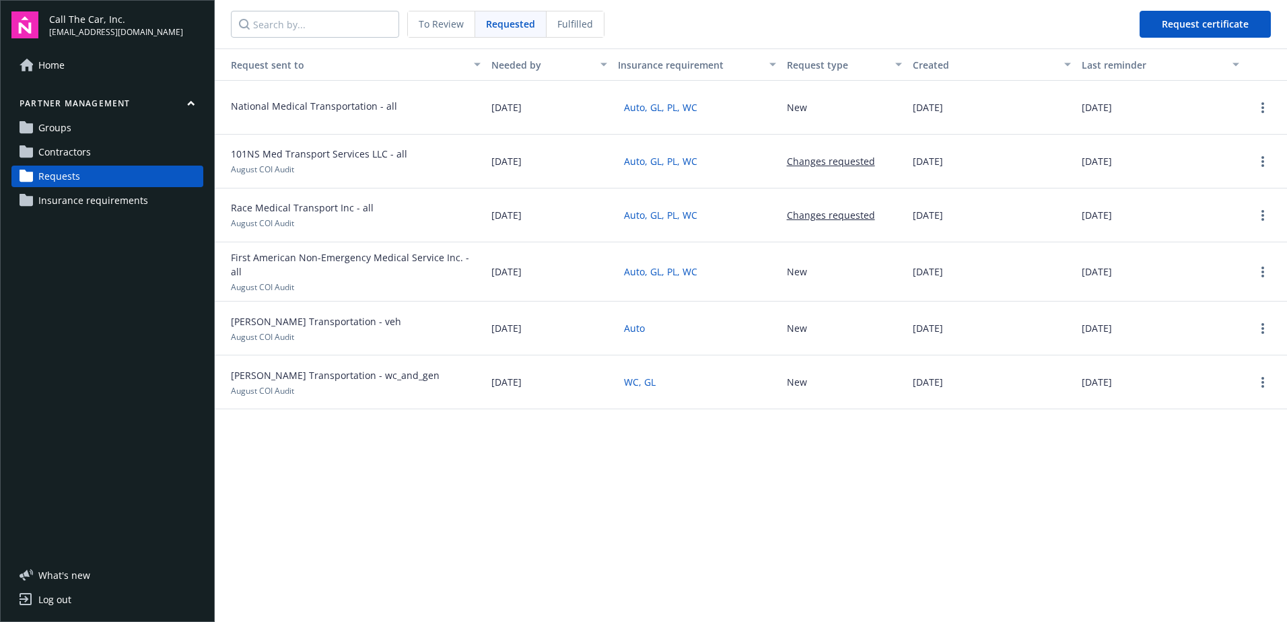
click at [317, 154] on span "101NS Med Transport Services LLC - all" at bounding box center [319, 154] width 176 height 14
click at [271, 158] on span "101NS Med Transport Services LLC - all" at bounding box center [319, 154] width 176 height 14
click at [308, 156] on span "101NS Med Transport Services LLC - all" at bounding box center [319, 154] width 176 height 14
drag, startPoint x: 1148, startPoint y: 164, endPoint x: 1172, endPoint y: 164, distance: 24.2
click at [1159, 164] on div "[DATE]" at bounding box center [1160, 162] width 168 height 54
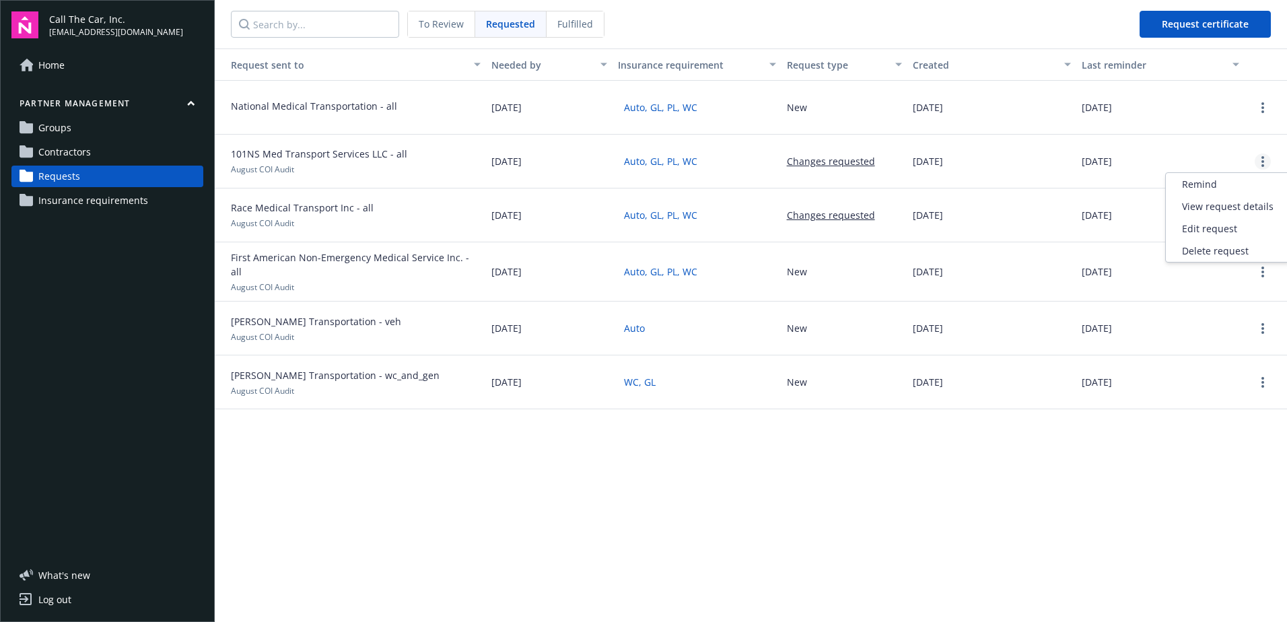
click at [1264, 162] on icon "more" at bounding box center [1263, 161] width 3 height 11
click at [1211, 203] on div "View request details" at bounding box center [1228, 206] width 124 height 22
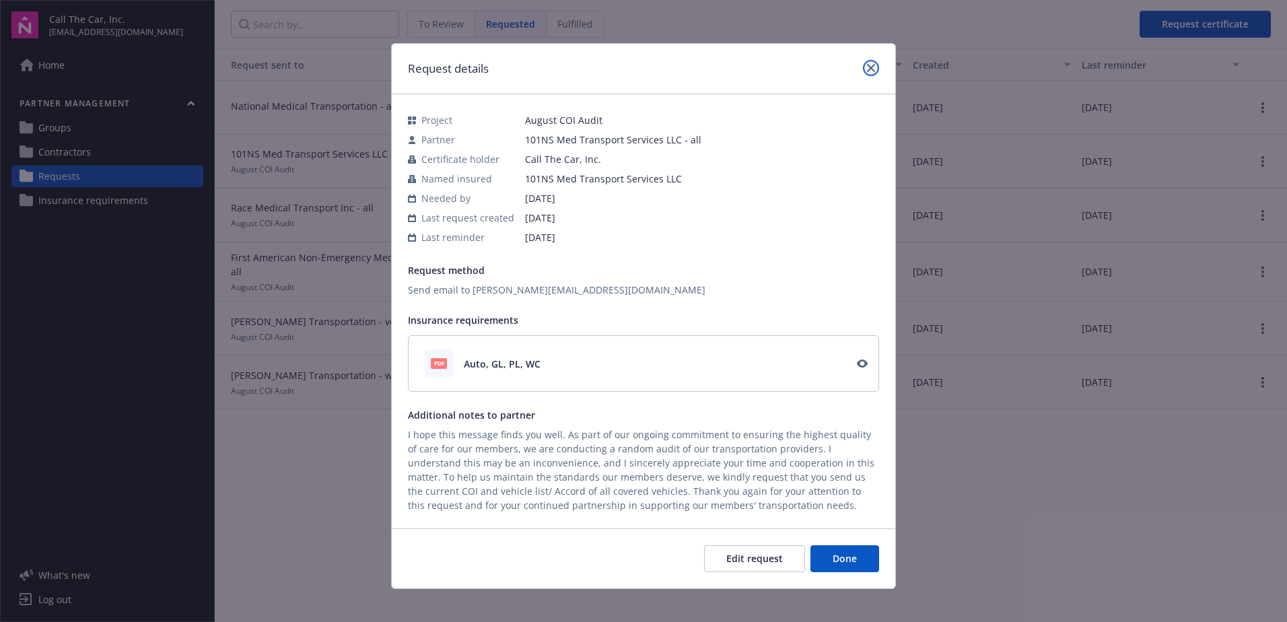
click at [868, 67] on icon "close" at bounding box center [871, 68] width 8 height 8
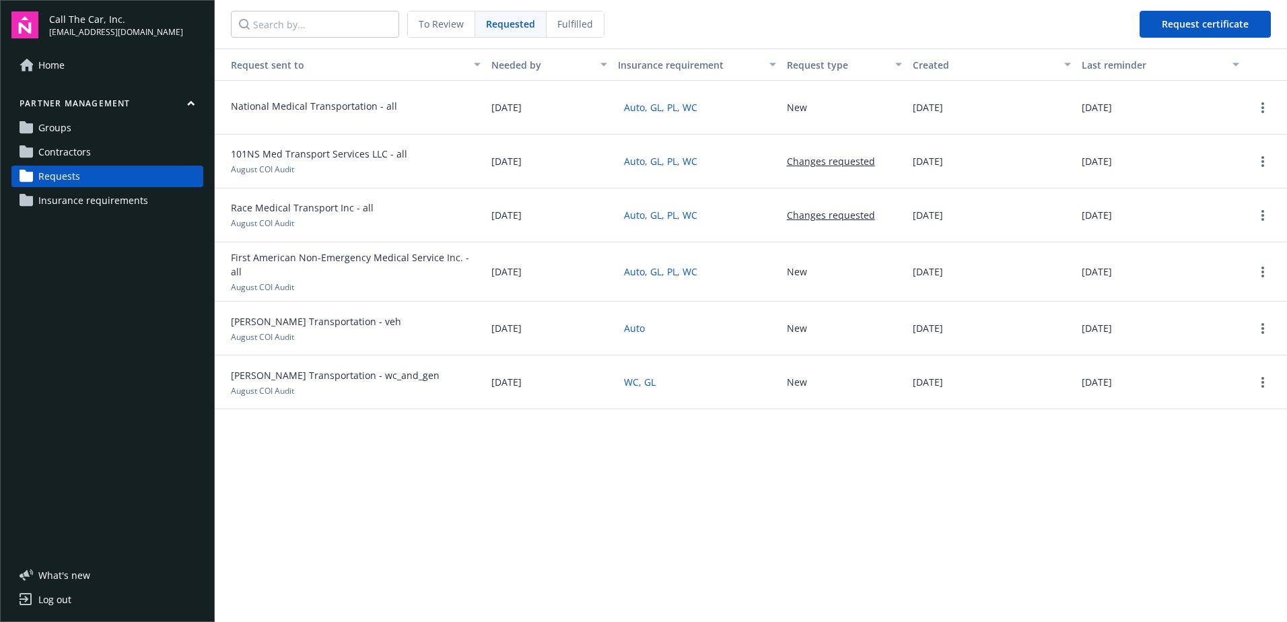
click at [831, 159] on button "Changes requested" at bounding box center [831, 161] width 88 height 14
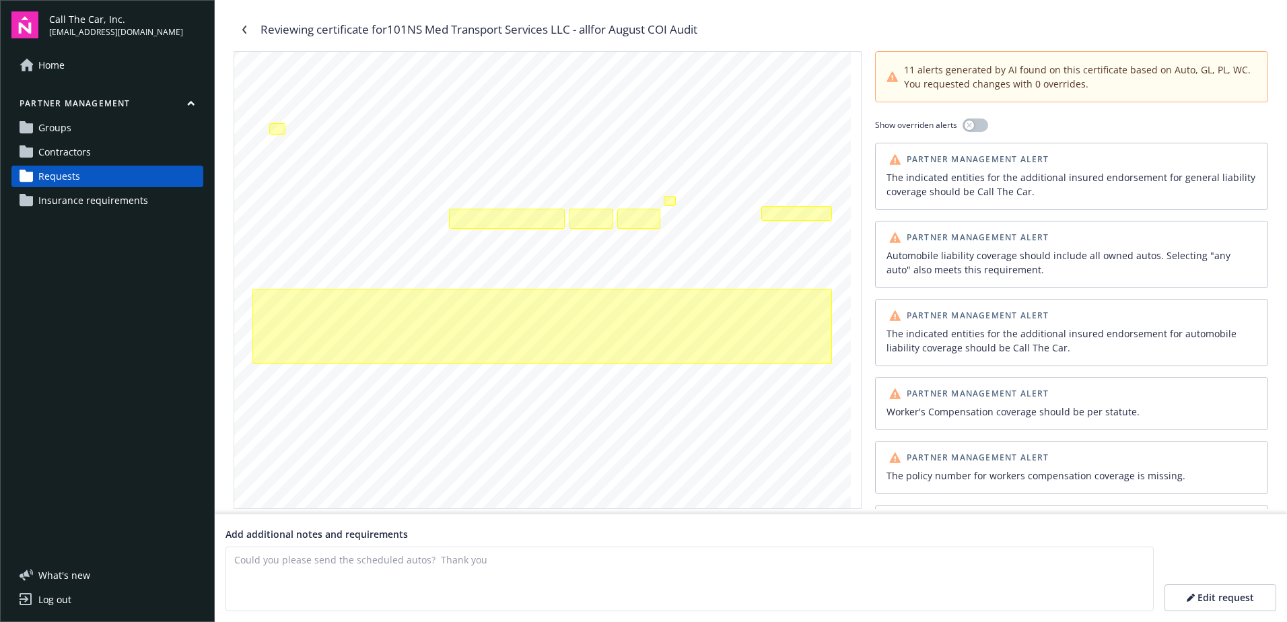
scroll to position [342, 0]
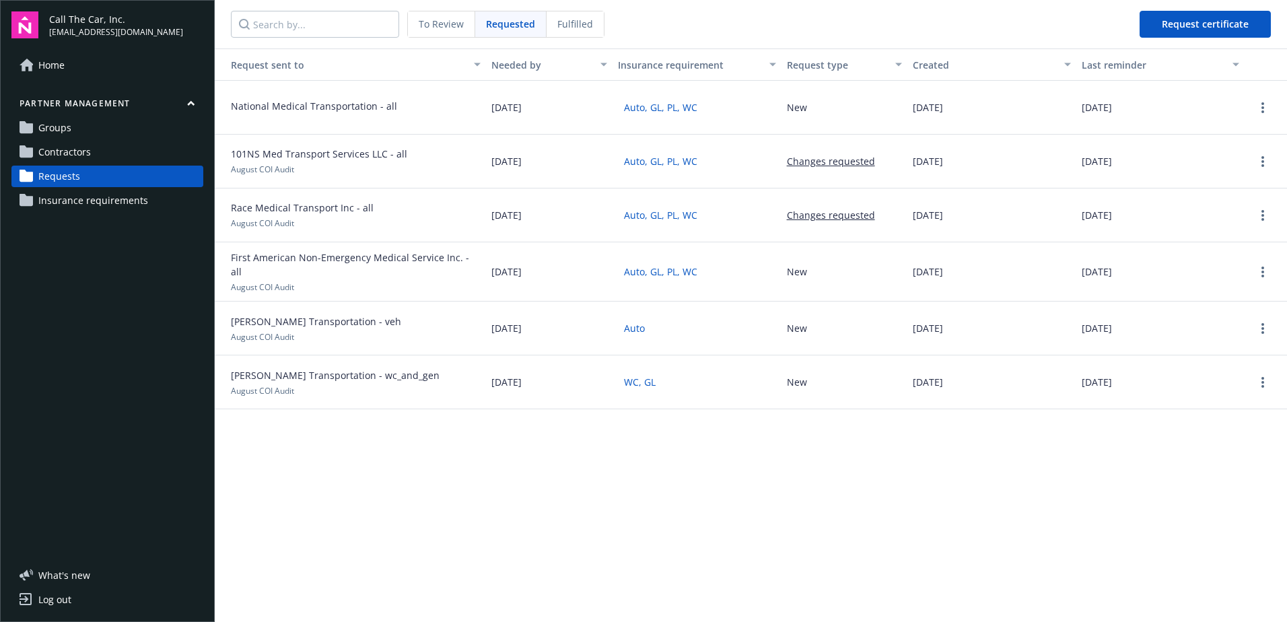
click at [86, 143] on span "Contractors" at bounding box center [64, 152] width 53 height 22
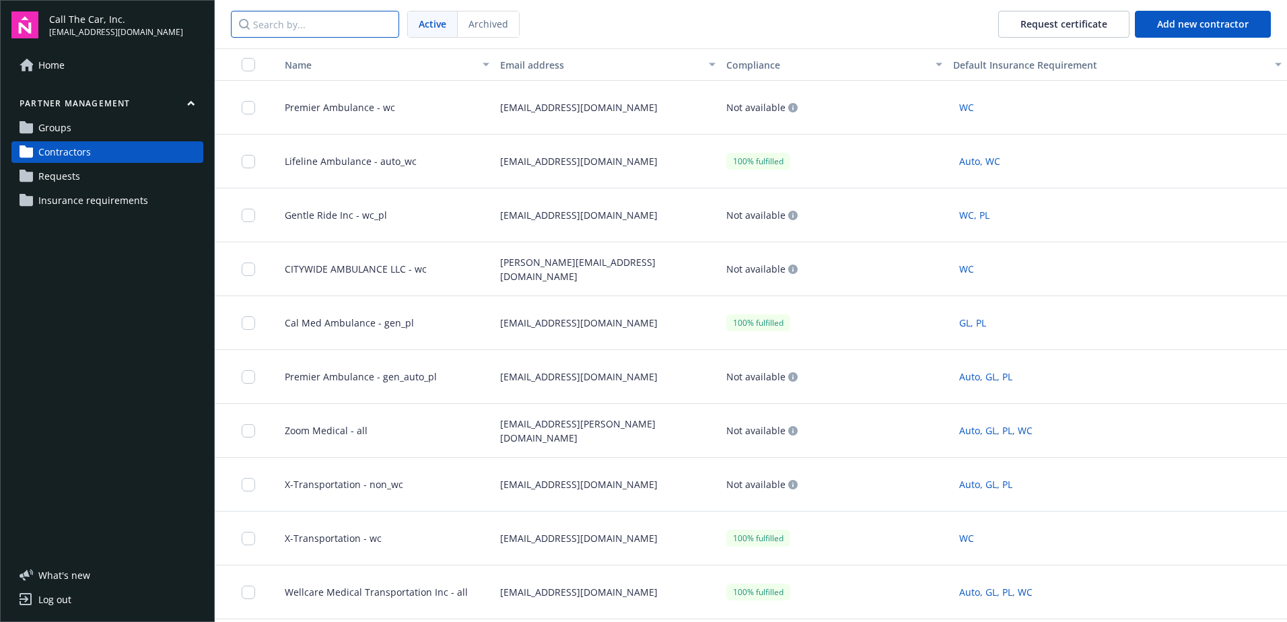
click at [316, 22] on input "Search by..." at bounding box center [315, 24] width 168 height 27
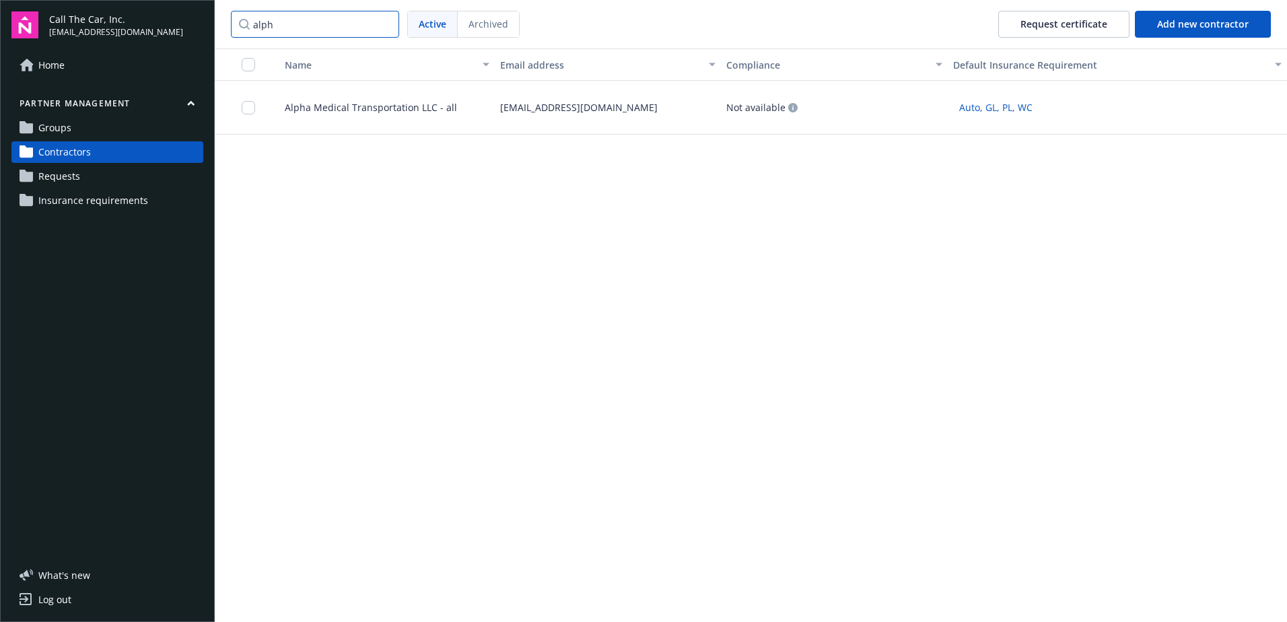
type input "alph"
click at [351, 103] on span "Alpha Medical Transportation LLC - all" at bounding box center [365, 107] width 183 height 14
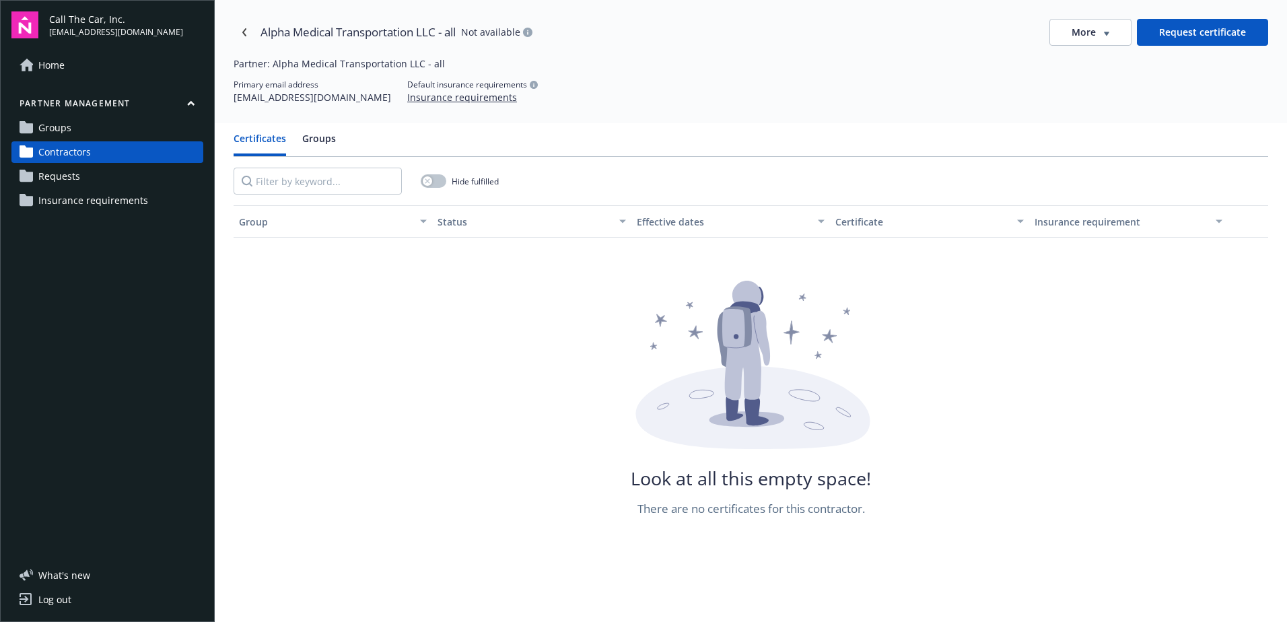
click at [326, 134] on button "Groups" at bounding box center [319, 143] width 34 height 25
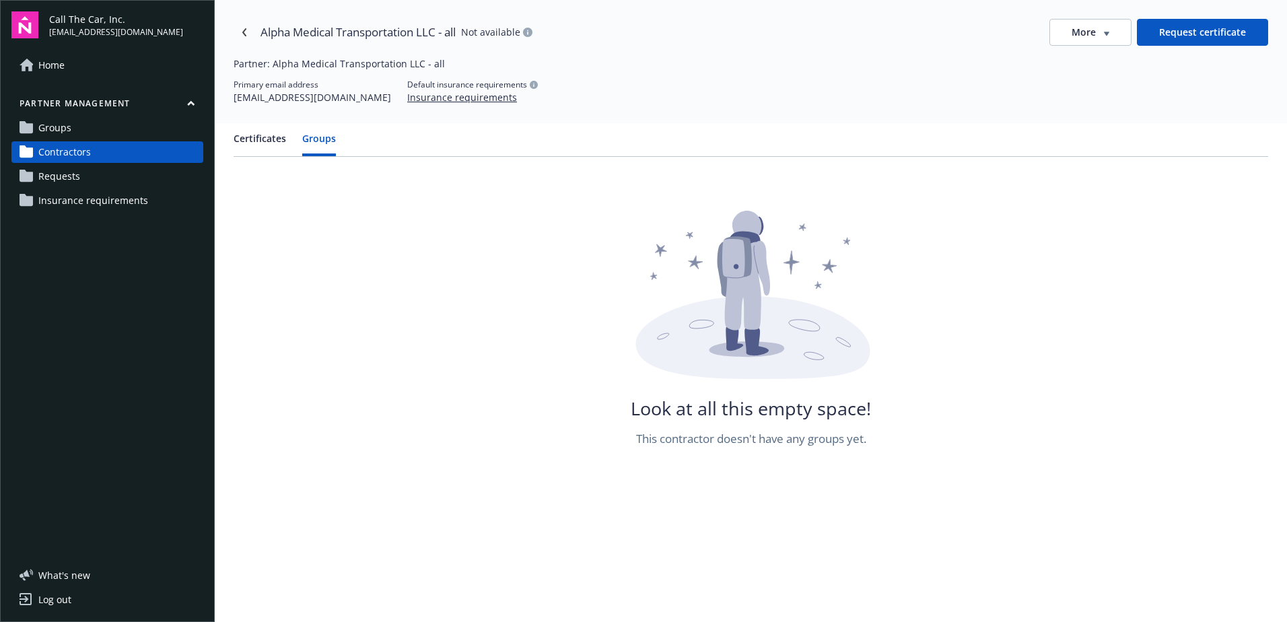
click at [407, 94] on button "Insurance requirements" at bounding box center [462, 97] width 110 height 14
click at [1194, 36] on button "Request certificate" at bounding box center [1202, 32] width 131 height 27
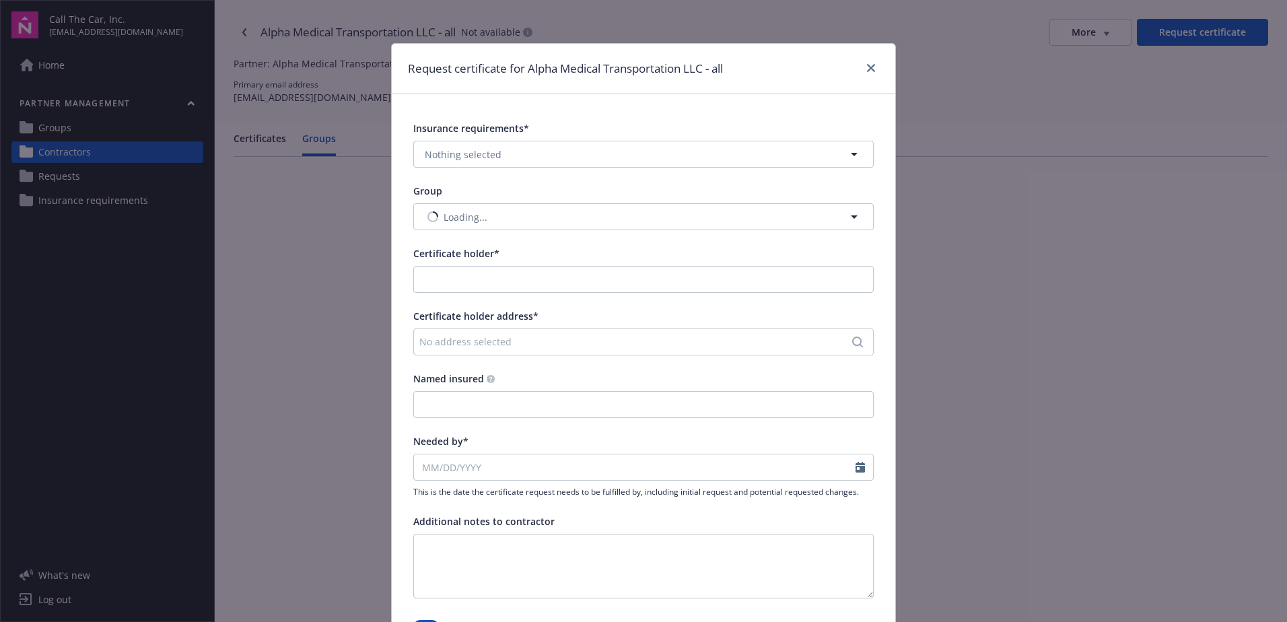
type input "Alpha Medical Transportation LLC"
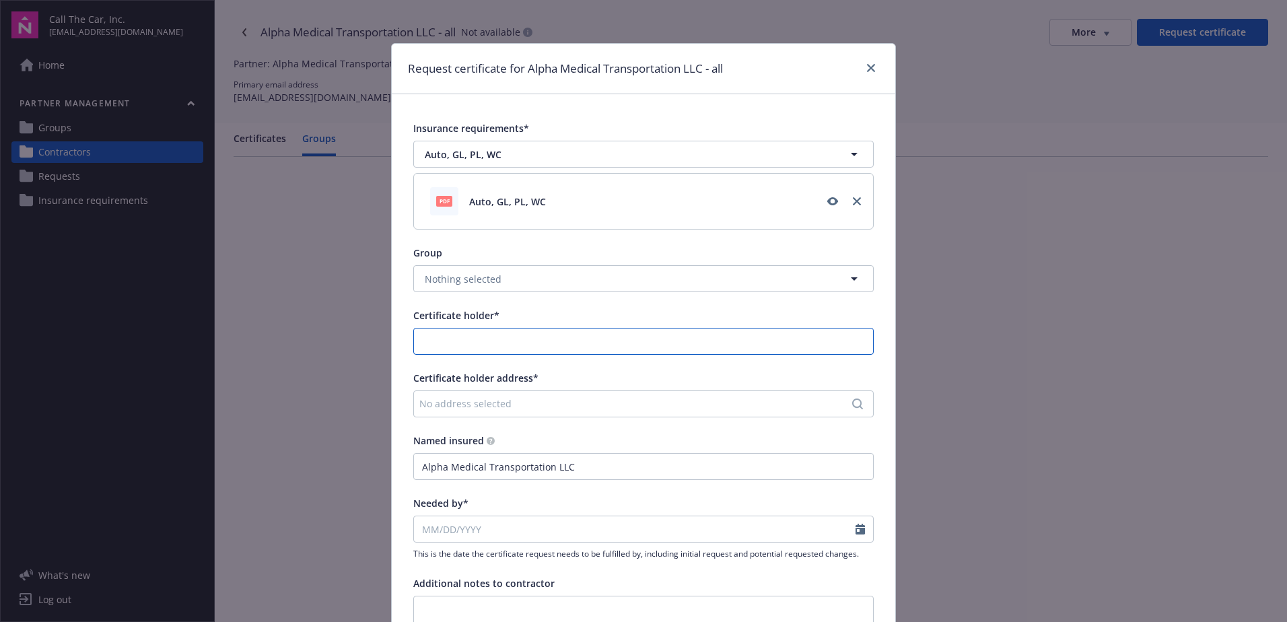
click at [526, 338] on input "Certificate holder*" at bounding box center [643, 342] width 459 height 26
click at [473, 368] on div "Call The Car, Inc." at bounding box center [506, 371] width 187 height 22
type input "Call The Car, Inc."
click at [483, 404] on div "No address selected" at bounding box center [636, 404] width 435 height 14
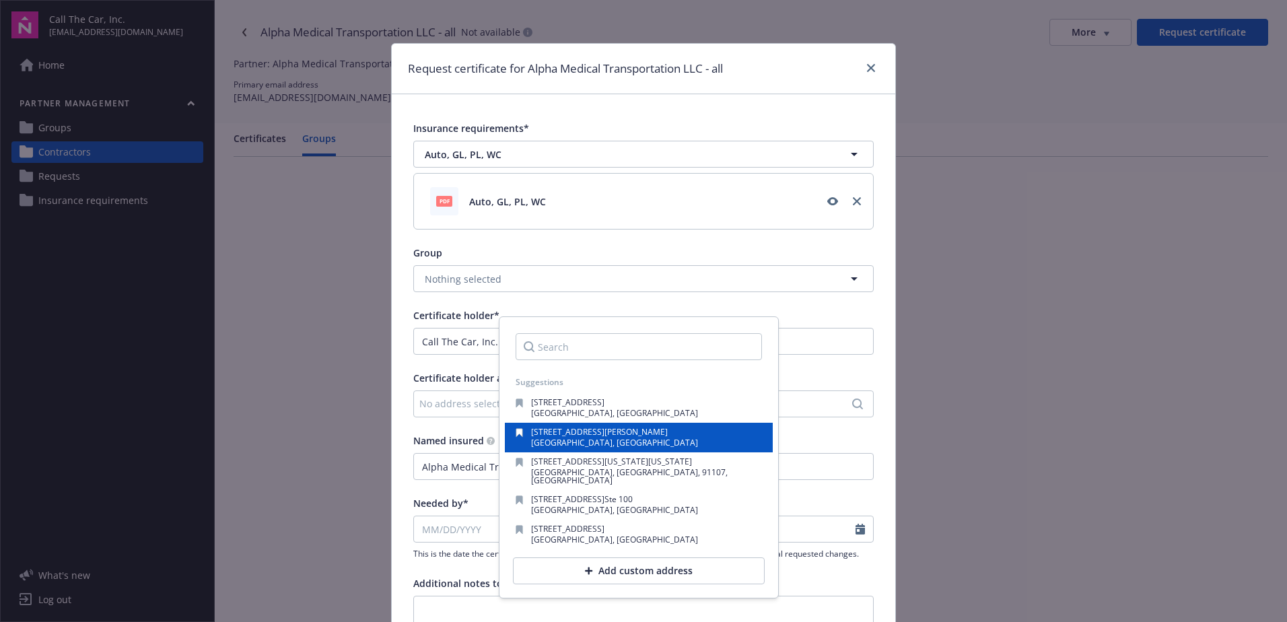
click at [549, 436] on span "[STREET_ADDRESS][PERSON_NAME]" at bounding box center [599, 431] width 137 height 11
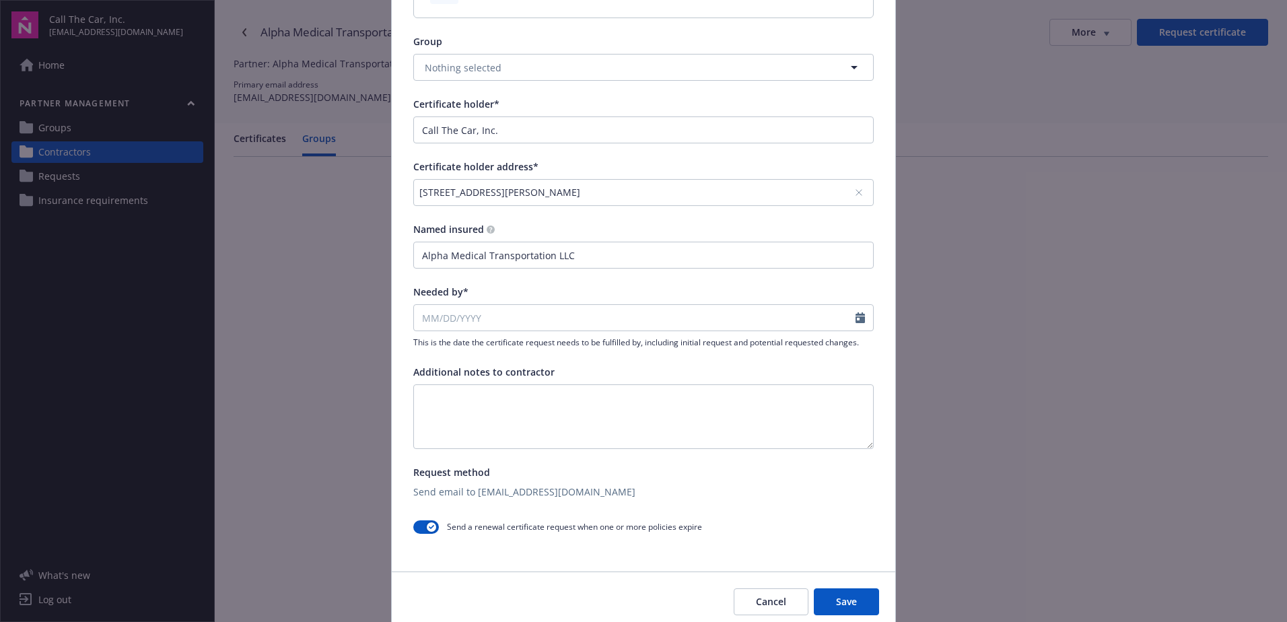
scroll to position [265, 0]
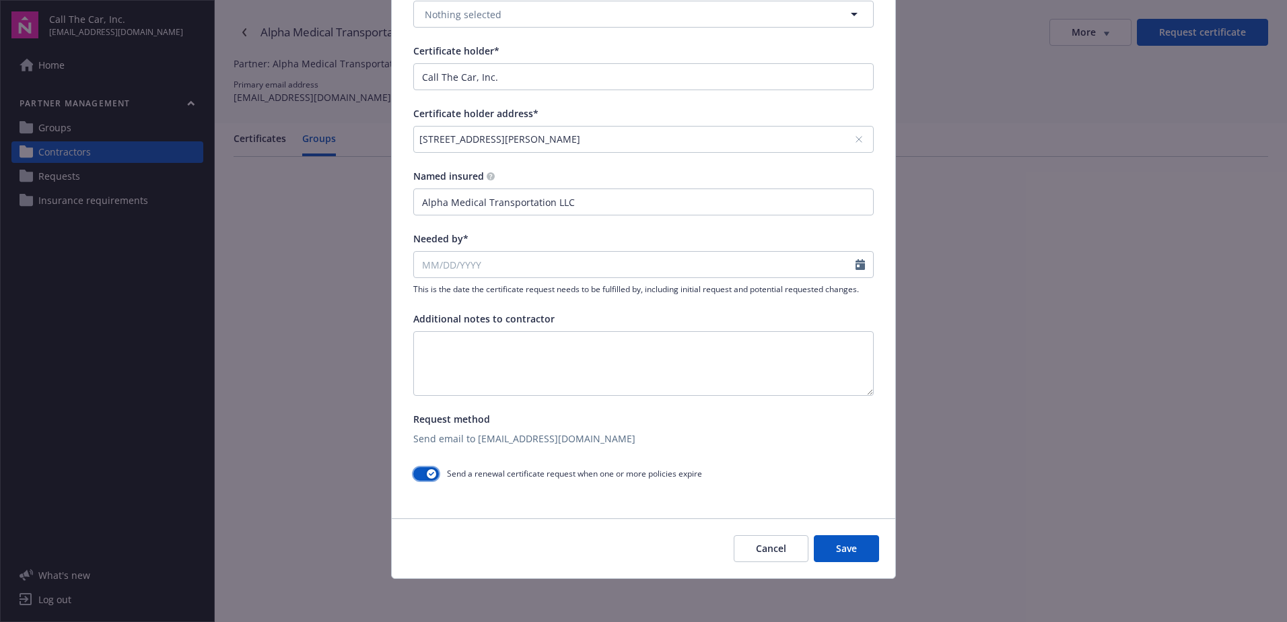
drag, startPoint x: 427, startPoint y: 473, endPoint x: 411, endPoint y: 473, distance: 15.5
click at [413, 473] on button "button" at bounding box center [426, 473] width 26 height 13
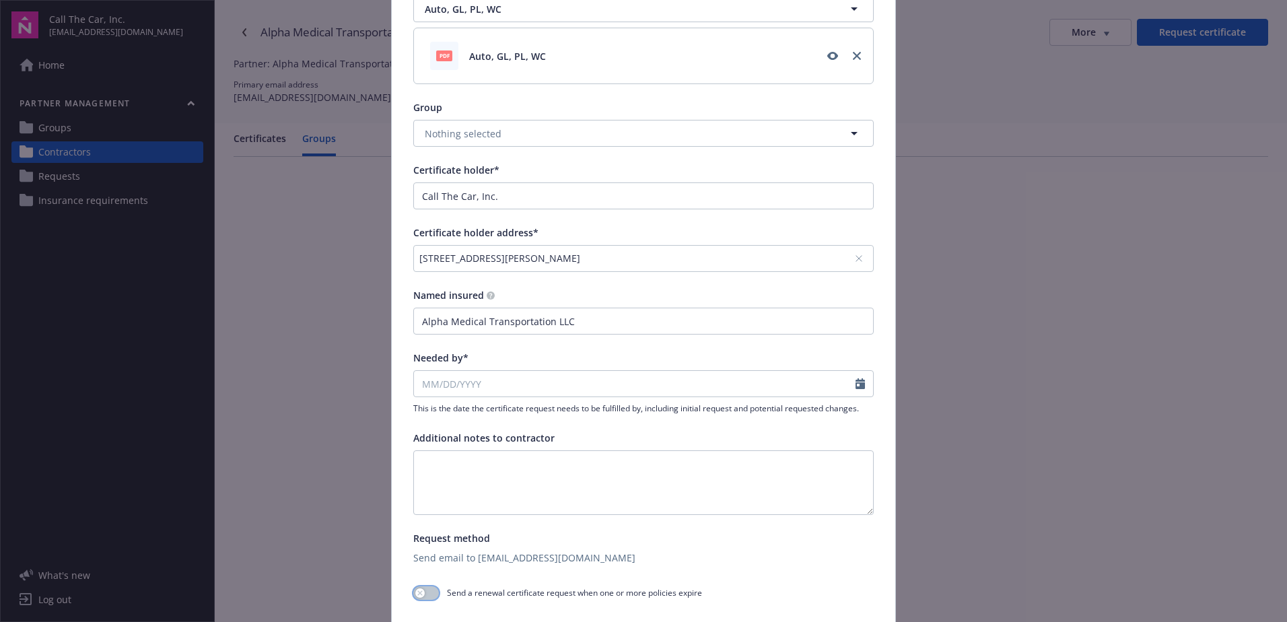
scroll to position [130, 0]
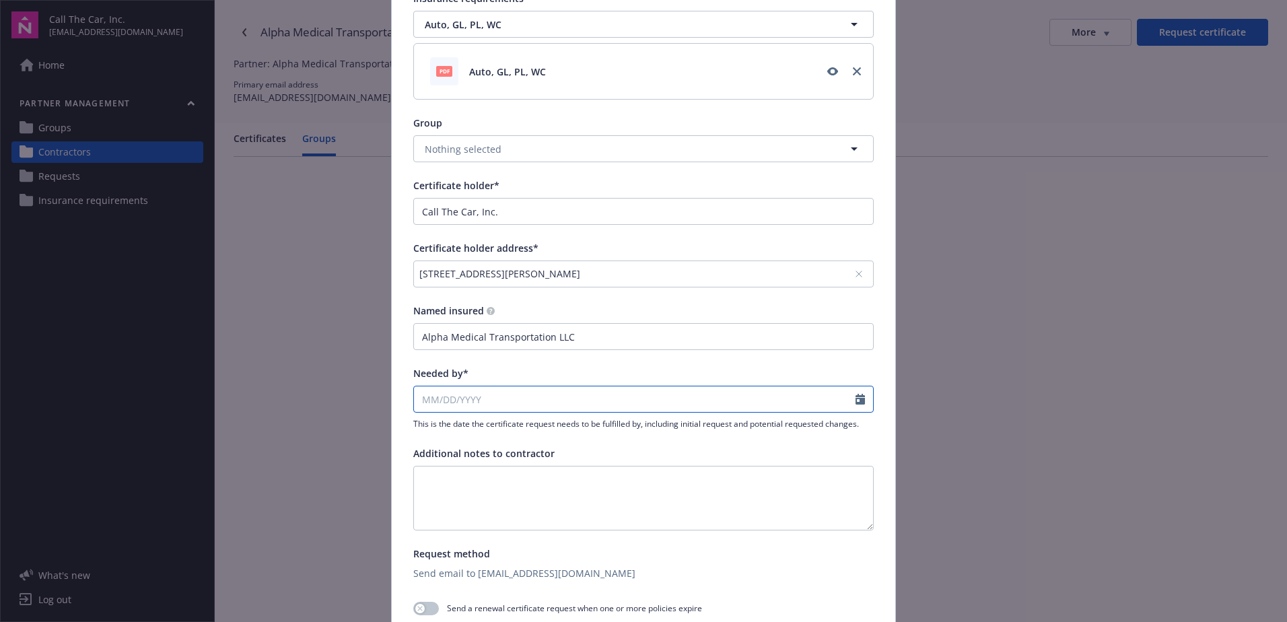
select select "8"
click at [481, 397] on input "Needed by*" at bounding box center [635, 399] width 442 height 26
click at [444, 554] on span "25" at bounding box center [452, 558] width 20 height 17
type input "[DATE]"
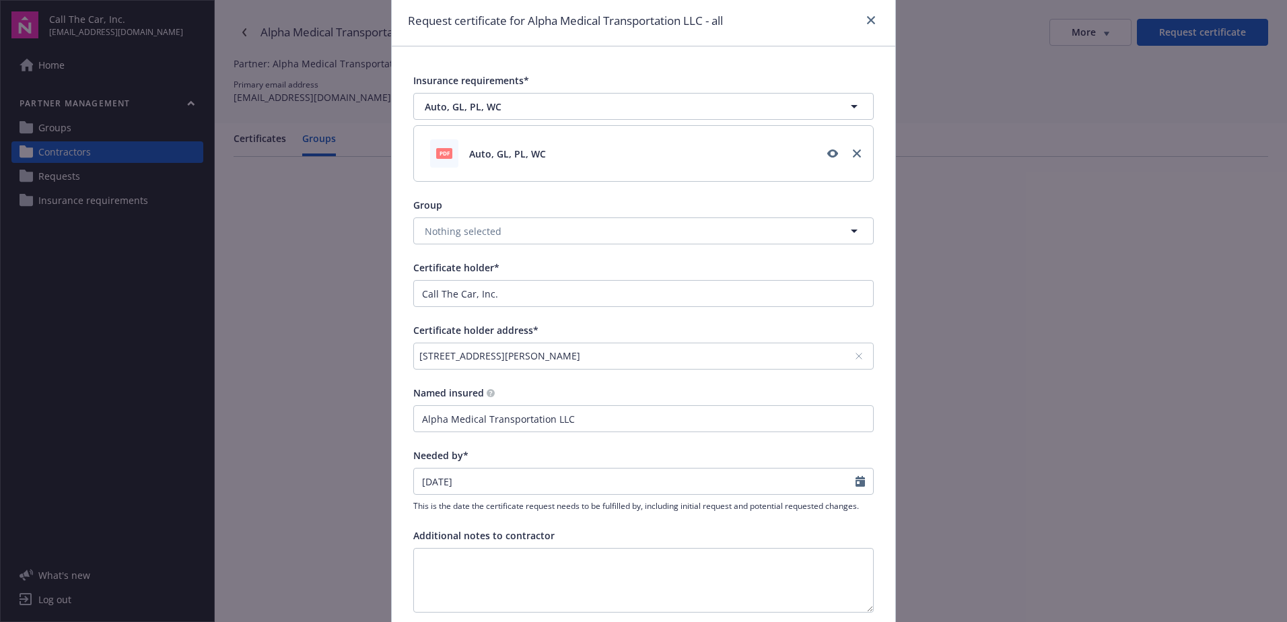
scroll to position [0, 0]
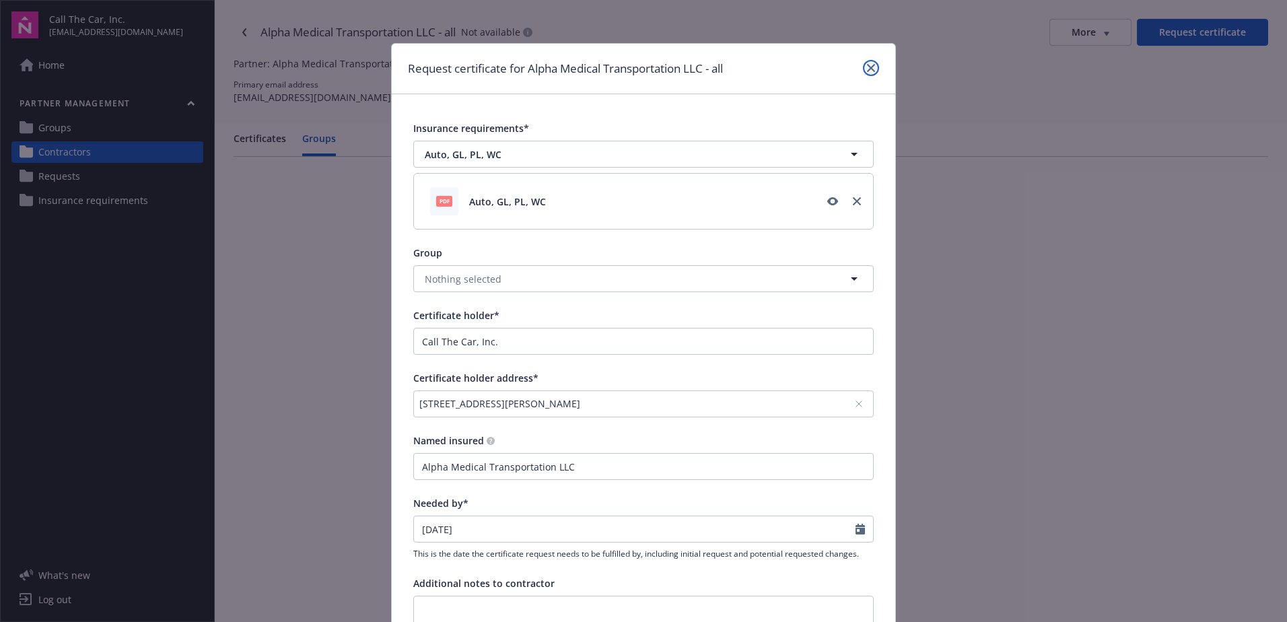
click at [870, 64] on icon "close" at bounding box center [871, 68] width 8 height 8
